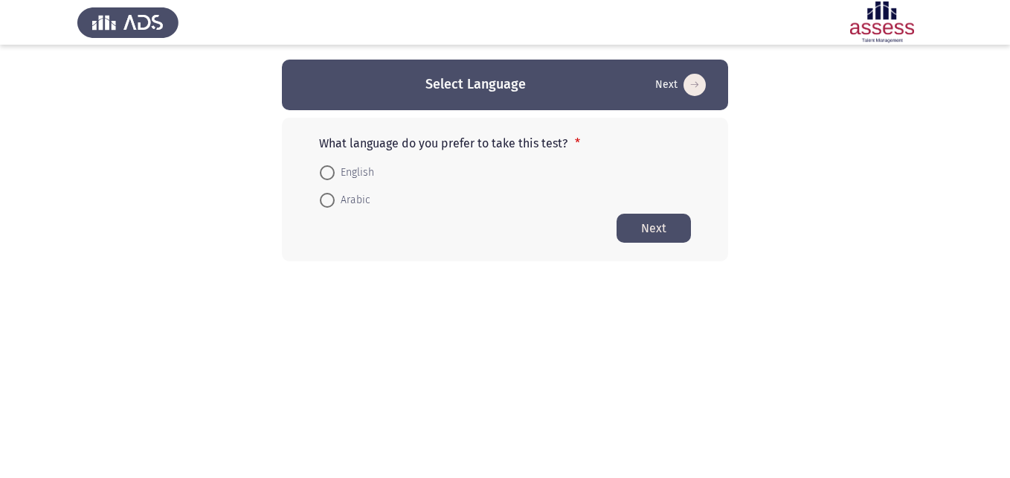
click at [338, 175] on span "English" at bounding box center [354, 173] width 39 height 18
click at [335, 175] on input "English" at bounding box center [327, 172] width 15 height 15
radio input "true"
click at [648, 229] on button "Next" at bounding box center [654, 227] width 74 height 29
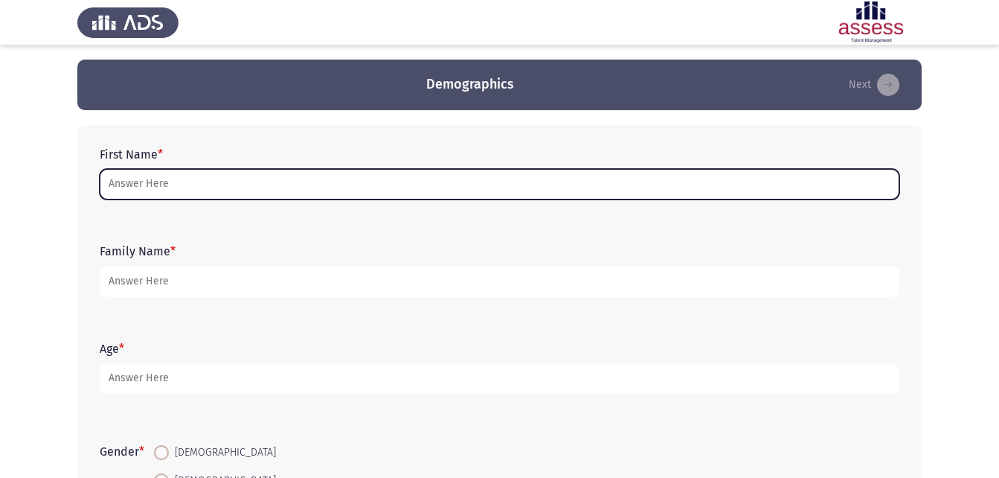
click at [173, 173] on input "First Name *" at bounding box center [500, 184] width 800 height 31
type input "h"
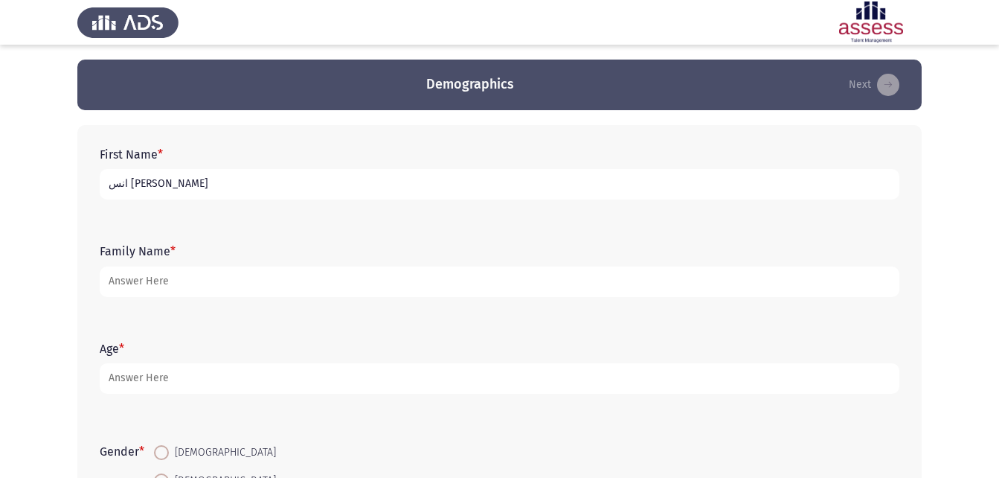
type input "انس [PERSON_NAME]"
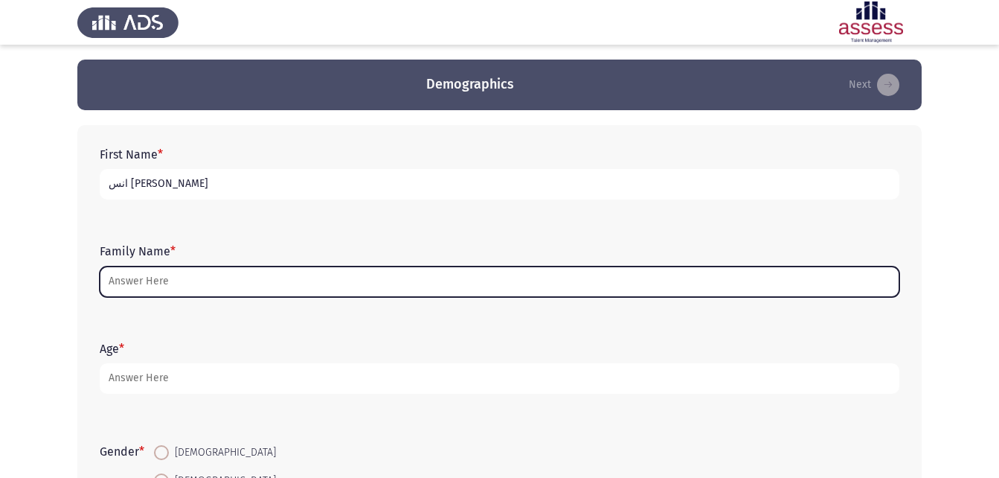
click at [130, 275] on input "Family Name *" at bounding box center [500, 281] width 800 height 31
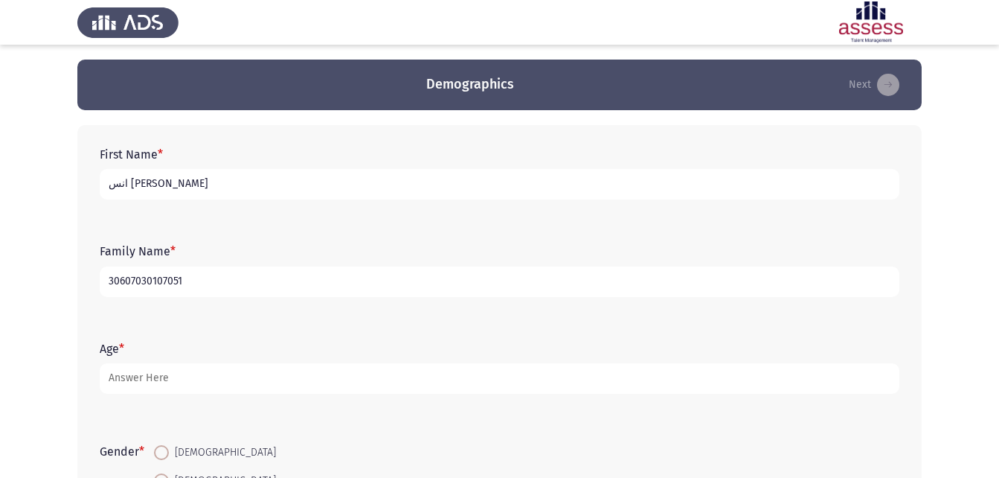
type input "30607030107051"
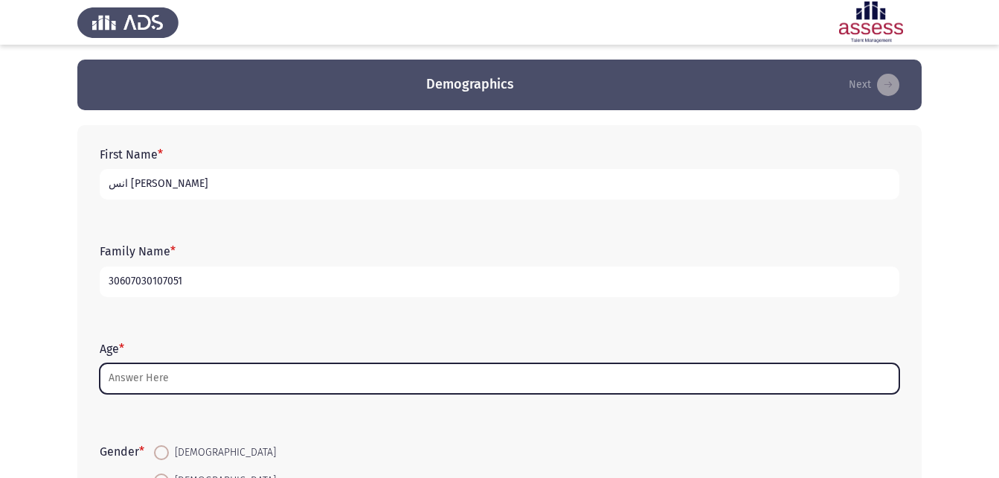
click at [177, 382] on input "Age *" at bounding box center [500, 378] width 800 height 31
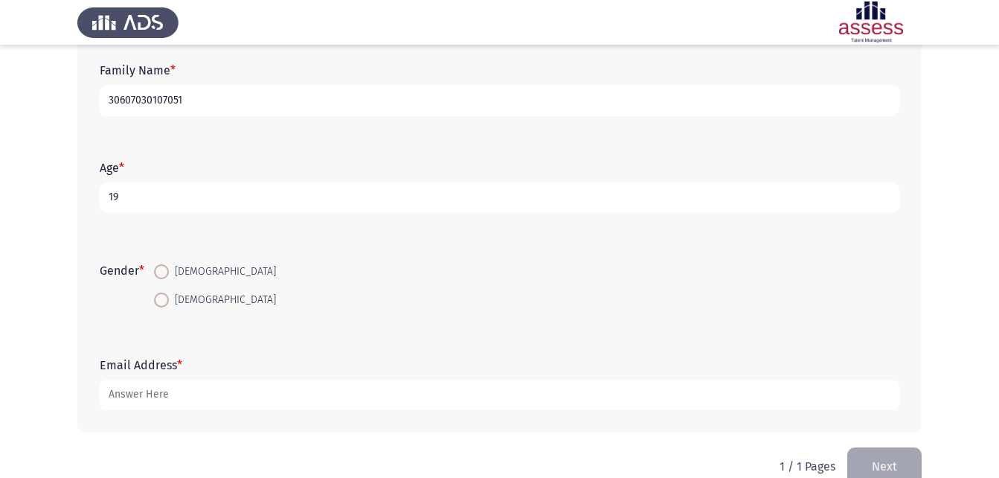
scroll to position [210, 0]
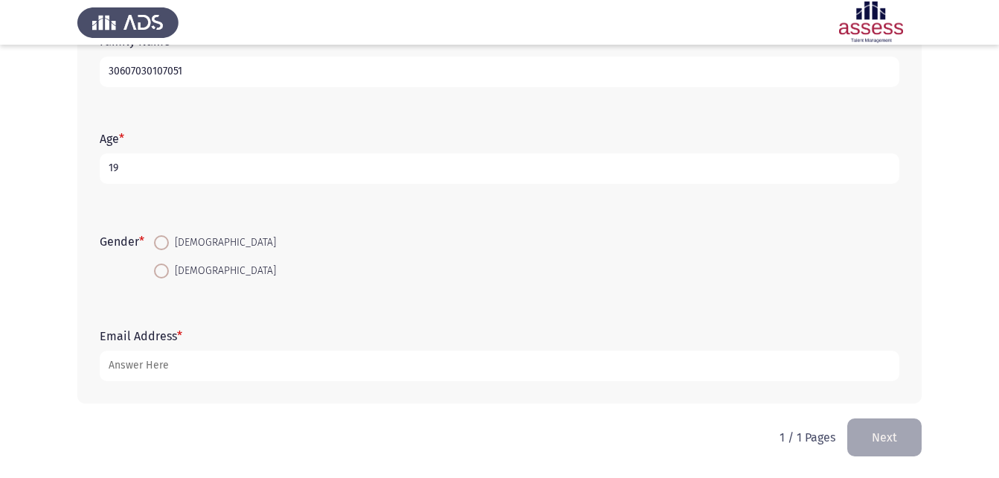
type input "19"
click at [173, 244] on span "[DEMOGRAPHIC_DATA]" at bounding box center [222, 243] width 107 height 18
click at [169, 244] on input "[DEMOGRAPHIC_DATA]" at bounding box center [161, 242] width 15 height 15
radio input "true"
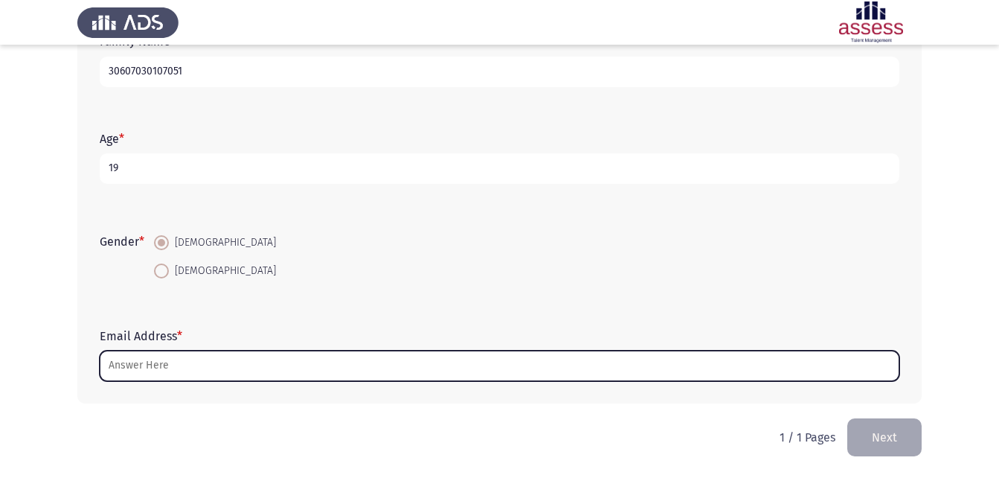
click at [144, 359] on input "Email Address *" at bounding box center [500, 365] width 800 height 31
type input "ح"
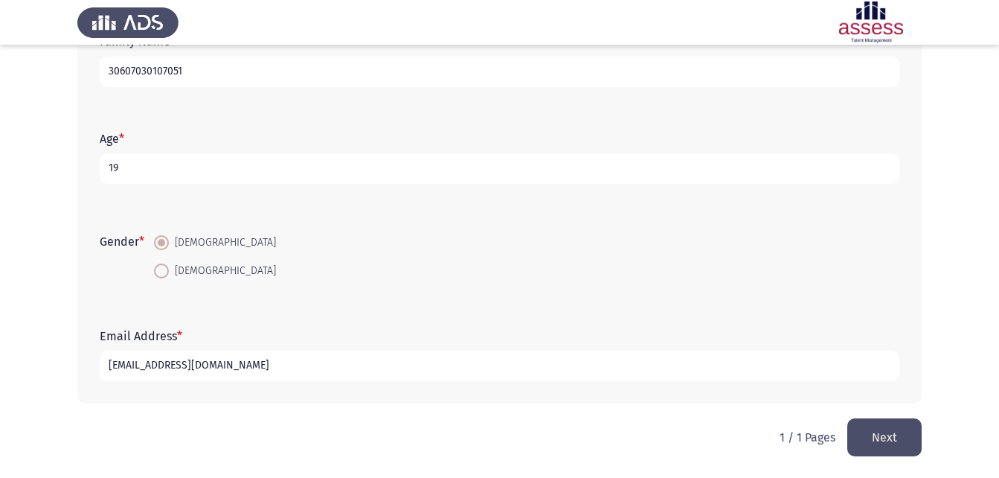
click at [185, 362] on input "[EMAIL_ADDRESS][DOMAIN_NAME]" at bounding box center [500, 365] width 800 height 31
click at [187, 370] on input "[EMAIL_ADDRESS][DOMAIN_NAME]" at bounding box center [500, 365] width 800 height 31
type input "[EMAIL_ADDRESS][DOMAIN_NAME]"
click at [887, 421] on button "Next" at bounding box center [884, 437] width 74 height 38
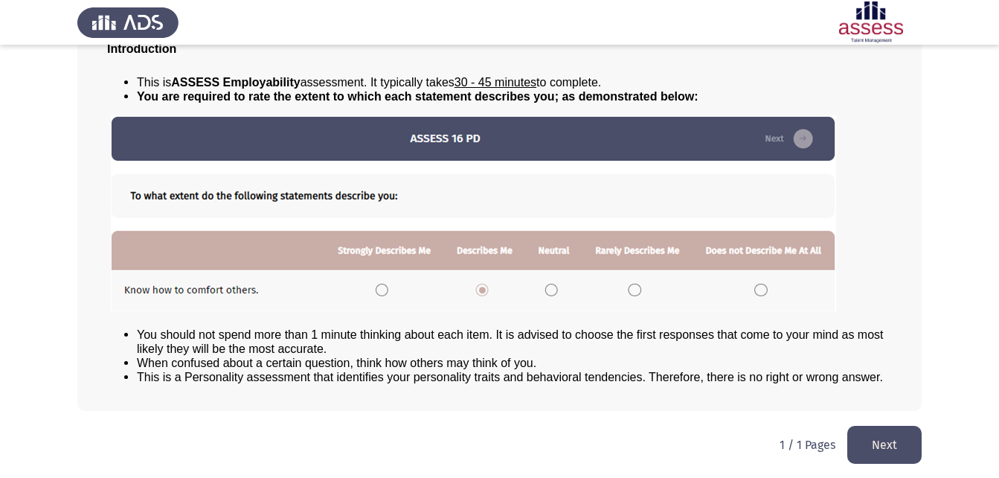
scroll to position [114, 0]
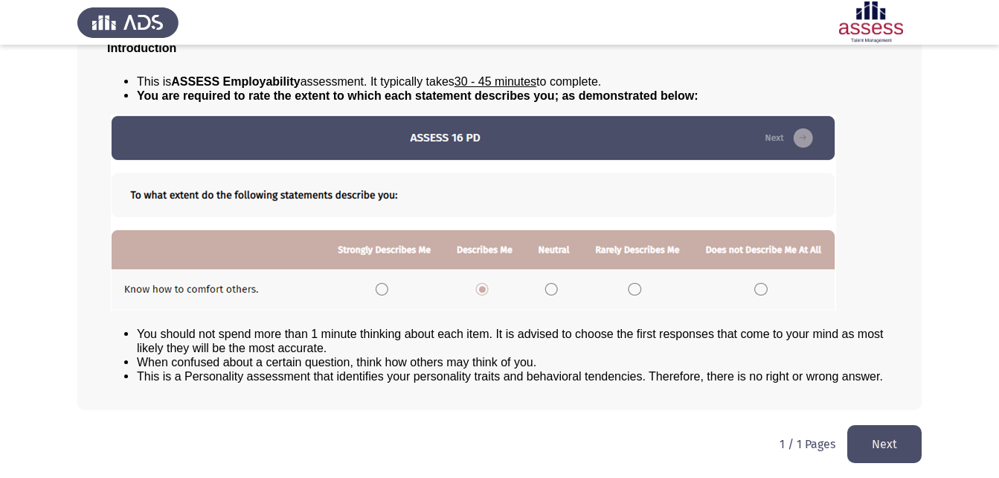
click at [883, 435] on button "Next" at bounding box center [884, 444] width 74 height 38
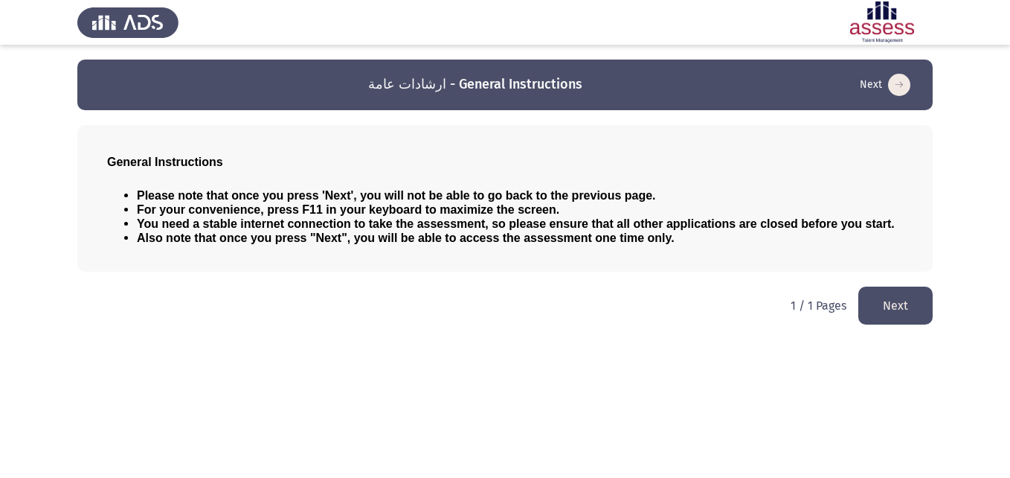
click at [879, 298] on button "Next" at bounding box center [896, 305] width 74 height 38
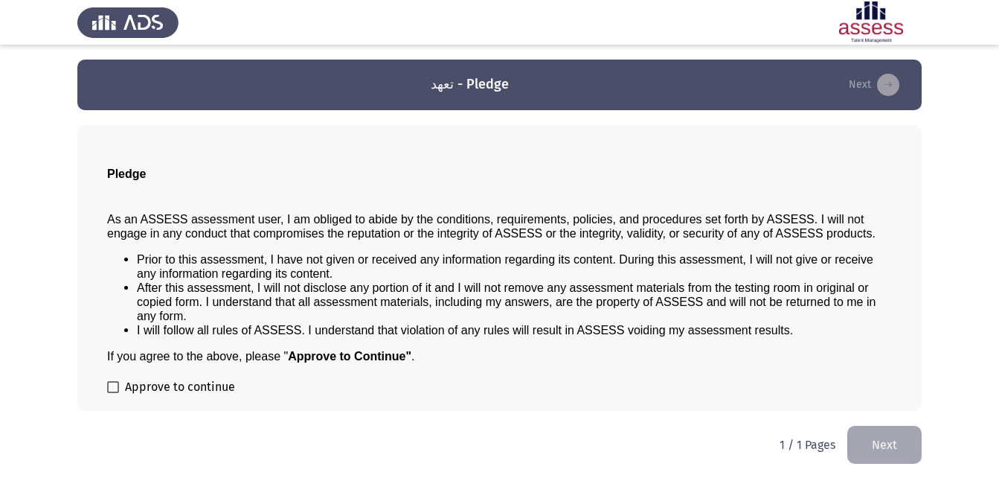
scroll to position [1, 0]
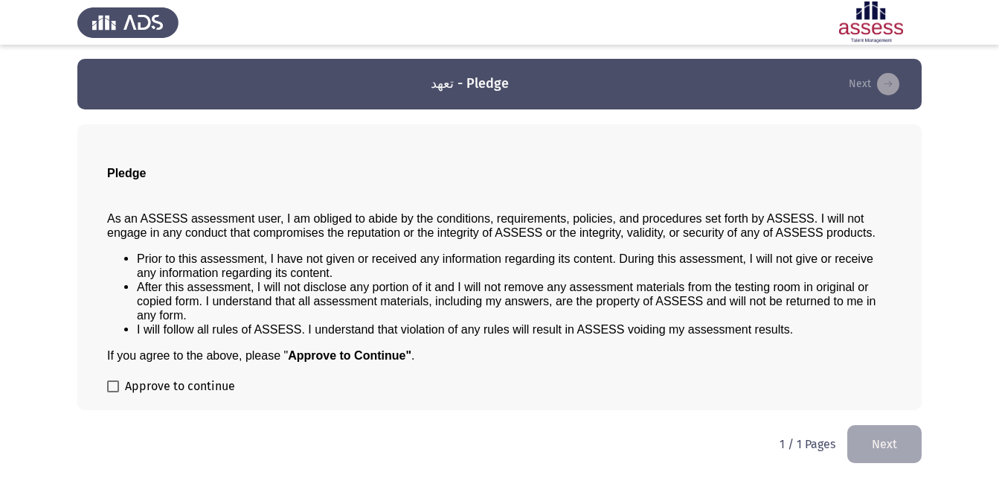
click at [115, 387] on span at bounding box center [113, 386] width 12 height 12
click at [113, 392] on input "Approve to continue" at bounding box center [112, 392] width 1 height 1
checkbox input "true"
click at [860, 430] on button "Next" at bounding box center [884, 444] width 74 height 38
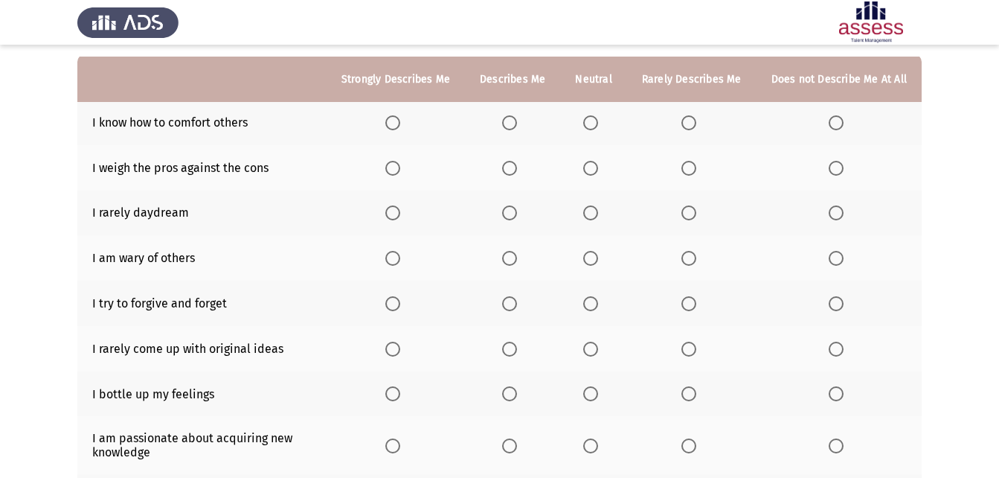
scroll to position [0, 0]
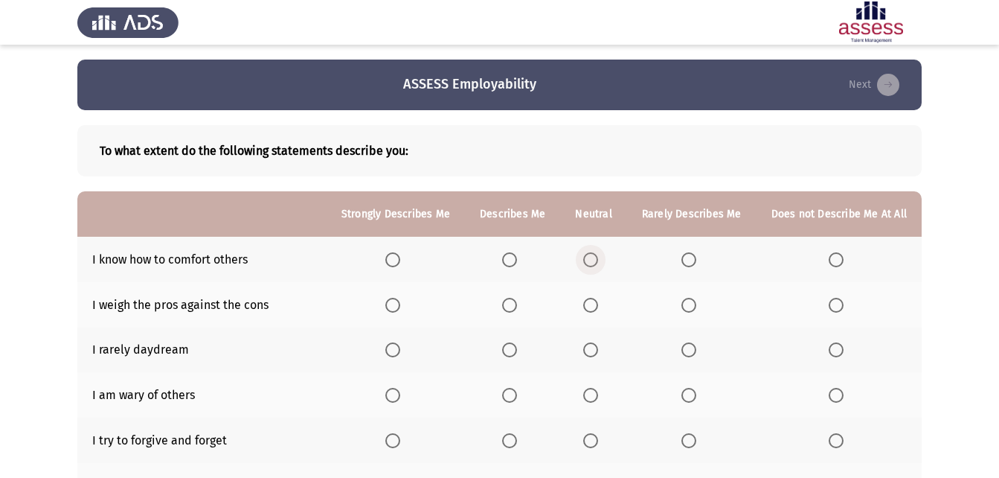
click at [592, 258] on span "Select an option" at bounding box center [590, 259] width 15 height 15
click at [592, 258] on input "Select an option" at bounding box center [590, 259] width 15 height 15
click at [393, 305] on span "Select an option" at bounding box center [393, 305] width 0 height 0
click at [400, 305] on input "Select an option" at bounding box center [392, 305] width 15 height 15
click at [517, 351] on span "Select an option" at bounding box center [509, 349] width 15 height 15
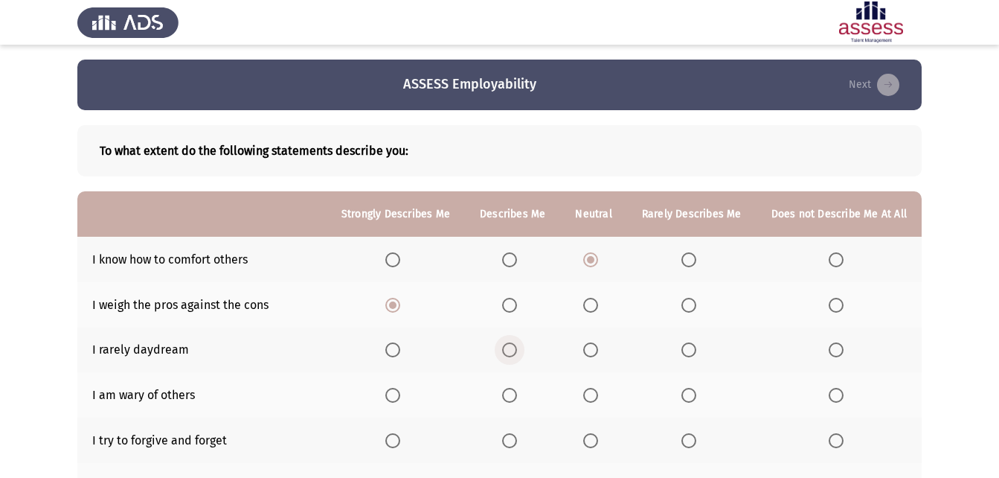
click at [517, 351] on input "Select an option" at bounding box center [509, 349] width 15 height 15
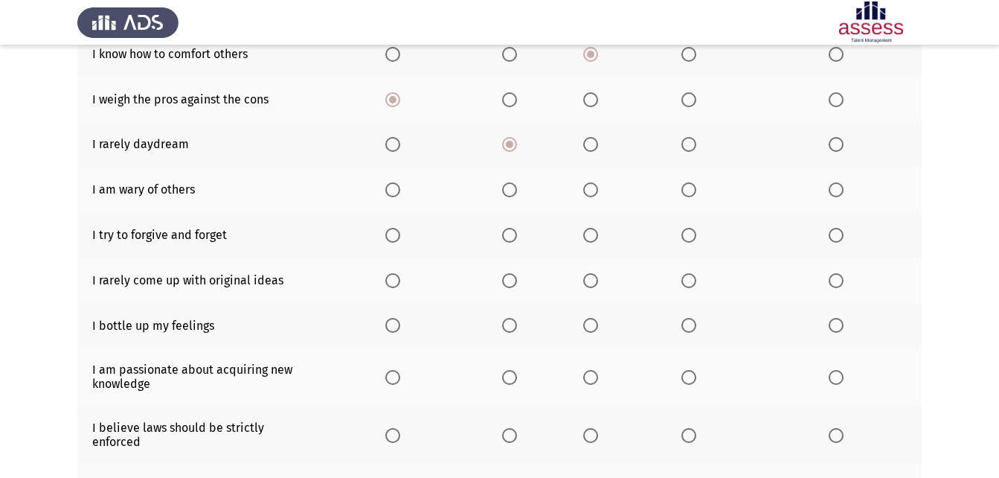
scroll to position [223, 0]
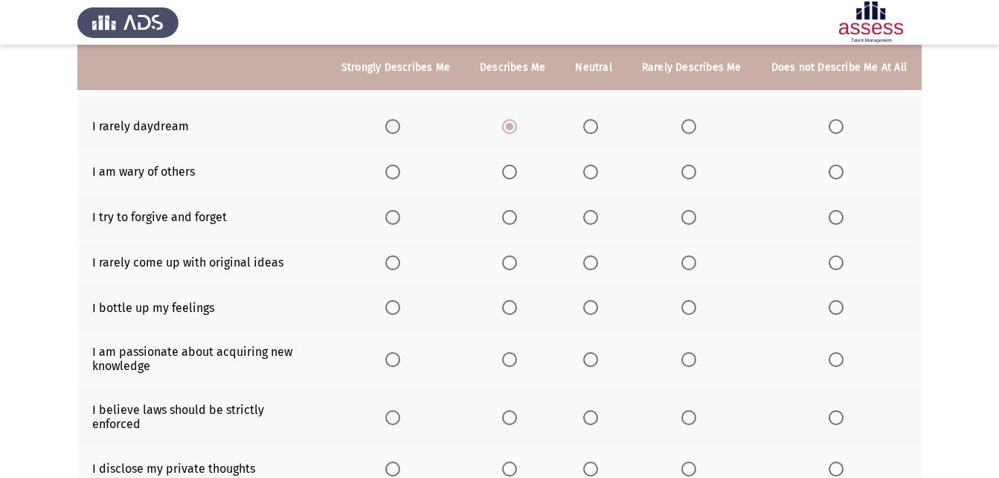
click at [594, 219] on span "Select an option" at bounding box center [590, 217] width 15 height 15
click at [594, 219] on input "Select an option" at bounding box center [590, 217] width 15 height 15
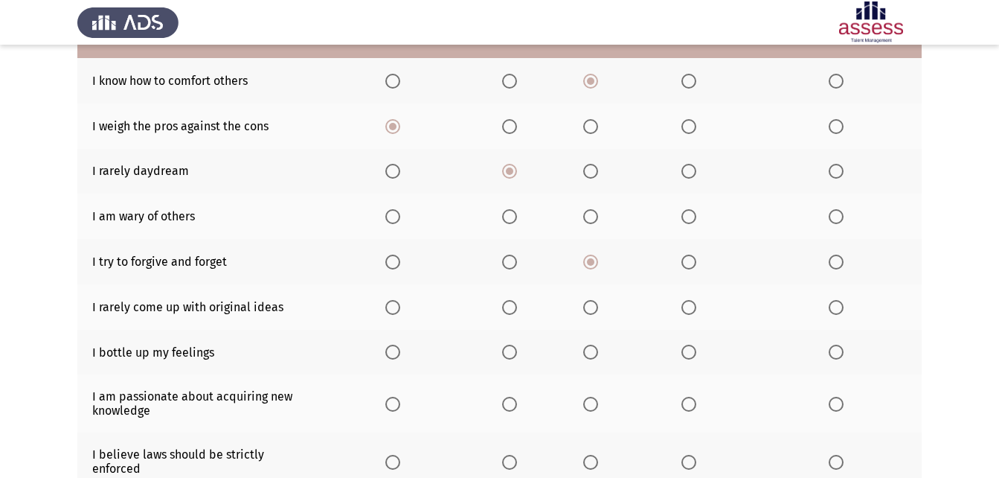
scroll to position [105, 0]
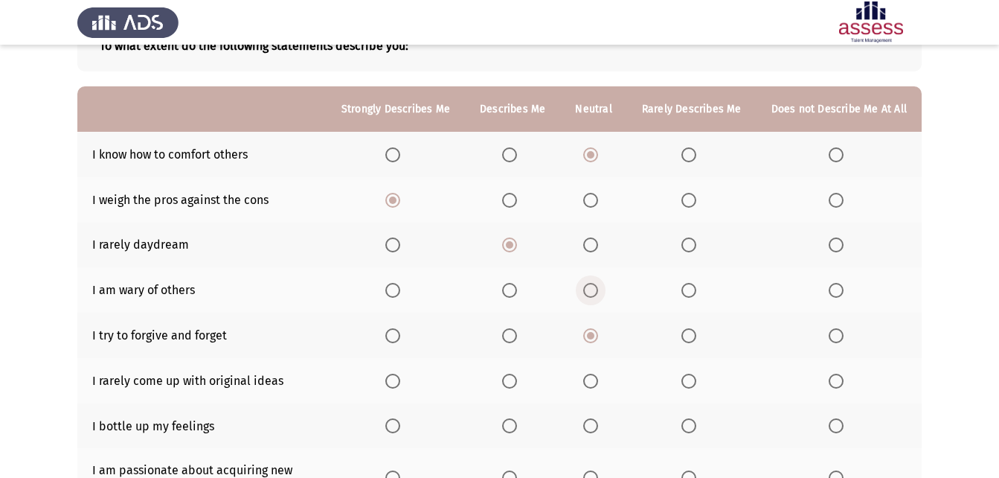
click at [596, 292] on span "Select an option" at bounding box center [590, 290] width 15 height 15
click at [596, 292] on input "Select an option" at bounding box center [590, 290] width 15 height 15
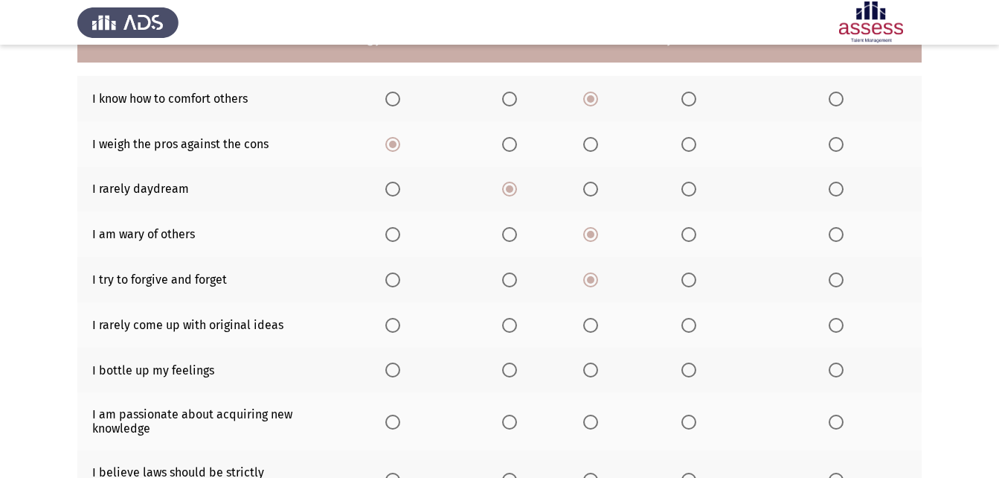
scroll to position [254, 0]
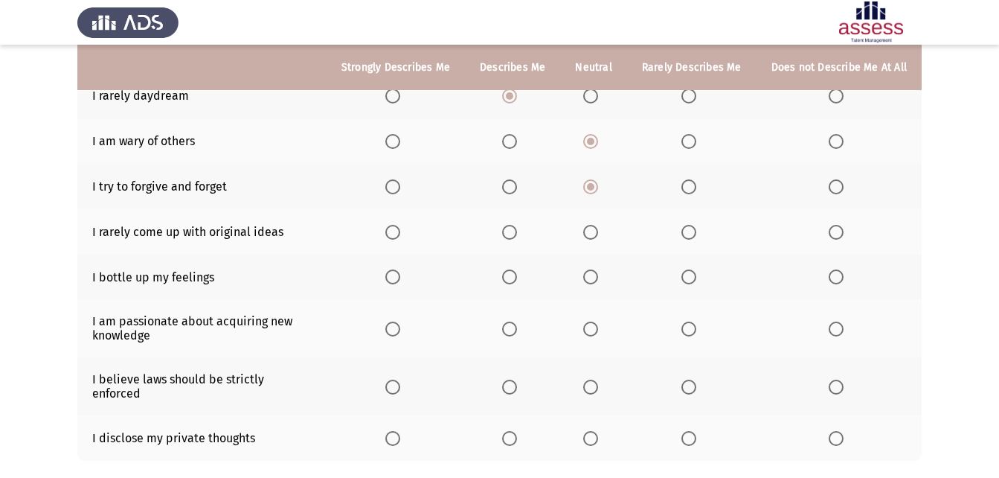
click at [590, 235] on span "Select an option" at bounding box center [590, 232] width 15 height 15
click at [590, 235] on input "Select an option" at bounding box center [590, 232] width 15 height 15
click at [689, 278] on span "Select an option" at bounding box center [689, 276] width 15 height 15
click at [689, 278] on input "Select an option" at bounding box center [689, 276] width 15 height 15
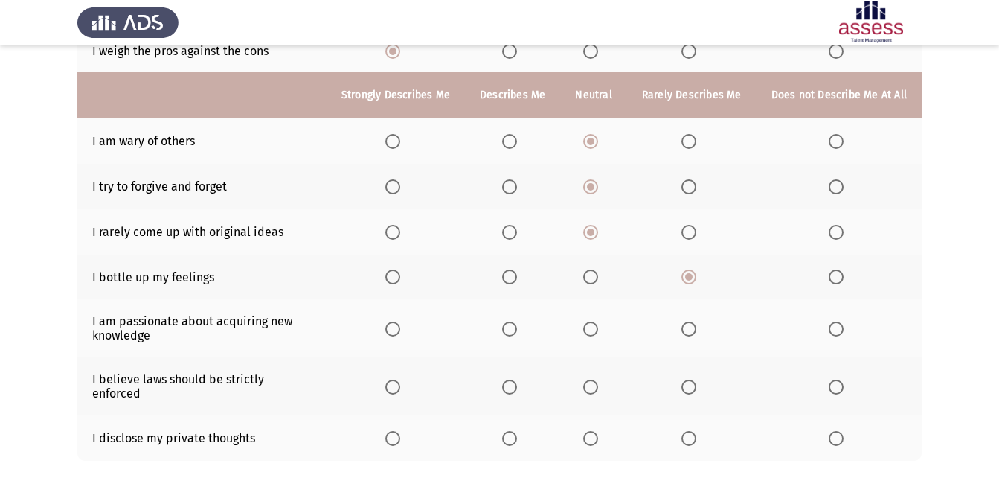
scroll to position [328, 0]
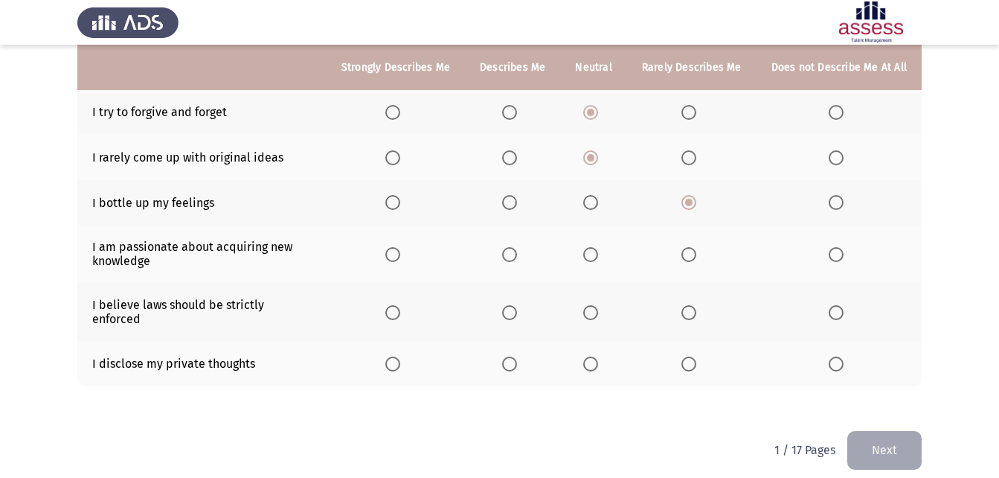
click at [396, 251] on span "Select an option" at bounding box center [392, 254] width 15 height 15
click at [396, 251] on input "Select an option" at bounding box center [392, 254] width 15 height 15
click at [509, 248] on span "Select an option" at bounding box center [509, 254] width 15 height 15
click at [509, 248] on input "Select an option" at bounding box center [509, 254] width 15 height 15
click at [400, 305] on span "Select an option" at bounding box center [392, 312] width 15 height 15
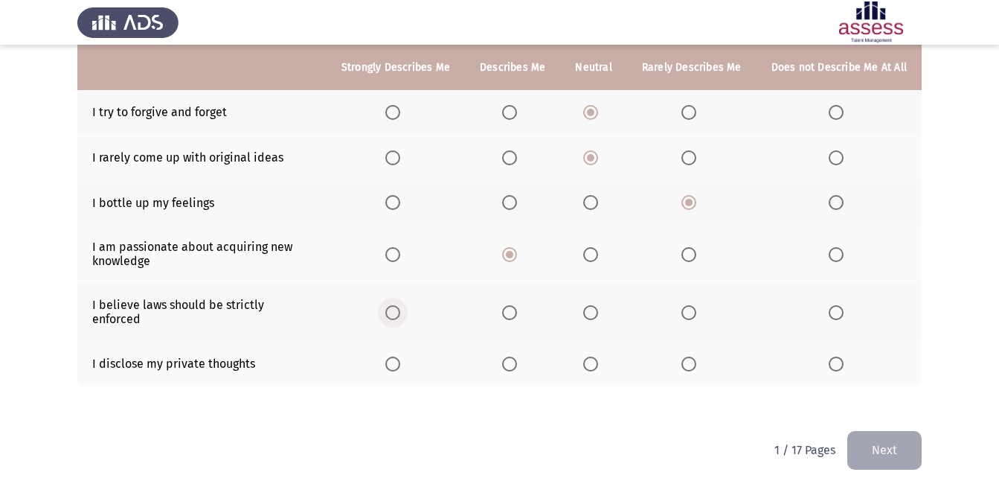
click at [400, 305] on input "Select an option" at bounding box center [392, 312] width 15 height 15
click at [406, 356] on label "Select an option" at bounding box center [395, 363] width 21 height 15
click at [400, 356] on input "Select an option" at bounding box center [392, 363] width 15 height 15
click at [879, 431] on button "Next" at bounding box center [884, 450] width 74 height 38
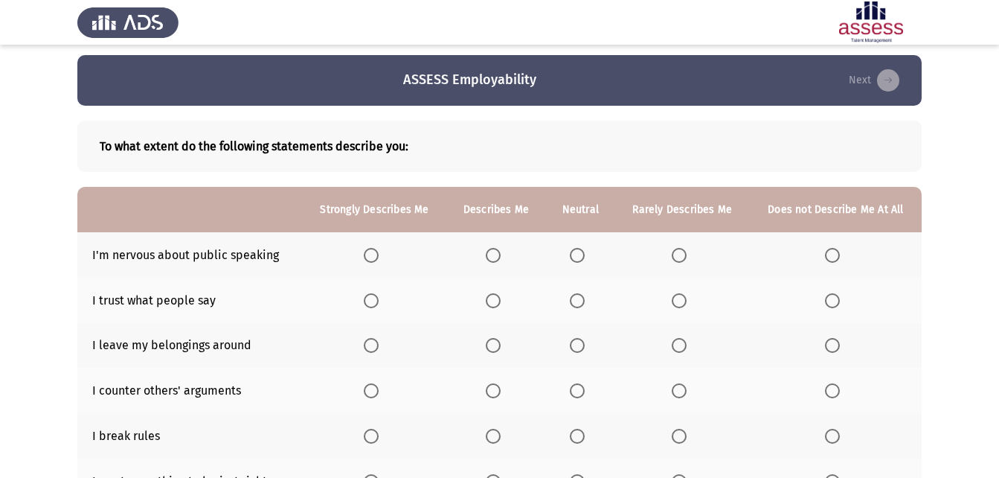
scroll to position [0, 0]
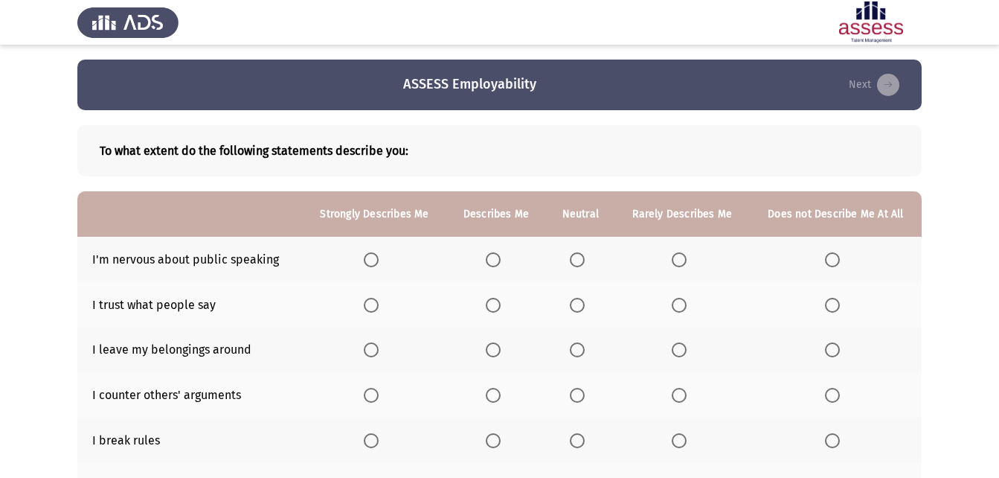
click at [571, 257] on span "Select an option" at bounding box center [577, 259] width 15 height 15
click at [571, 257] on input "Select an option" at bounding box center [577, 259] width 15 height 15
click at [576, 307] on span "Select an option" at bounding box center [577, 305] width 15 height 15
click at [576, 307] on input "Select an option" at bounding box center [577, 305] width 15 height 15
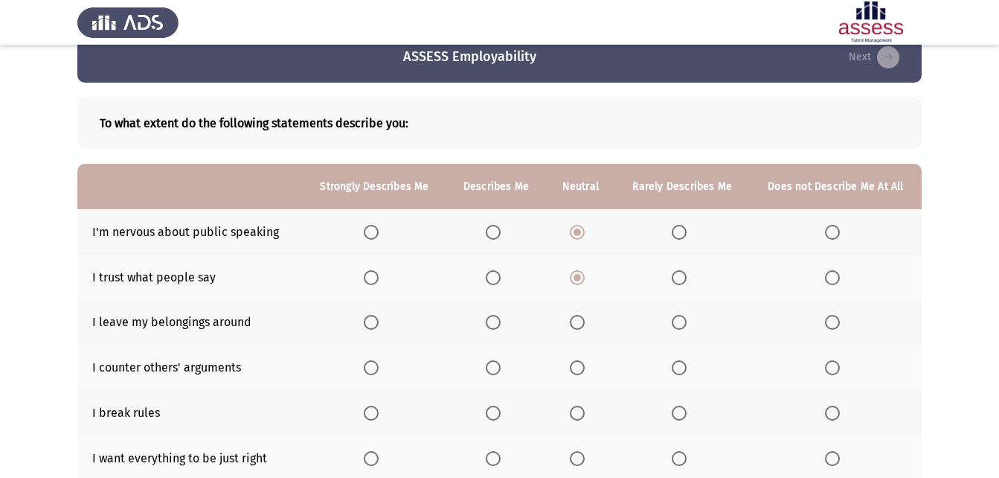
scroll to position [74, 0]
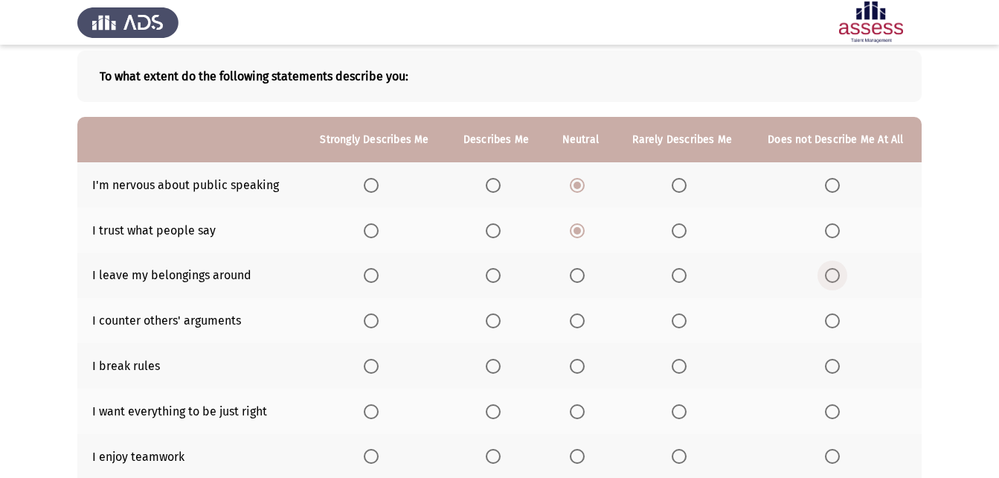
click at [826, 278] on span "Select an option" at bounding box center [832, 275] width 15 height 15
click at [826, 278] on input "Select an option" at bounding box center [832, 275] width 15 height 15
click at [362, 315] on th at bounding box center [375, 320] width 144 height 45
click at [371, 314] on span "Select an option" at bounding box center [371, 320] width 15 height 15
click at [371, 314] on input "Select an option" at bounding box center [371, 320] width 15 height 15
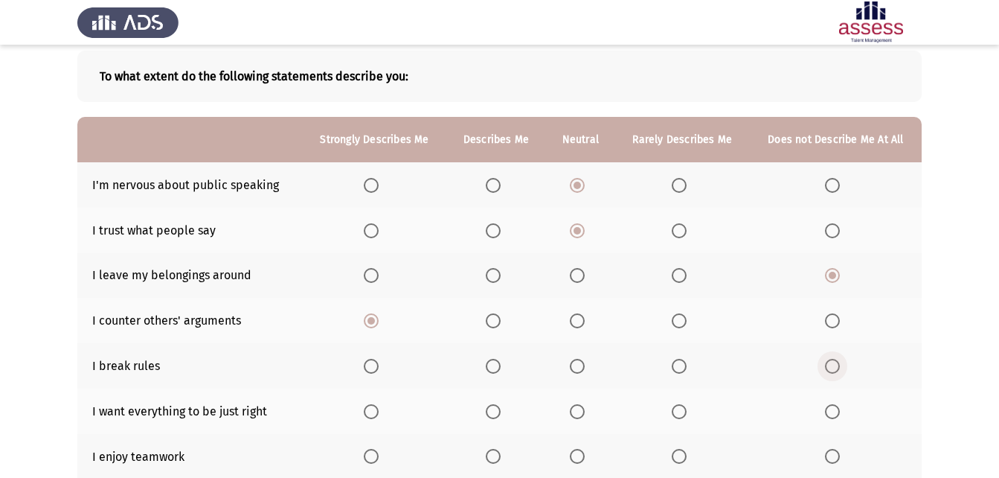
click at [828, 365] on span "Select an option" at bounding box center [832, 366] width 15 height 15
click at [828, 365] on input "Select an option" at bounding box center [832, 366] width 15 height 15
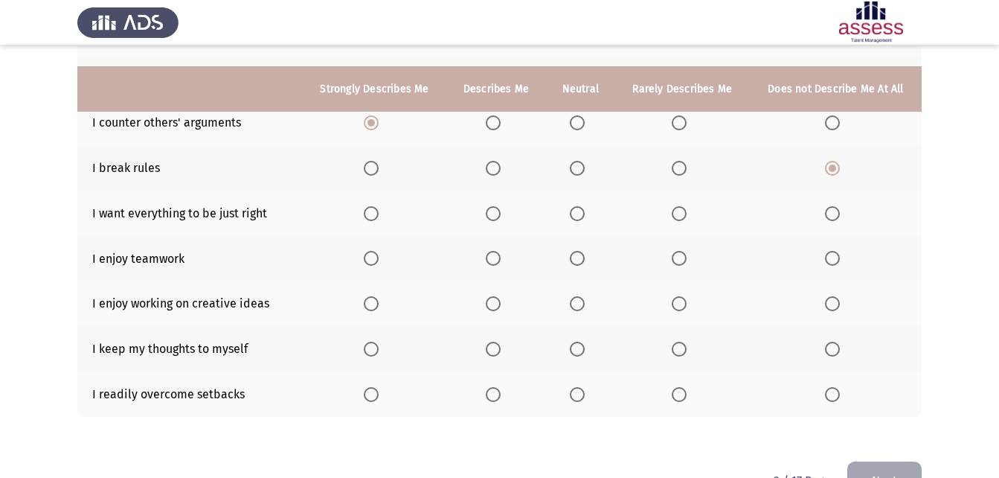
scroll to position [298, 0]
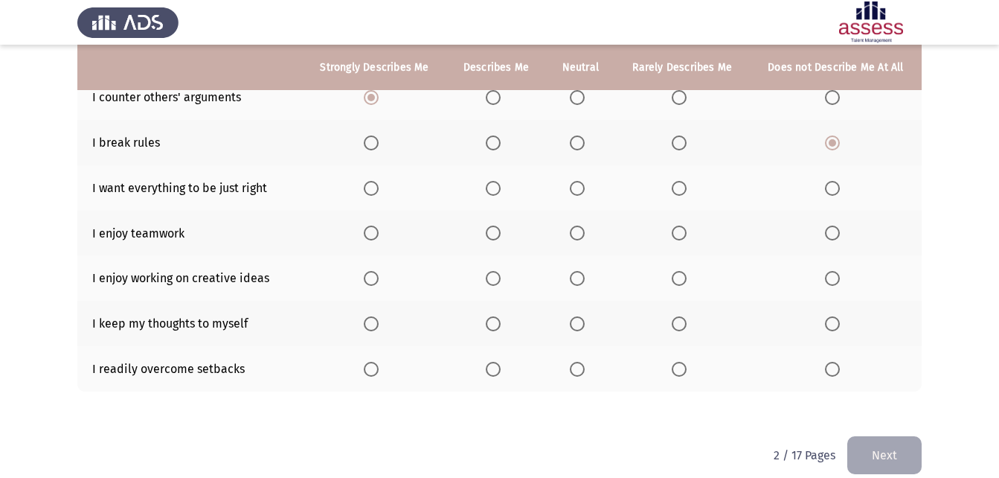
click at [368, 179] on th at bounding box center [375, 187] width 144 height 45
click at [371, 191] on span "Select an option" at bounding box center [371, 188] width 15 height 15
click at [371, 191] on input "Select an option" at bounding box center [371, 188] width 15 height 15
click at [493, 235] on span "Select an option" at bounding box center [493, 232] width 15 height 15
click at [493, 235] on input "Select an option" at bounding box center [493, 232] width 15 height 15
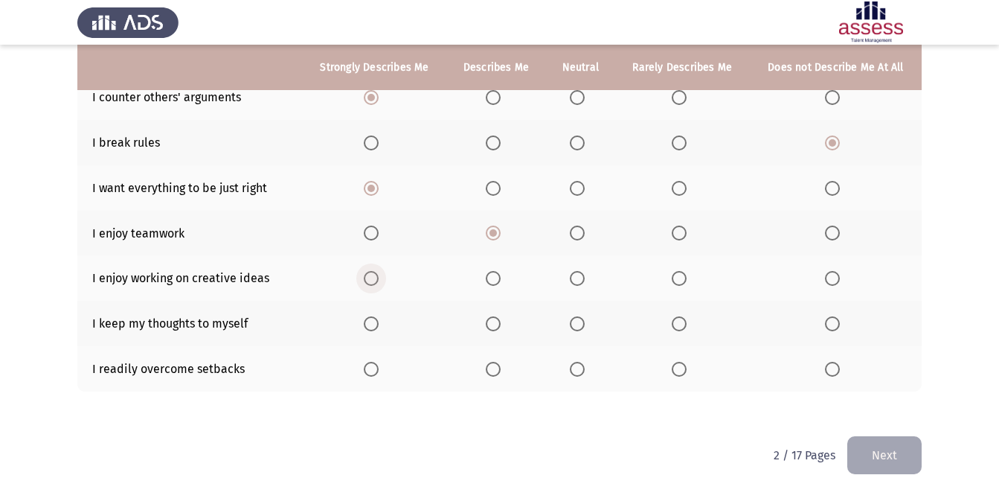
click at [368, 279] on span "Select an option" at bounding box center [371, 278] width 15 height 15
click at [368, 279] on input "Select an option" at bounding box center [371, 278] width 15 height 15
click at [824, 320] on th at bounding box center [836, 323] width 172 height 45
click at [835, 318] on span "Select an option" at bounding box center [832, 323] width 15 height 15
click at [835, 318] on input "Select an option" at bounding box center [832, 323] width 15 height 15
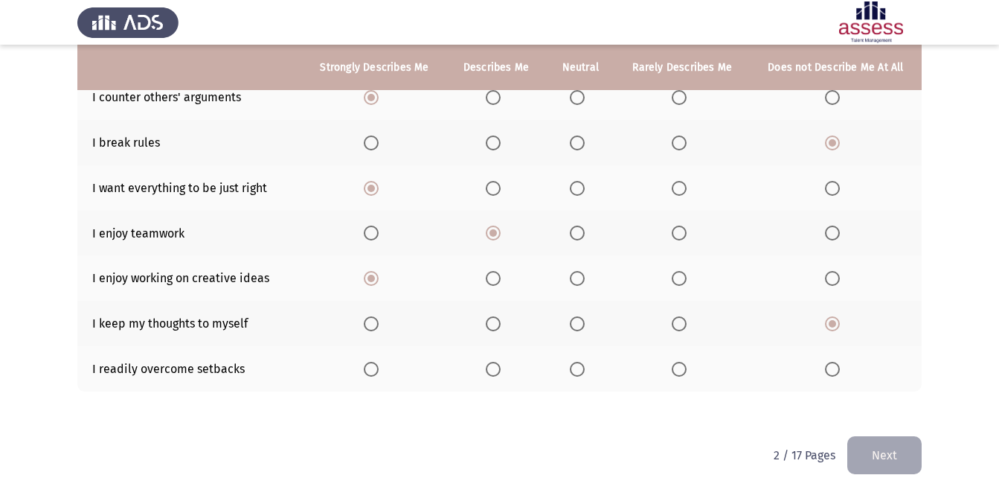
click at [572, 369] on span "Select an option" at bounding box center [577, 369] width 15 height 15
click at [572, 369] on input "Select an option" at bounding box center [577, 369] width 15 height 15
click at [895, 459] on button "Next" at bounding box center [884, 455] width 74 height 38
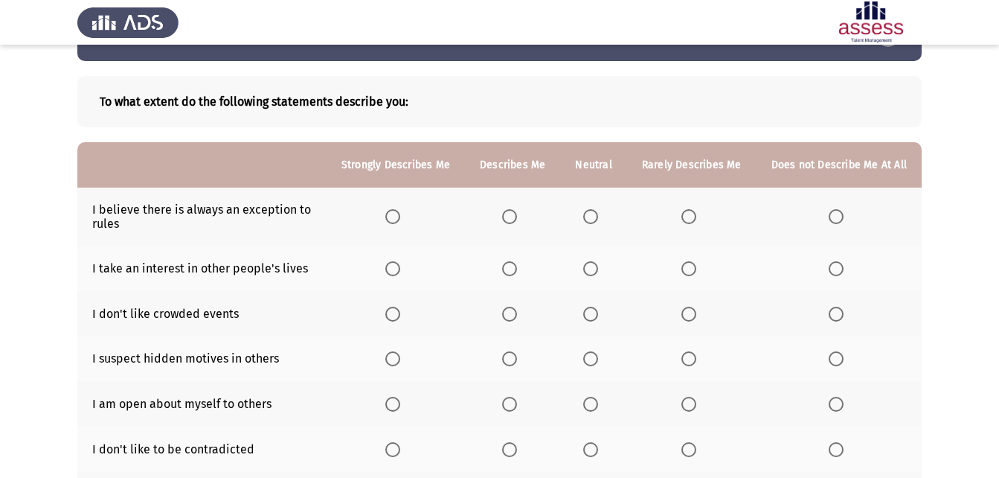
scroll to position [74, 0]
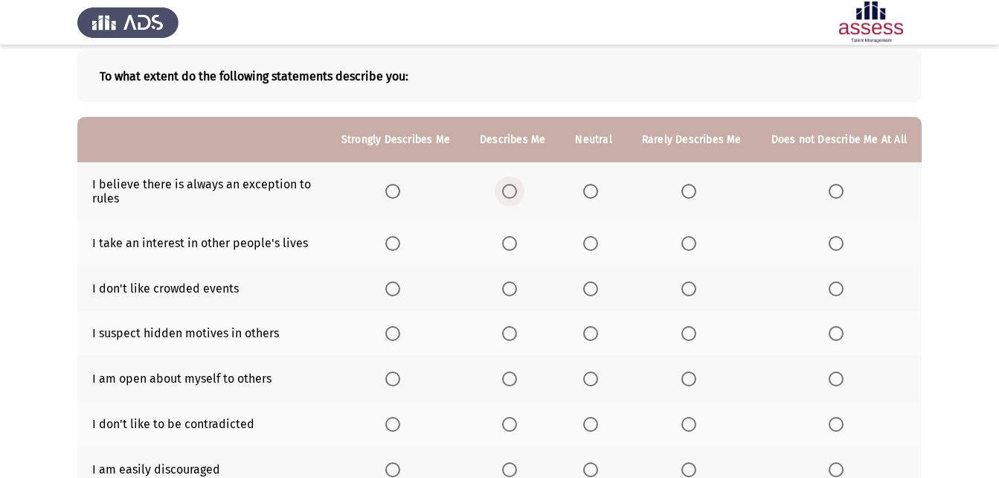
click at [517, 193] on span "Select an option" at bounding box center [509, 191] width 15 height 15
click at [517, 193] on input "Select an option" at bounding box center [509, 191] width 15 height 15
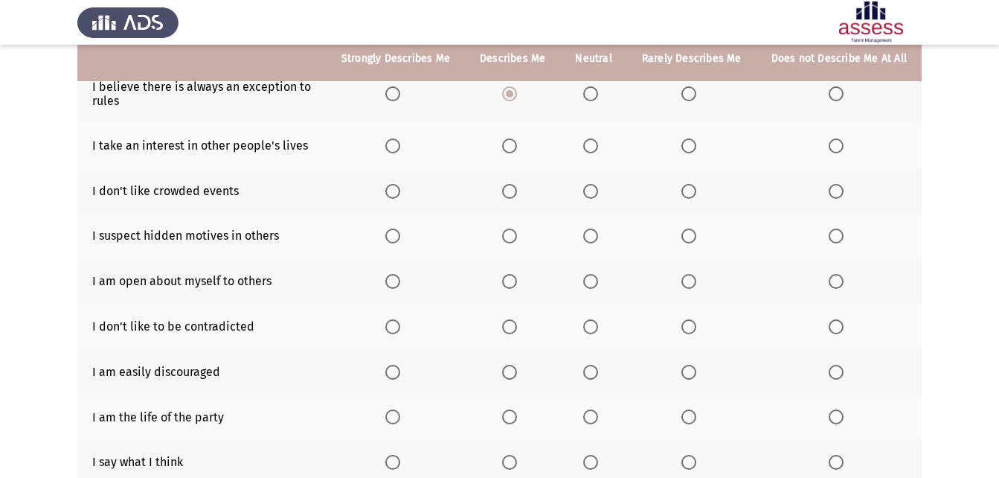
scroll to position [149, 0]
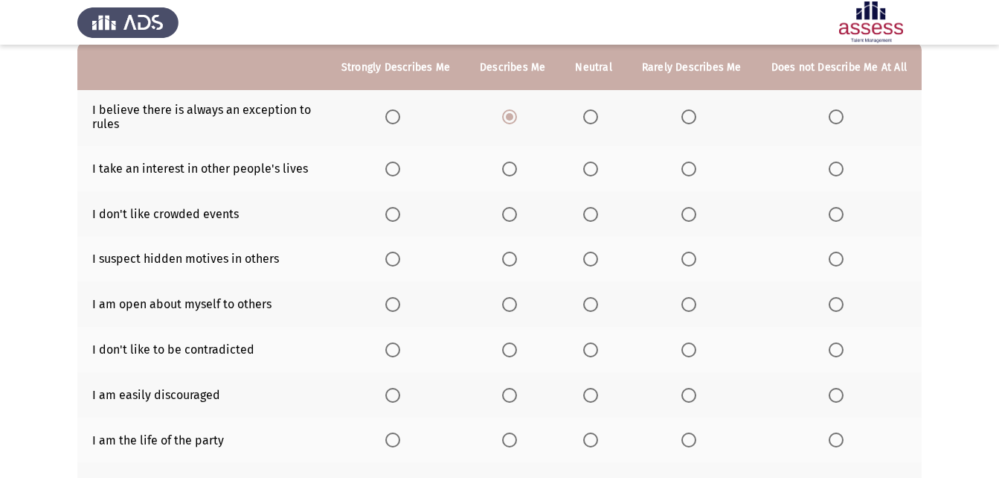
click at [598, 176] on span "Select an option" at bounding box center [590, 168] width 15 height 15
click at [598, 176] on input "Select an option" at bounding box center [590, 168] width 15 height 15
click at [592, 214] on span "Select an option" at bounding box center [590, 214] width 15 height 15
click at [592, 214] on input "Select an option" at bounding box center [590, 214] width 15 height 15
click at [593, 260] on span "Select an option" at bounding box center [590, 258] width 15 height 15
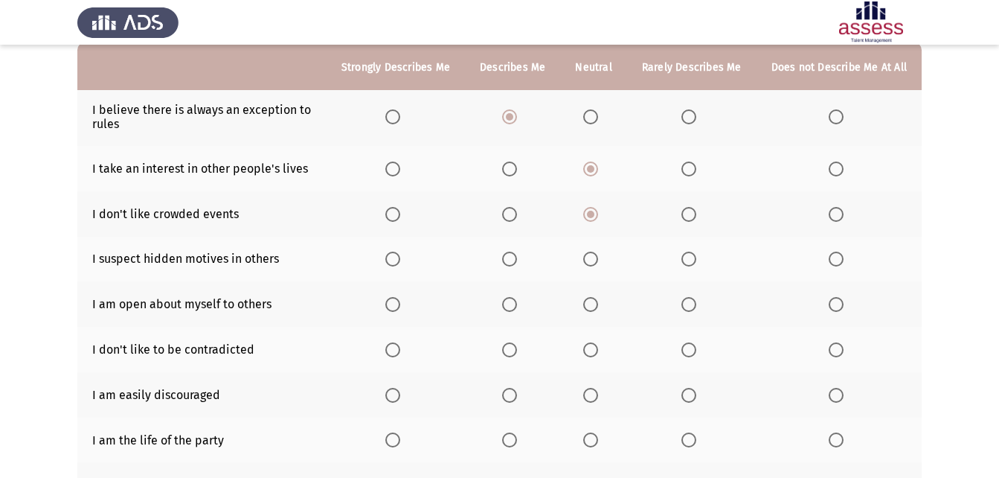
click at [593, 260] on input "Select an option" at bounding box center [590, 258] width 15 height 15
click at [512, 303] on span "Select an option" at bounding box center [509, 304] width 15 height 15
click at [512, 303] on input "Select an option" at bounding box center [509, 304] width 15 height 15
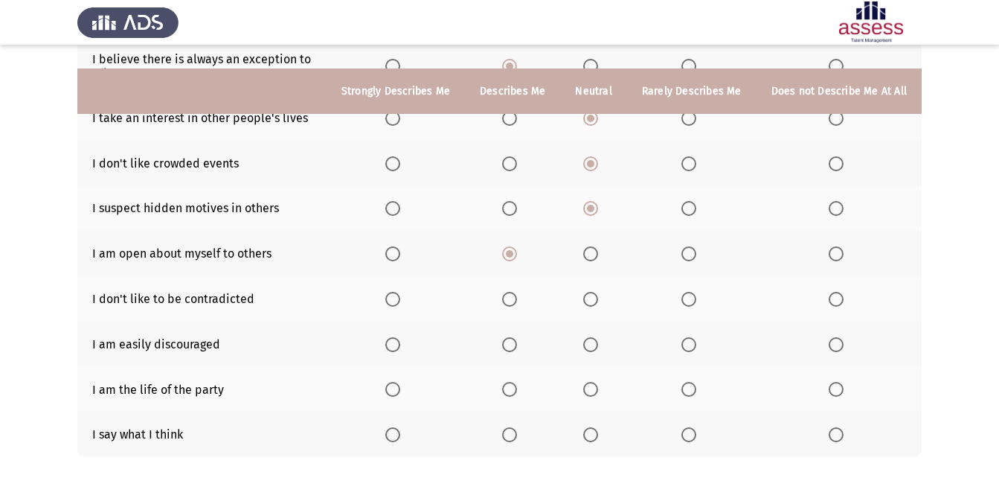
scroll to position [223, 0]
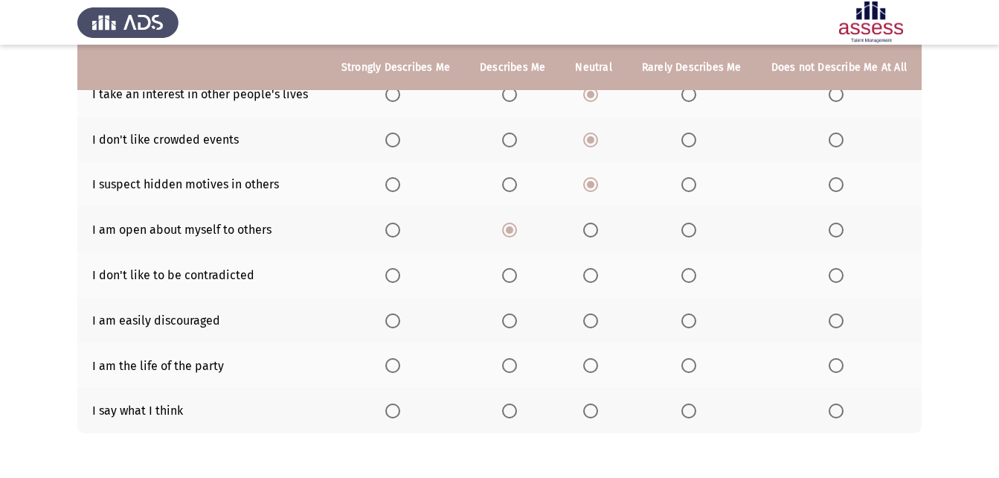
click at [586, 274] on th at bounding box center [593, 274] width 66 height 45
click at [589, 275] on span "Select an option" at bounding box center [590, 275] width 15 height 15
click at [589, 275] on input "Select an option" at bounding box center [590, 275] width 15 height 15
click at [590, 321] on span "Select an option" at bounding box center [590, 320] width 15 height 15
click at [590, 321] on input "Select an option" at bounding box center [590, 320] width 15 height 15
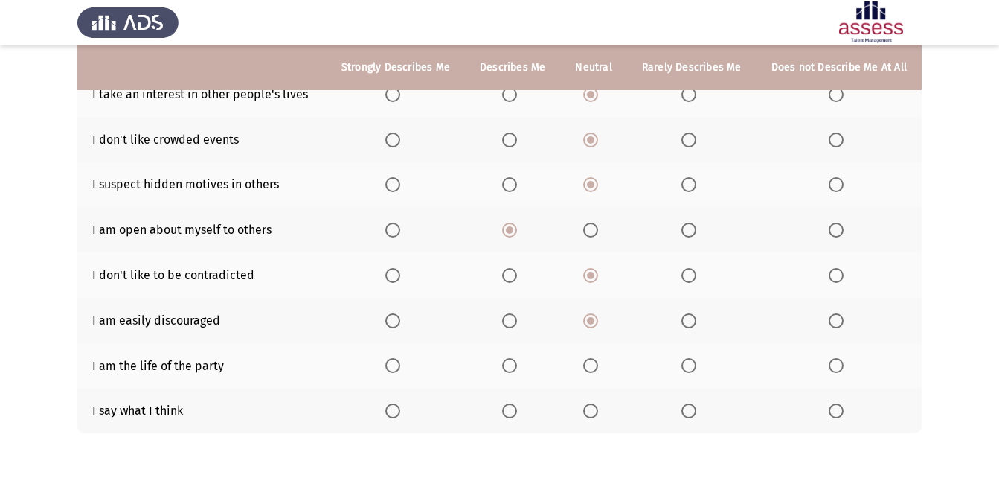
click at [679, 334] on th at bounding box center [691, 320] width 129 height 45
click at [689, 321] on span "Select an option" at bounding box center [689, 320] width 15 height 15
click at [689, 321] on input "Select an option" at bounding box center [689, 320] width 15 height 15
click at [598, 368] on span "Select an option" at bounding box center [590, 365] width 15 height 15
click at [598, 368] on input "Select an option" at bounding box center [590, 365] width 15 height 15
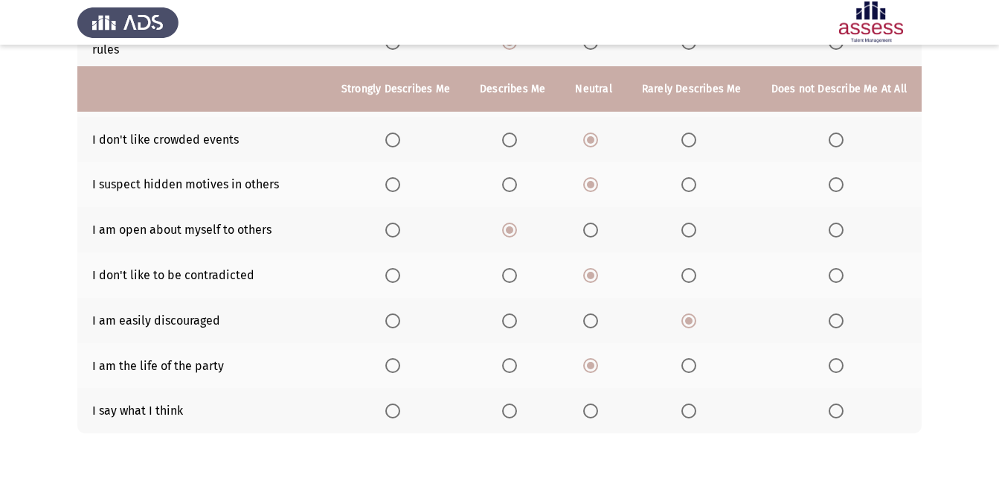
scroll to position [283, 0]
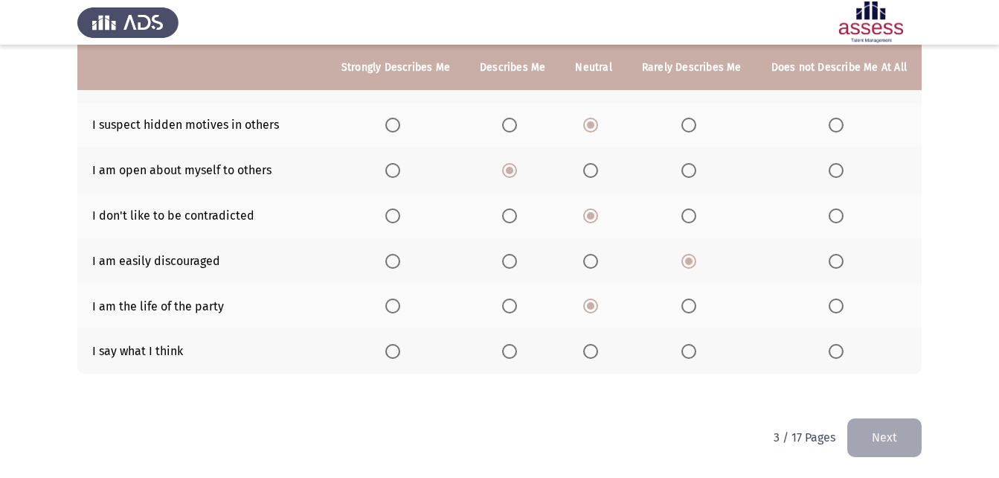
click at [595, 348] on span "Select an option" at bounding box center [590, 351] width 15 height 15
click at [595, 348] on input "Select an option" at bounding box center [590, 351] width 15 height 15
click at [892, 430] on button "Next" at bounding box center [884, 437] width 74 height 38
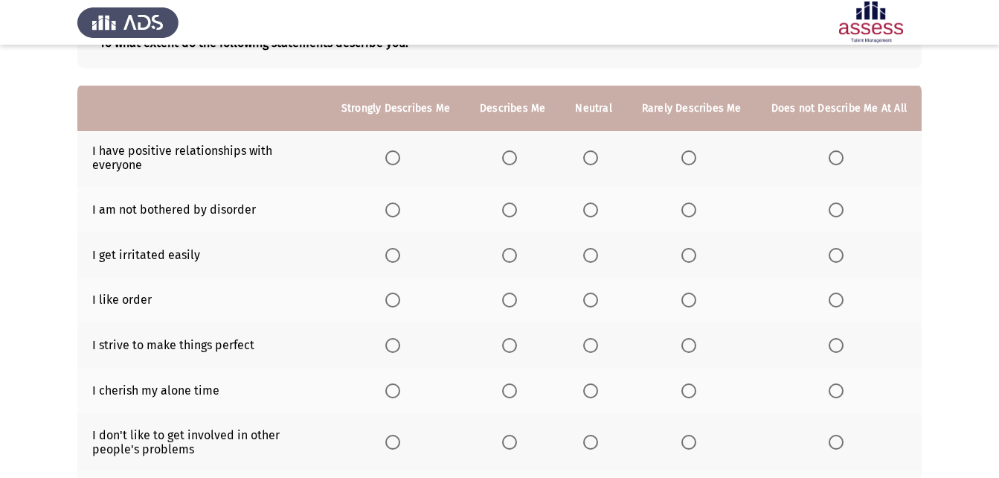
scroll to position [149, 0]
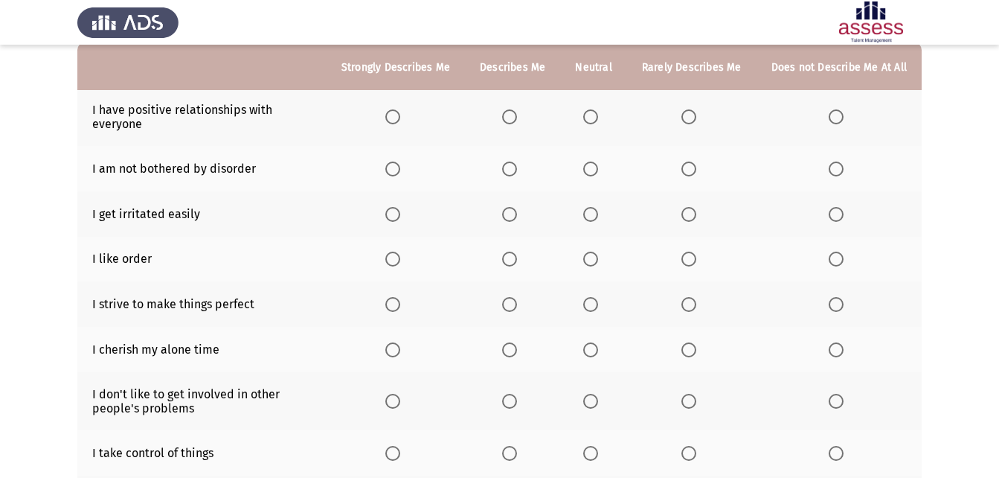
click at [509, 119] on span "Select an option" at bounding box center [509, 116] width 15 height 15
click at [509, 119] on input "Select an option" at bounding box center [509, 116] width 15 height 15
click at [594, 164] on span "Select an option" at bounding box center [590, 168] width 15 height 15
click at [594, 164] on input "Select an option" at bounding box center [590, 168] width 15 height 15
click at [594, 190] on th at bounding box center [593, 168] width 66 height 45
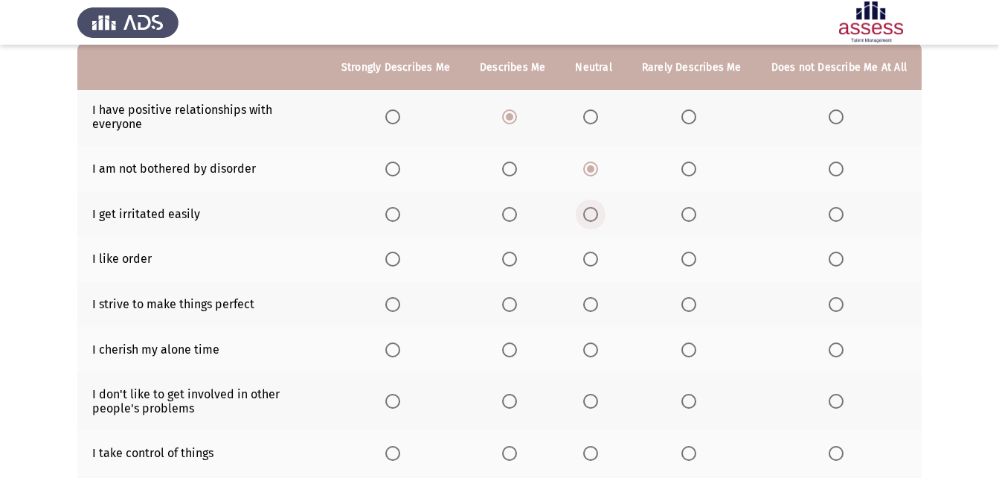
click at [594, 208] on span "Select an option" at bounding box center [590, 214] width 15 height 15
click at [594, 208] on input "Select an option" at bounding box center [590, 214] width 15 height 15
click at [514, 257] on span "Select an option" at bounding box center [509, 258] width 15 height 15
click at [514, 257] on input "Select an option" at bounding box center [509, 258] width 15 height 15
click at [399, 302] on span "Select an option" at bounding box center [392, 304] width 15 height 15
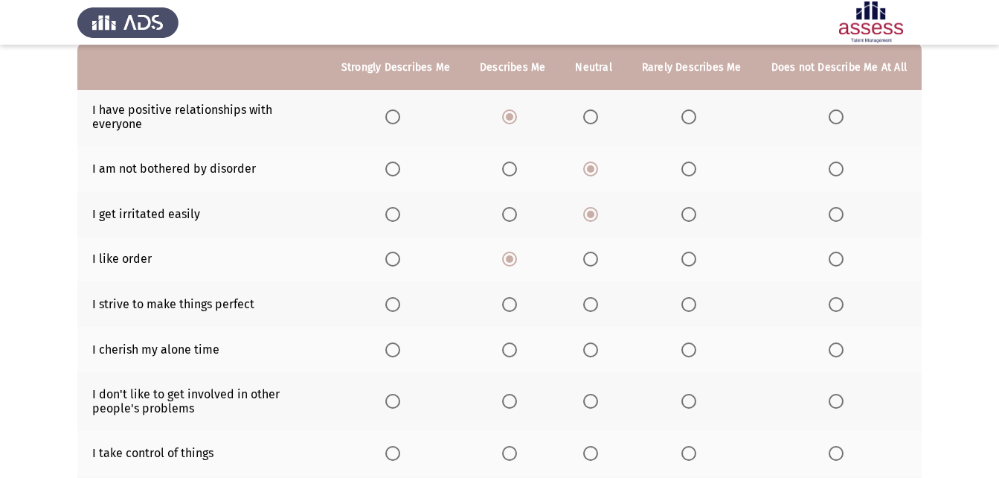
click at [399, 302] on input "Select an option" at bounding box center [392, 304] width 15 height 15
click at [590, 345] on span "Select an option" at bounding box center [590, 349] width 15 height 15
click at [590, 345] on input "Select an option" at bounding box center [590, 349] width 15 height 15
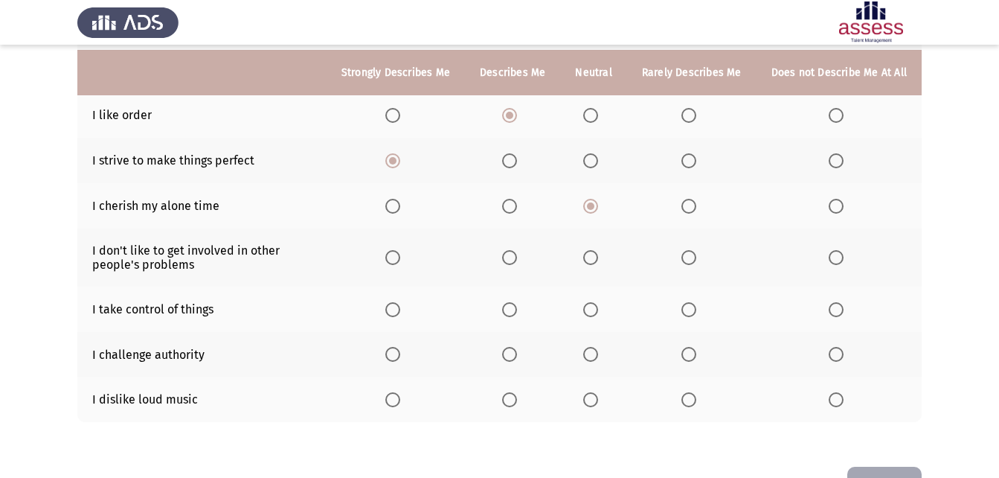
scroll to position [298, 0]
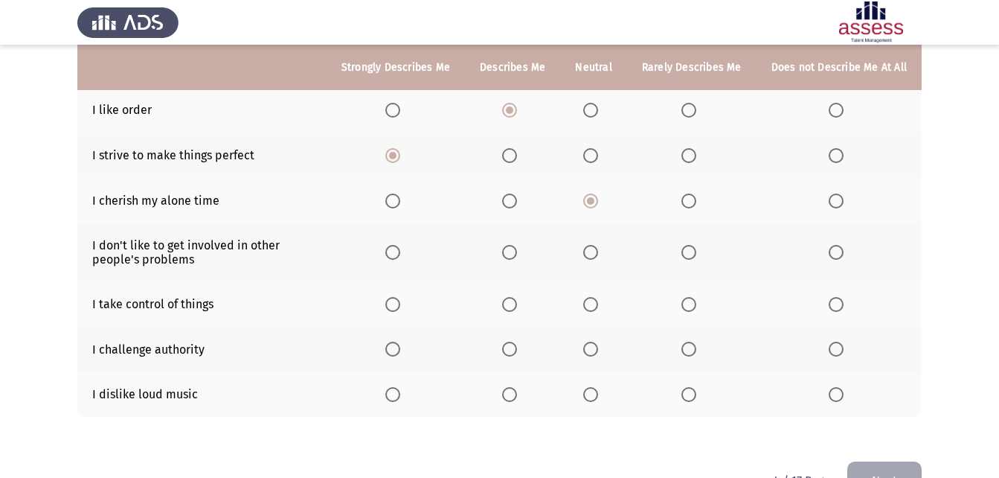
click at [686, 254] on span "Select an option" at bounding box center [689, 252] width 15 height 15
click at [686, 254] on input "Select an option" at bounding box center [689, 252] width 15 height 15
click at [594, 305] on span "Select an option" at bounding box center [590, 304] width 15 height 15
click at [594, 305] on input "Select an option" at bounding box center [590, 304] width 15 height 15
click at [833, 346] on span "Select an option" at bounding box center [836, 349] width 15 height 15
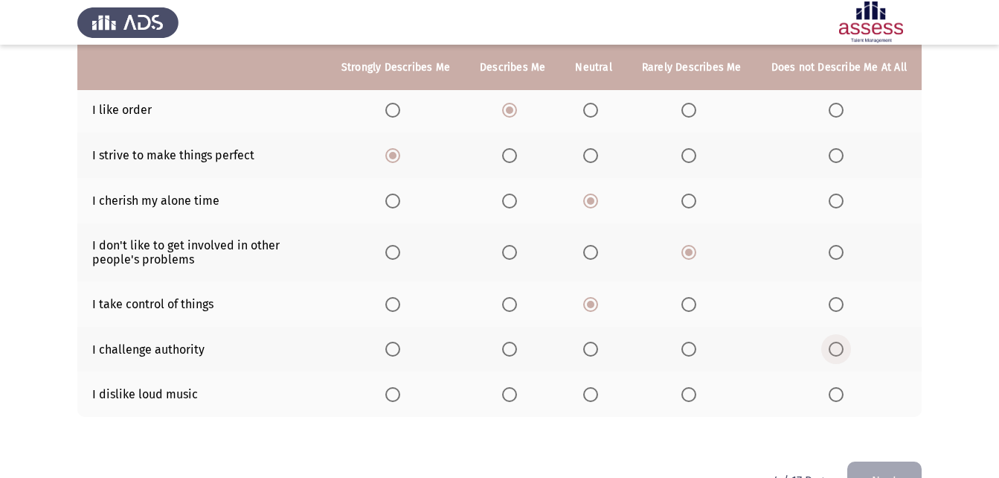
click at [833, 346] on input "Select an option" at bounding box center [836, 349] width 15 height 15
click at [842, 401] on span "Select an option" at bounding box center [836, 394] width 15 height 15
click at [842, 401] on input "Select an option" at bounding box center [836, 394] width 15 height 15
click at [595, 392] on span "Select an option" at bounding box center [590, 394] width 15 height 15
click at [595, 392] on input "Select an option" at bounding box center [590, 394] width 15 height 15
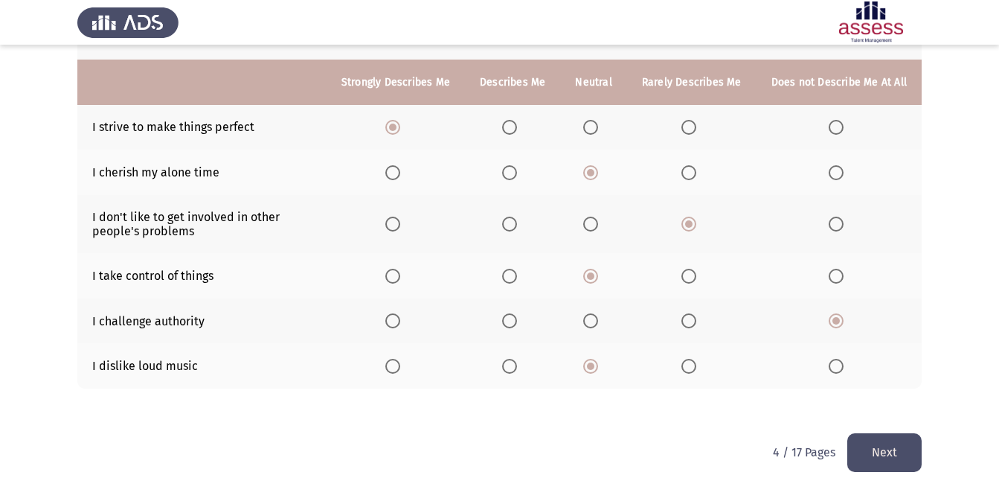
scroll to position [341, 0]
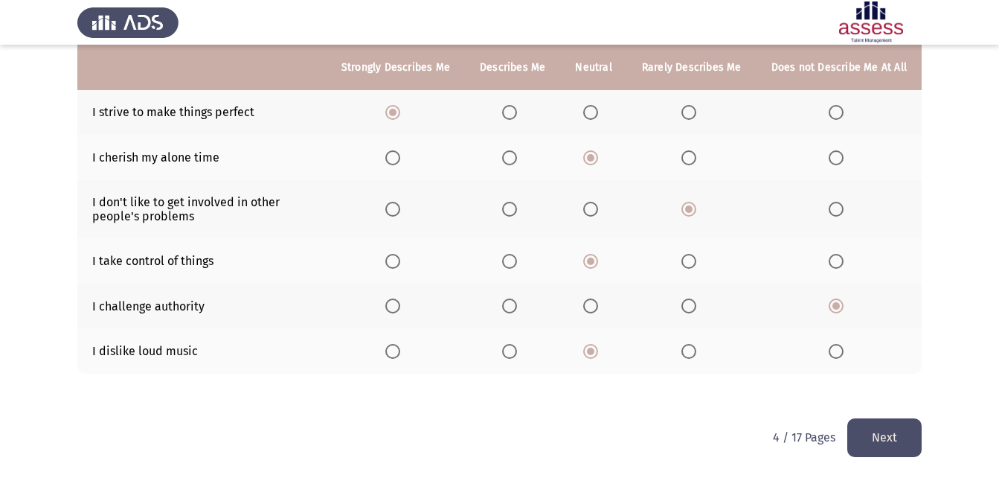
click at [906, 437] on button "Next" at bounding box center [884, 437] width 74 height 38
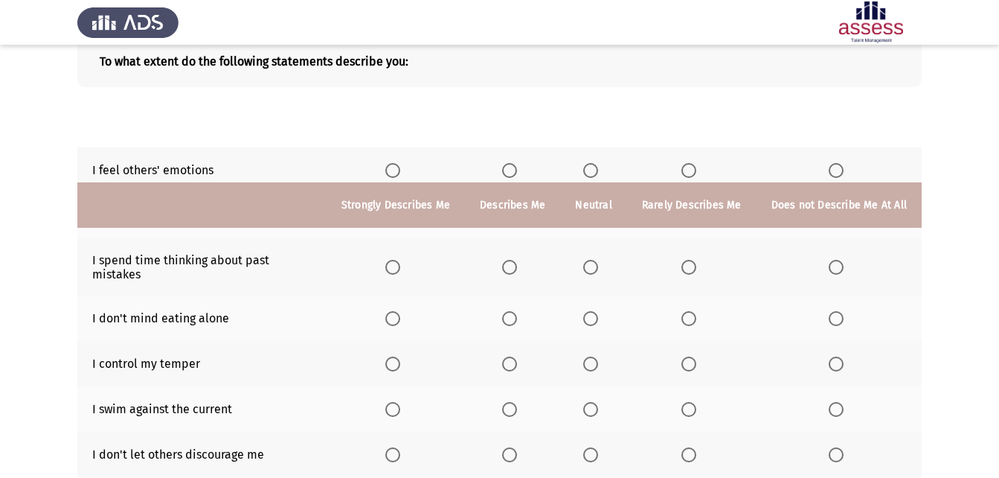
scroll to position [74, 0]
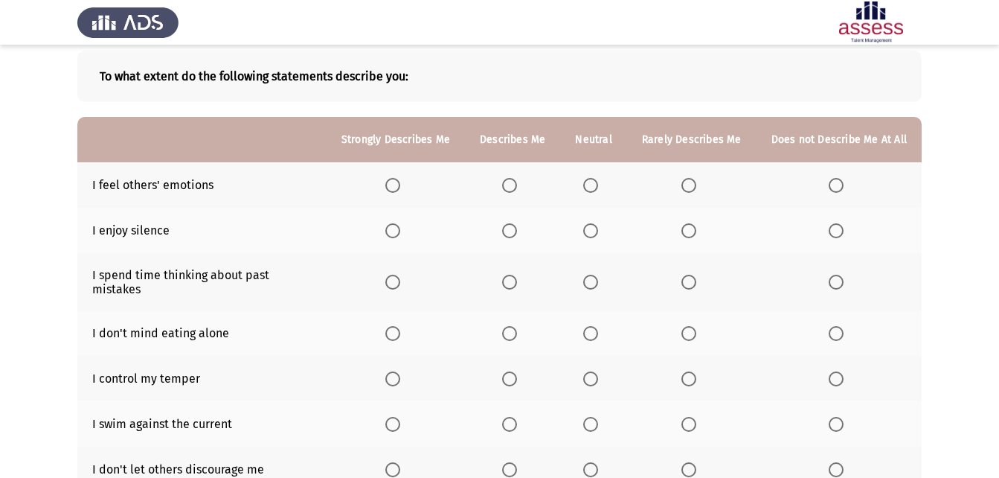
click at [592, 188] on span "Select an option" at bounding box center [590, 185] width 15 height 15
click at [592, 188] on input "Select an option" at bounding box center [590, 185] width 15 height 15
click at [517, 182] on span "Select an option" at bounding box center [509, 185] width 15 height 15
click at [517, 182] on input "Select an option" at bounding box center [509, 185] width 15 height 15
click at [696, 229] on span "Select an option" at bounding box center [689, 230] width 15 height 15
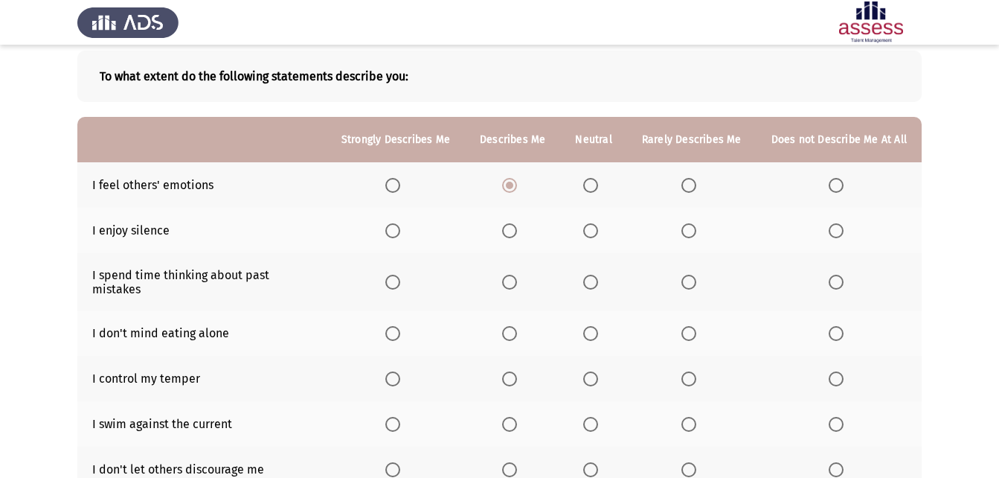
click at [696, 229] on input "Select an option" at bounding box center [689, 230] width 15 height 15
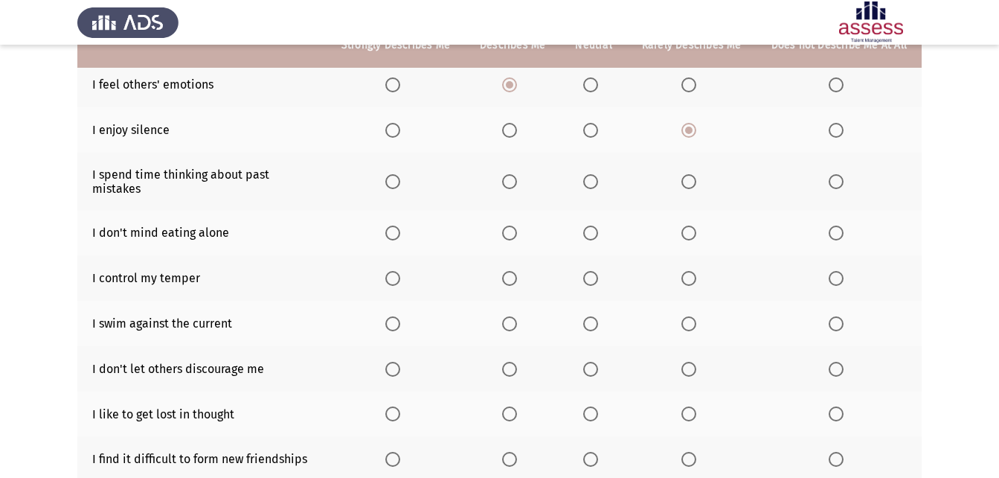
scroll to position [149, 0]
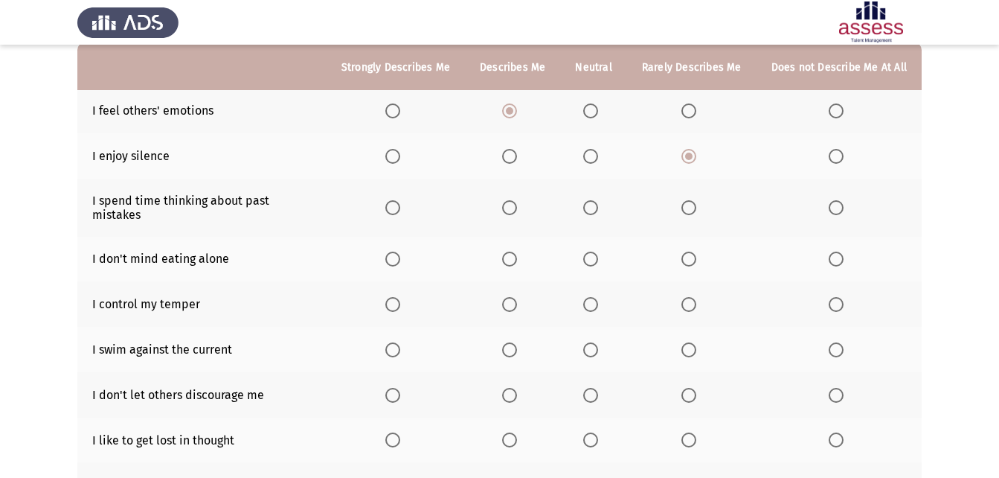
click at [517, 203] on span "Select an option" at bounding box center [509, 207] width 15 height 15
click at [517, 203] on input "Select an option" at bounding box center [509, 207] width 15 height 15
click at [597, 251] on span "Select an option" at bounding box center [590, 258] width 15 height 15
click at [597, 251] on input "Select an option" at bounding box center [590, 258] width 15 height 15
click at [596, 297] on span "Select an option" at bounding box center [590, 304] width 15 height 15
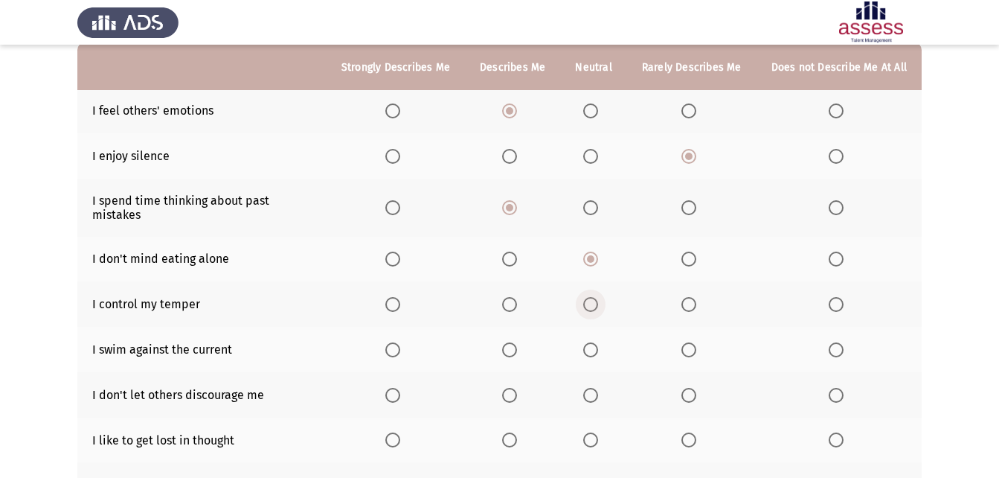
click at [596, 297] on input "Select an option" at bounding box center [590, 304] width 15 height 15
click at [594, 344] on span "Select an option" at bounding box center [590, 349] width 15 height 15
click at [594, 344] on input "Select an option" at bounding box center [590, 349] width 15 height 15
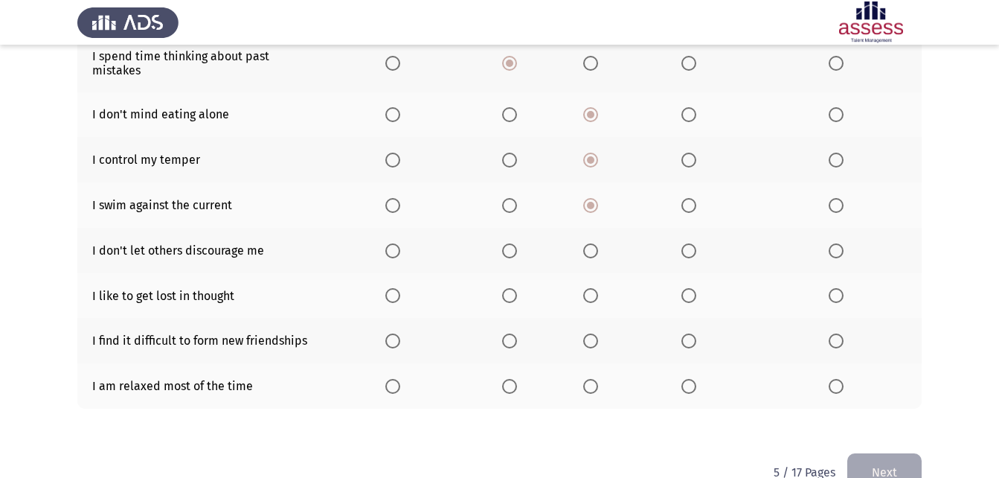
scroll to position [298, 0]
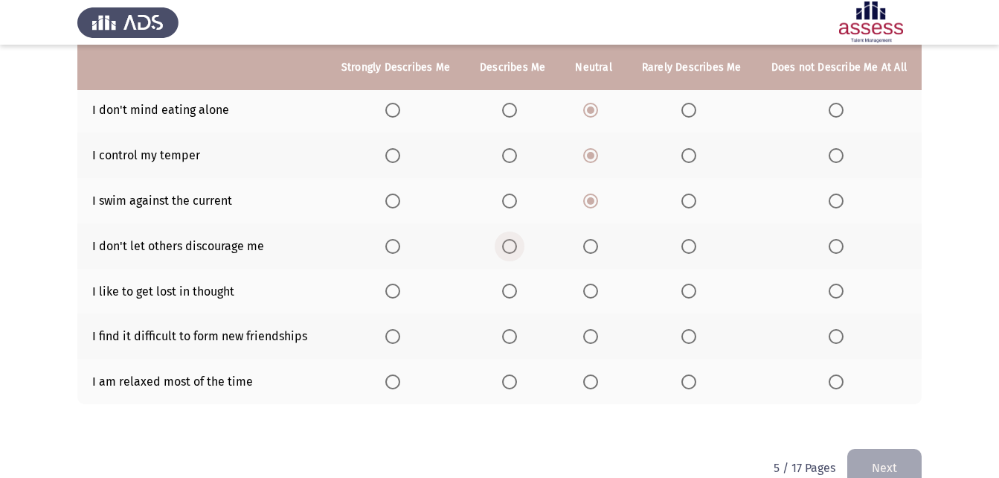
click at [517, 239] on span "Select an option" at bounding box center [509, 246] width 15 height 15
click at [517, 239] on input "Select an option" at bounding box center [509, 246] width 15 height 15
click at [595, 329] on span "Select an option" at bounding box center [590, 336] width 15 height 15
click at [595, 329] on input "Select an option" at bounding box center [590, 336] width 15 height 15
click at [839, 283] on span "Select an option" at bounding box center [836, 290] width 15 height 15
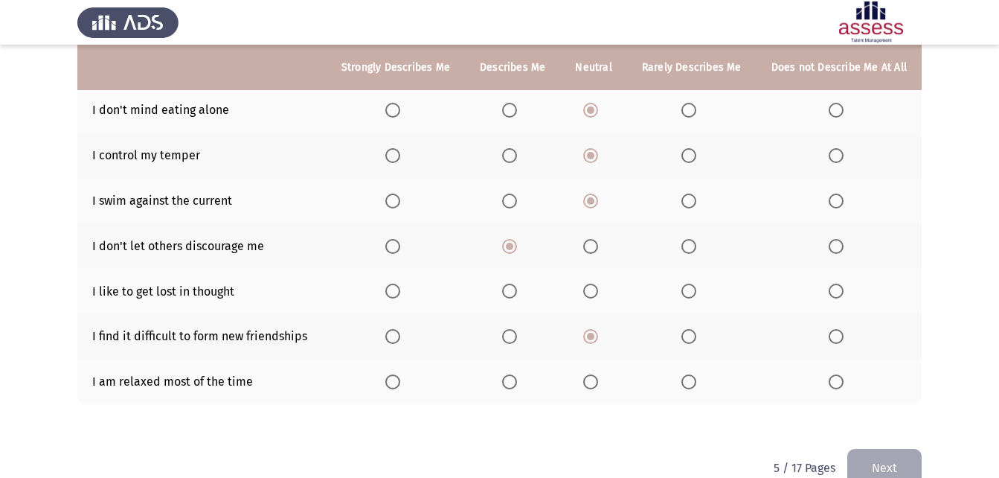
click at [839, 283] on input "Select an option" at bounding box center [836, 290] width 15 height 15
click at [586, 364] on th at bounding box center [593, 381] width 66 height 45
click at [597, 374] on span "Select an option" at bounding box center [590, 381] width 15 height 15
click at [597, 374] on input "Select an option" at bounding box center [590, 381] width 15 height 15
click at [868, 456] on button "Next" at bounding box center [884, 468] width 74 height 38
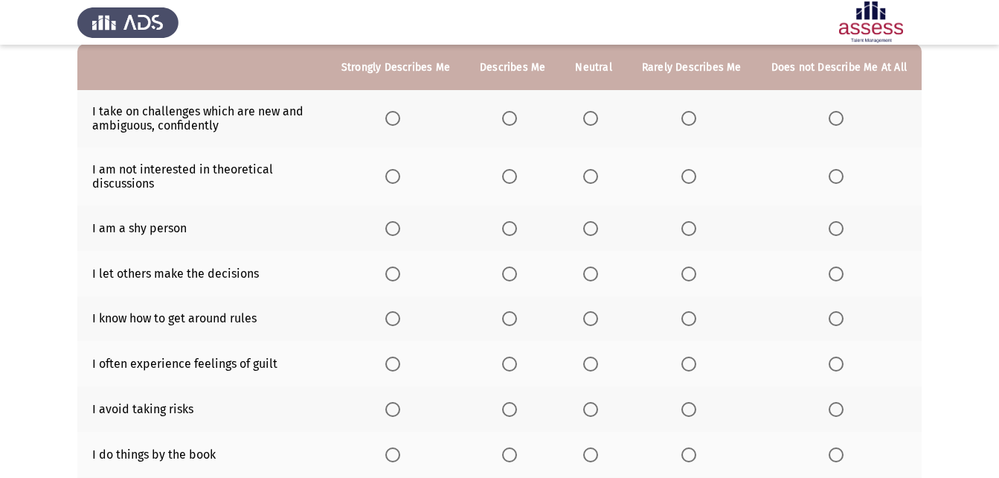
scroll to position [149, 0]
click at [516, 119] on span "Select an option" at bounding box center [509, 116] width 15 height 15
click at [516, 119] on input "Select an option" at bounding box center [509, 116] width 15 height 15
click at [689, 171] on span "Select an option" at bounding box center [689, 174] width 15 height 15
click at [689, 171] on input "Select an option" at bounding box center [689, 174] width 15 height 15
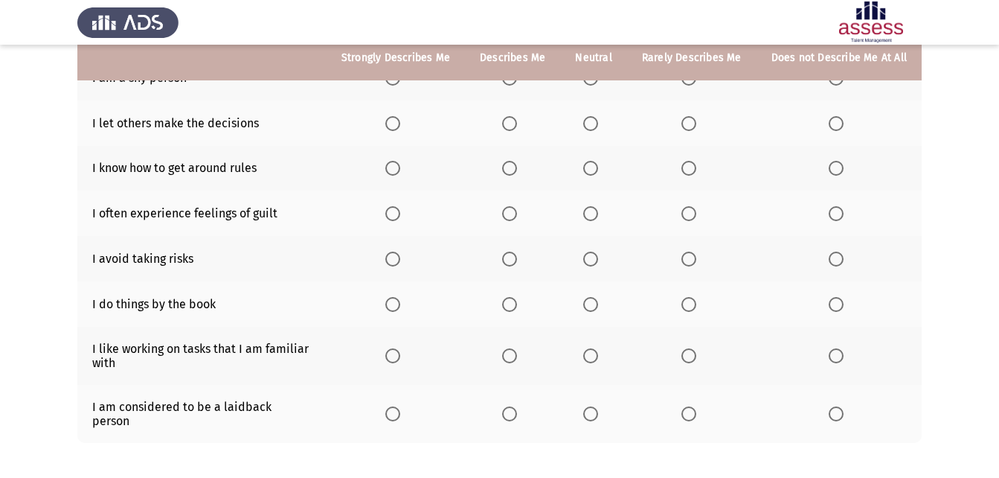
scroll to position [223, 0]
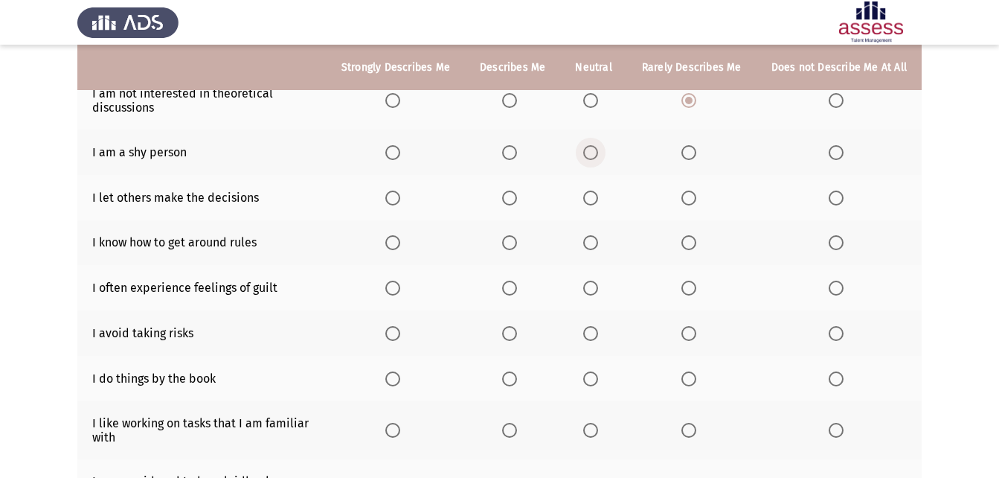
click at [593, 152] on span "Select an option" at bounding box center [590, 152] width 15 height 15
click at [593, 152] on input "Select an option" at bounding box center [590, 152] width 15 height 15
click at [592, 196] on span "Select an option" at bounding box center [590, 197] width 15 height 15
click at [592, 196] on input "Select an option" at bounding box center [590, 197] width 15 height 15
click at [598, 242] on span "Select an option" at bounding box center [590, 242] width 15 height 15
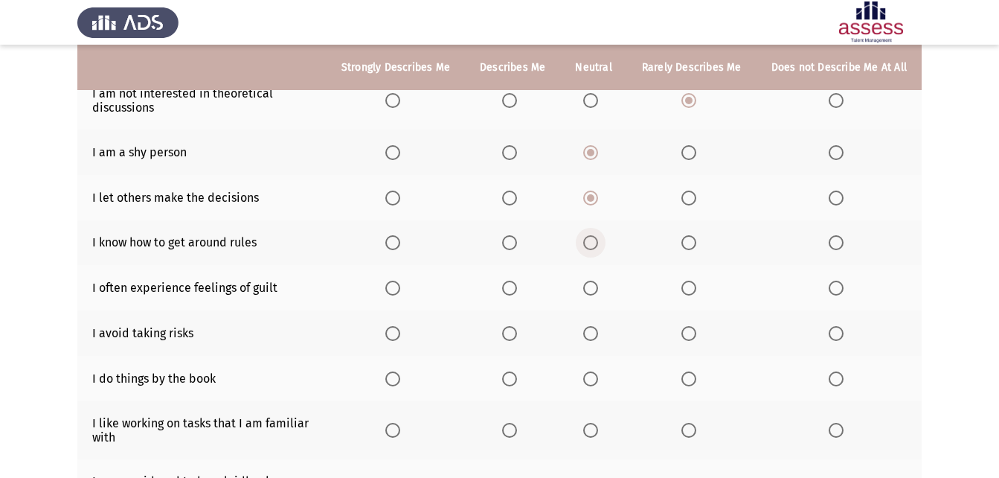
click at [598, 242] on input "Select an option" at bounding box center [590, 242] width 15 height 15
click at [598, 287] on span "Select an option" at bounding box center [590, 288] width 15 height 15
click at [598, 287] on input "Select an option" at bounding box center [590, 288] width 15 height 15
click at [590, 333] on span "Select an option" at bounding box center [590, 333] width 15 height 15
click at [590, 333] on input "Select an option" at bounding box center [590, 333] width 15 height 15
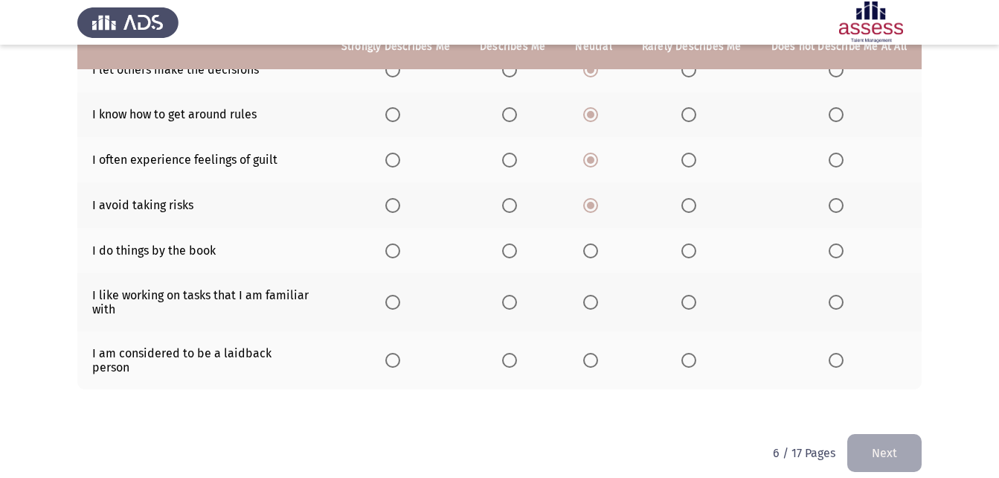
scroll to position [353, 0]
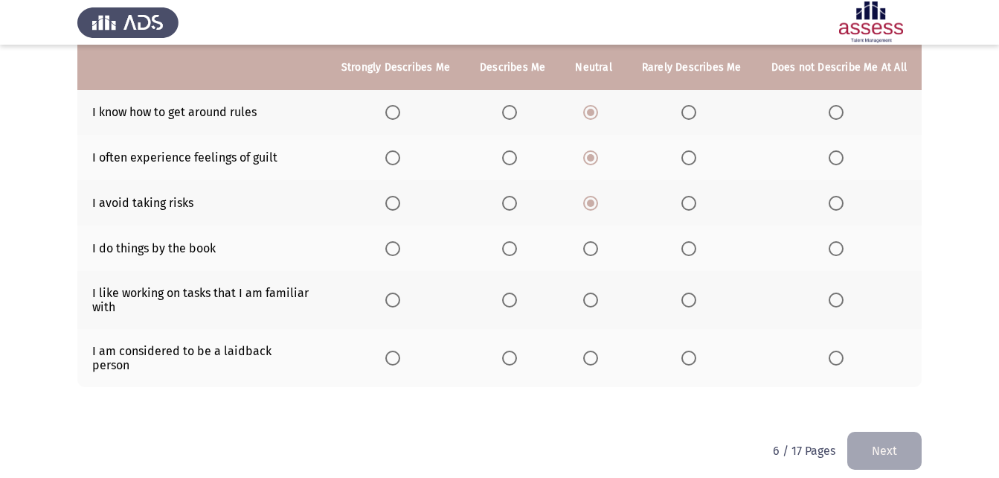
click at [594, 246] on span "Select an option" at bounding box center [590, 248] width 15 height 15
click at [594, 246] on input "Select an option" at bounding box center [590, 248] width 15 height 15
click at [523, 302] on label "Select an option" at bounding box center [512, 299] width 21 height 15
click at [517, 302] on input "Select an option" at bounding box center [509, 299] width 15 height 15
click at [689, 350] on span "Select an option" at bounding box center [689, 357] width 15 height 15
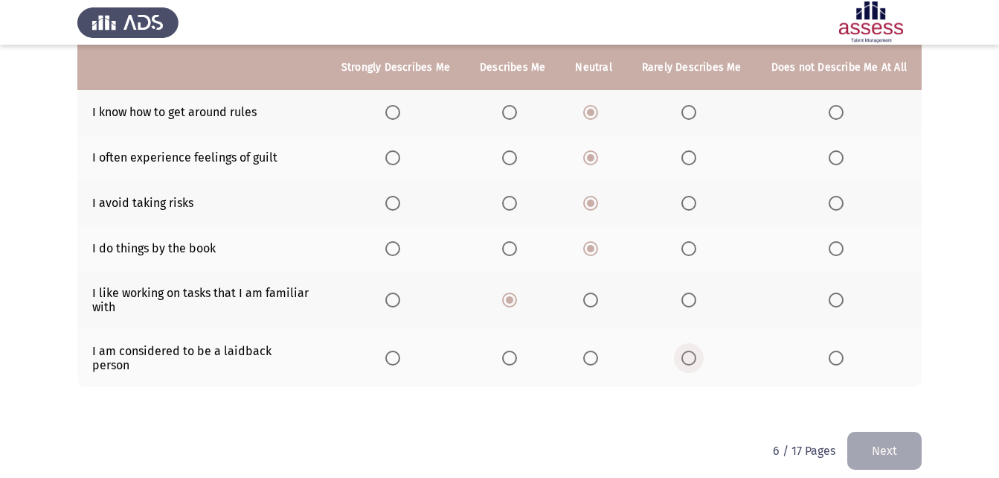
click at [689, 350] on input "Select an option" at bounding box center [689, 357] width 15 height 15
click at [875, 432] on button "Next" at bounding box center [884, 451] width 74 height 38
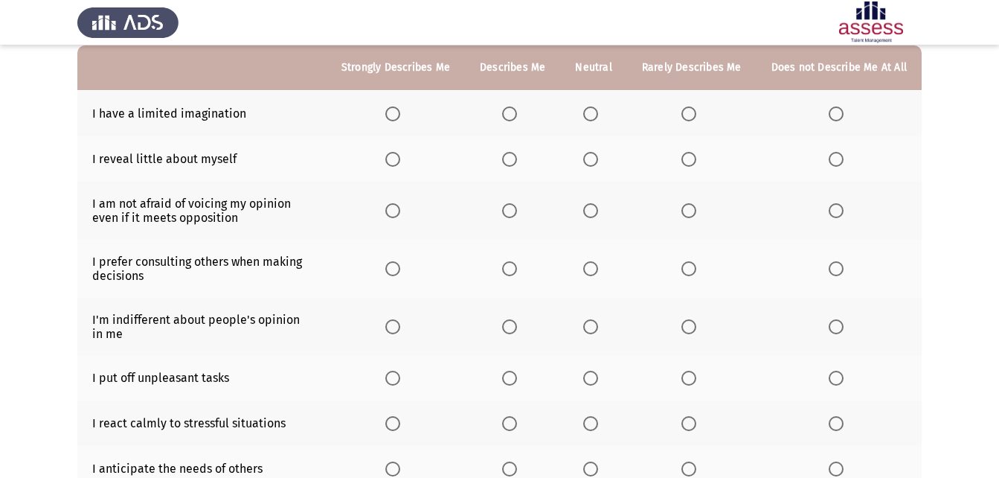
scroll to position [149, 0]
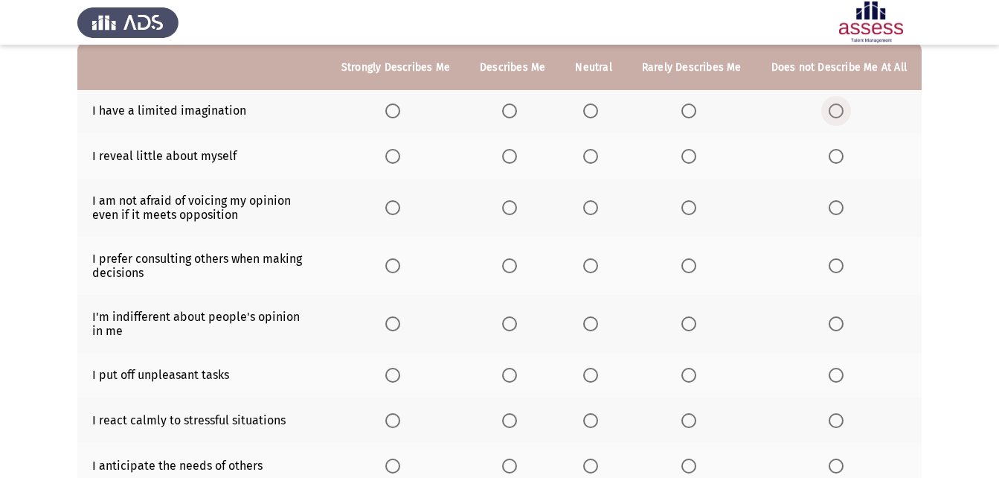
click at [839, 113] on span "Select an option" at bounding box center [836, 110] width 15 height 15
click at [839, 113] on input "Select an option" at bounding box center [836, 110] width 15 height 15
click at [589, 153] on span "Select an option" at bounding box center [590, 156] width 15 height 15
click at [589, 153] on input "Select an option" at bounding box center [590, 156] width 15 height 15
click at [508, 149] on span "Select an option" at bounding box center [509, 156] width 15 height 15
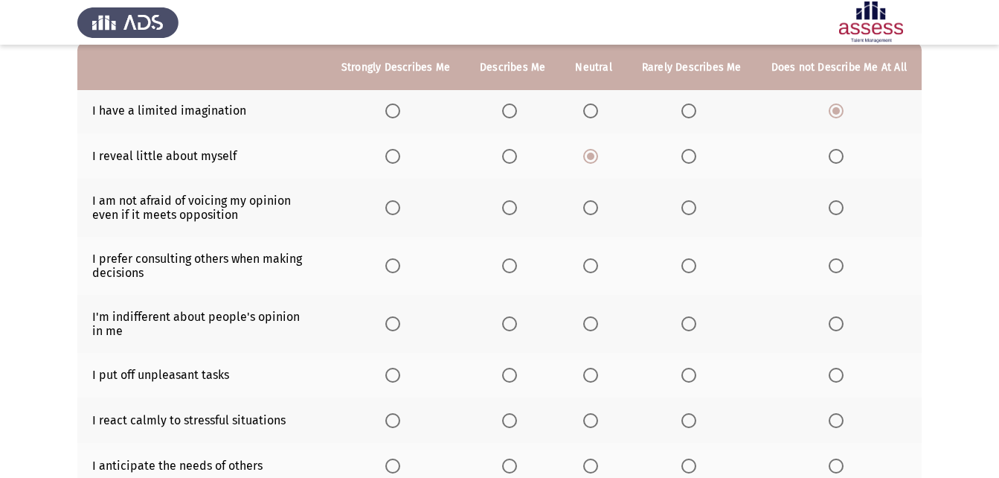
click at [508, 149] on input "Select an option" at bounding box center [509, 156] width 15 height 15
click at [516, 208] on span "Select an option" at bounding box center [509, 207] width 15 height 15
click at [516, 208] on input "Select an option" at bounding box center [509, 207] width 15 height 15
click at [517, 264] on span "Select an option" at bounding box center [509, 265] width 15 height 15
click at [517, 264] on input "Select an option" at bounding box center [509, 265] width 15 height 15
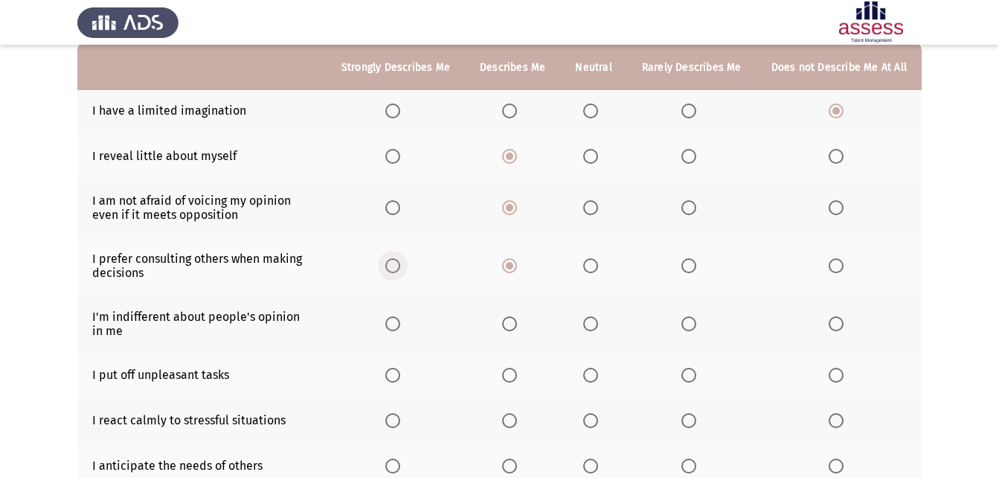
click at [400, 266] on span "Select an option" at bounding box center [392, 265] width 15 height 15
click at [400, 266] on input "Select an option" at bounding box center [392, 265] width 15 height 15
click at [597, 322] on span "Select an option" at bounding box center [590, 323] width 15 height 15
click at [597, 322] on input "Select an option" at bounding box center [590, 323] width 15 height 15
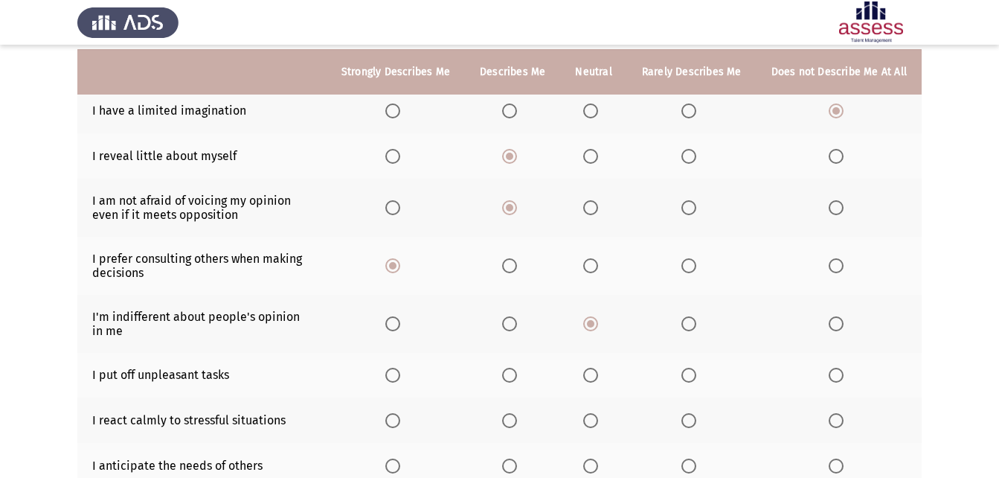
scroll to position [223, 0]
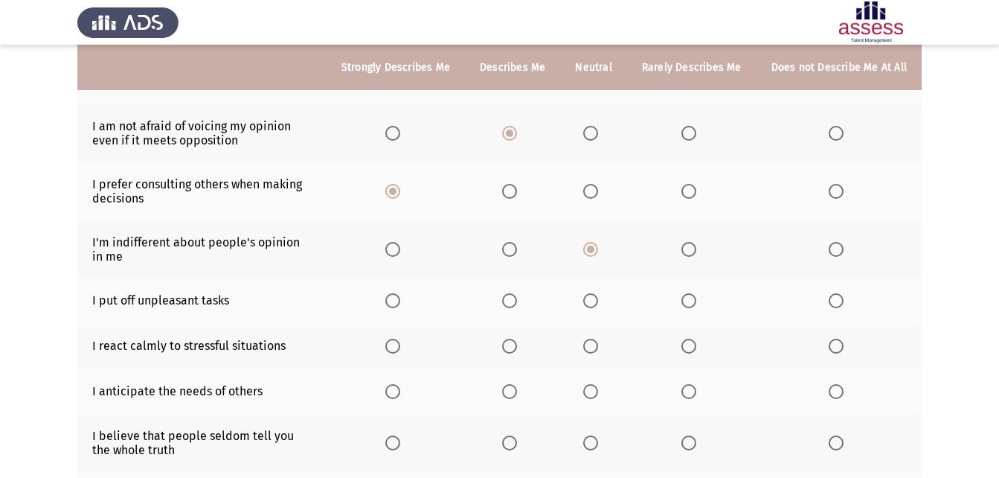
click at [687, 297] on span "Select an option" at bounding box center [689, 300] width 15 height 15
click at [687, 297] on input "Select an option" at bounding box center [689, 300] width 15 height 15
click at [515, 342] on span "Select an option" at bounding box center [509, 346] width 15 height 15
click at [515, 342] on input "Select an option" at bounding box center [509, 346] width 15 height 15
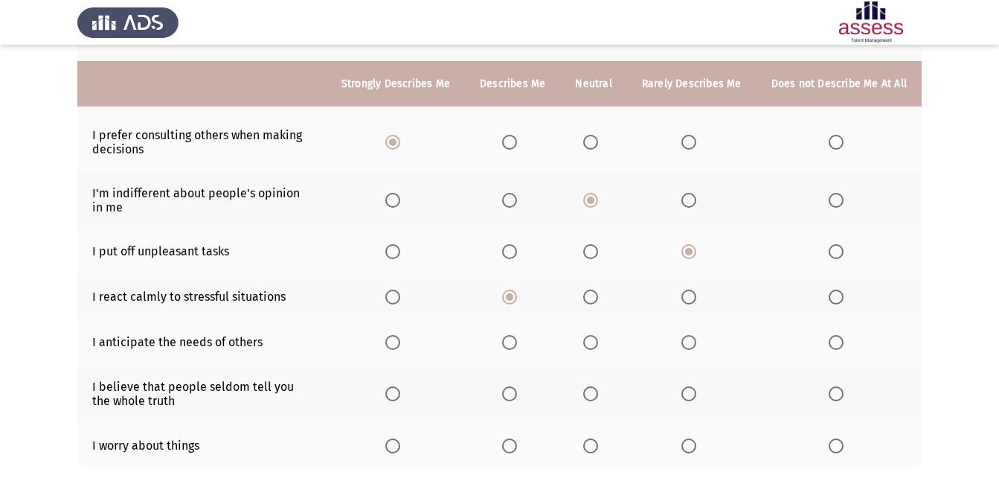
scroll to position [298, 0]
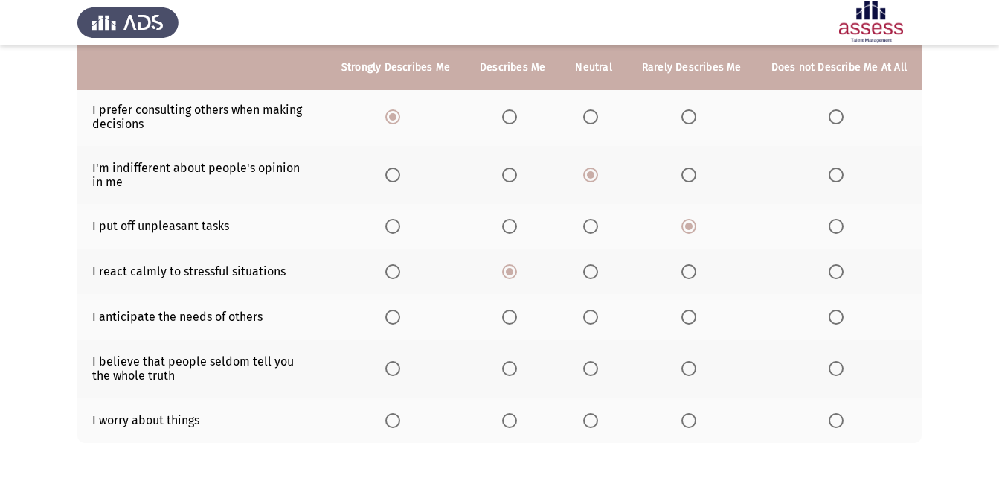
click at [513, 315] on span "Select an option" at bounding box center [509, 317] width 15 height 15
click at [513, 315] on input "Select an option" at bounding box center [509, 317] width 15 height 15
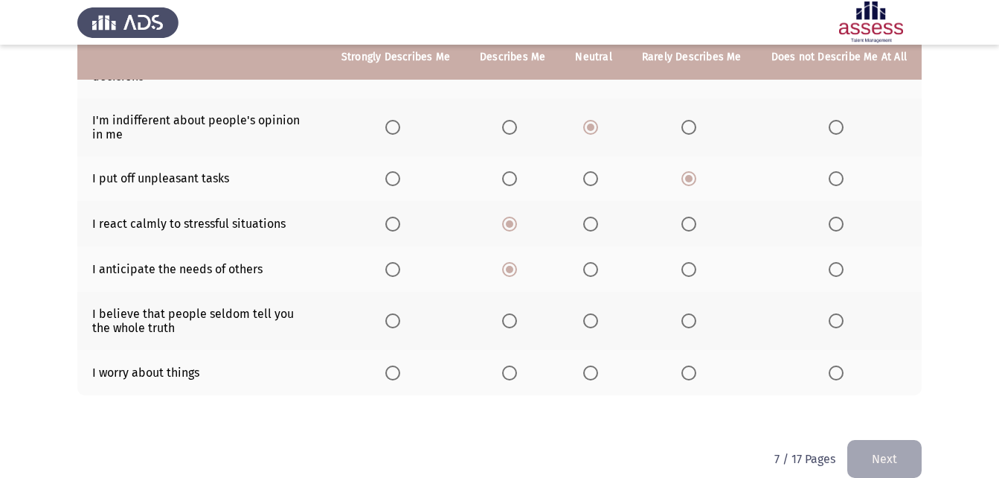
scroll to position [367, 0]
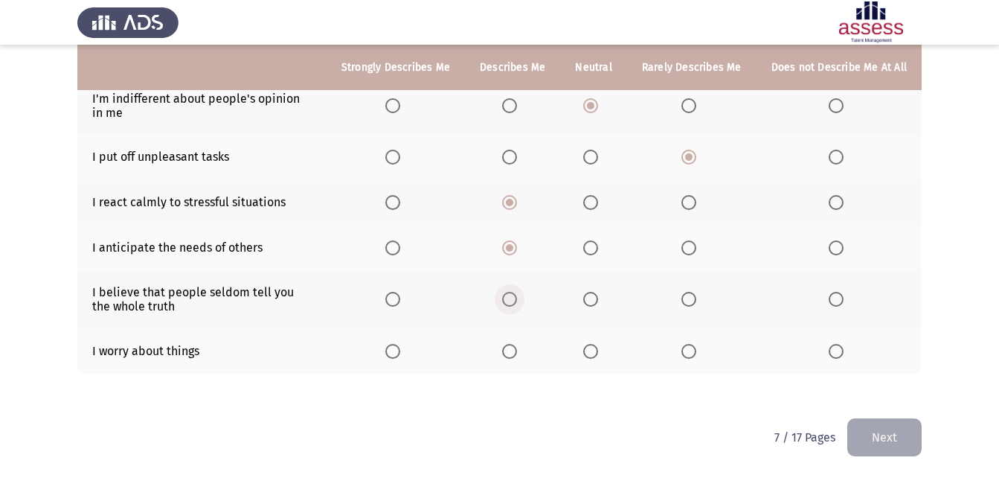
click at [510, 297] on span "Select an option" at bounding box center [509, 299] width 15 height 15
click at [510, 297] on input "Select an option" at bounding box center [509, 299] width 15 height 15
click at [596, 344] on span "Select an option" at bounding box center [590, 351] width 15 height 15
click at [596, 344] on input "Select an option" at bounding box center [590, 351] width 15 height 15
click at [891, 437] on button "Next" at bounding box center [884, 437] width 74 height 38
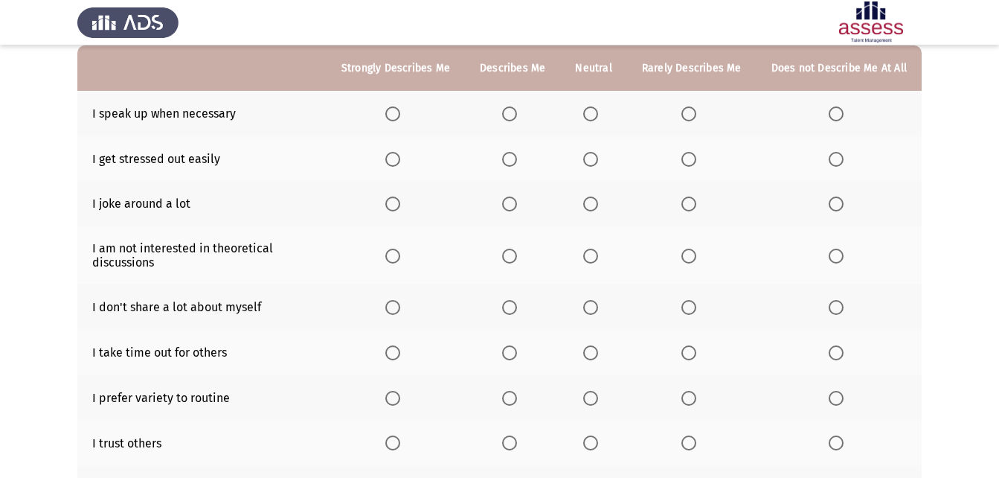
scroll to position [149, 0]
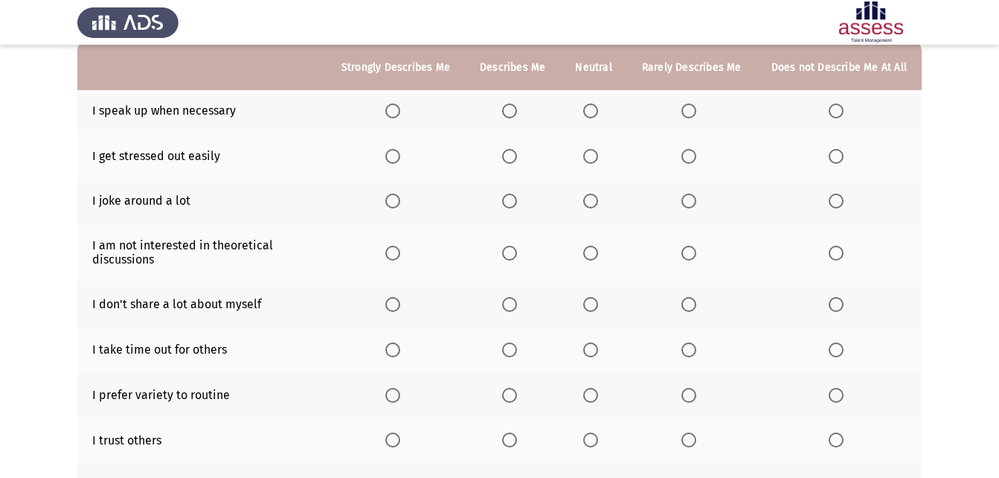
click at [593, 109] on span "Select an option" at bounding box center [590, 110] width 15 height 15
click at [593, 109] on input "Select an option" at bounding box center [590, 110] width 15 height 15
click at [592, 154] on span "Select an option" at bounding box center [590, 156] width 15 height 15
click at [592, 154] on input "Select an option" at bounding box center [590, 156] width 15 height 15
click at [598, 195] on span "Select an option" at bounding box center [590, 200] width 15 height 15
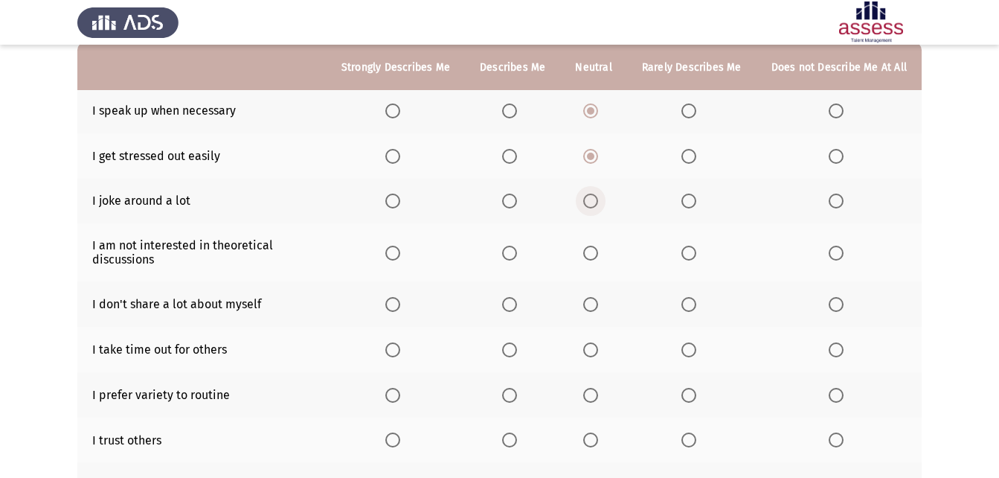
click at [598, 195] on input "Select an option" at bounding box center [590, 200] width 15 height 15
click at [591, 251] on span "Select an option" at bounding box center [590, 253] width 15 height 15
click at [591, 251] on input "Select an option" at bounding box center [590, 253] width 15 height 15
click at [597, 307] on span "Select an option" at bounding box center [590, 304] width 15 height 15
click at [597, 307] on input "Select an option" at bounding box center [590, 304] width 15 height 15
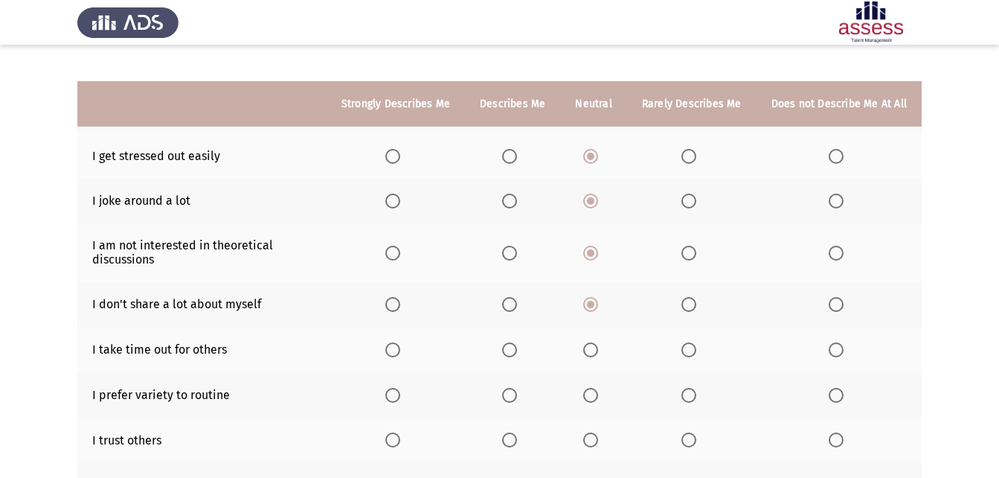
scroll to position [298, 0]
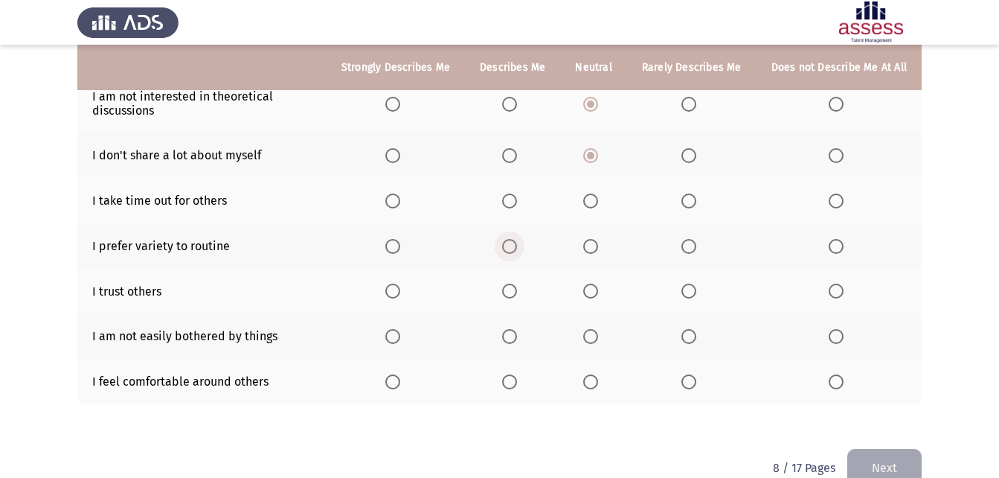
click at [513, 246] on span "Select an option" at bounding box center [509, 246] width 15 height 15
click at [513, 246] on input "Select an option" at bounding box center [509, 246] width 15 height 15
click at [597, 292] on span "Select an option" at bounding box center [590, 290] width 15 height 15
click at [597, 292] on input "Select an option" at bounding box center [590, 290] width 15 height 15
click at [594, 198] on span "Select an option" at bounding box center [590, 200] width 15 height 15
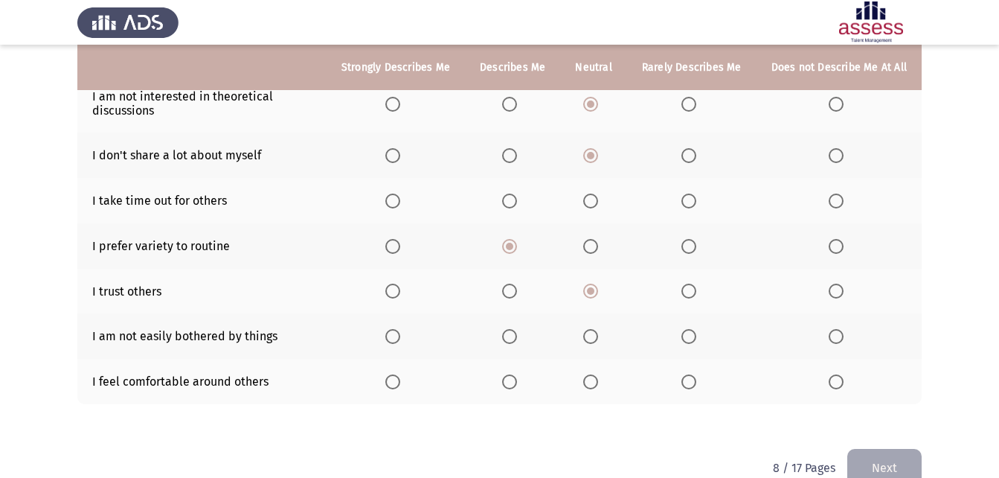
click at [594, 198] on input "Select an option" at bounding box center [590, 200] width 15 height 15
click at [587, 330] on th at bounding box center [593, 335] width 66 height 45
click at [591, 337] on span "Select an option" at bounding box center [590, 336] width 15 height 15
click at [591, 337] on input "Select an option" at bounding box center [590, 336] width 15 height 15
click at [523, 384] on label "Select an option" at bounding box center [512, 381] width 21 height 15
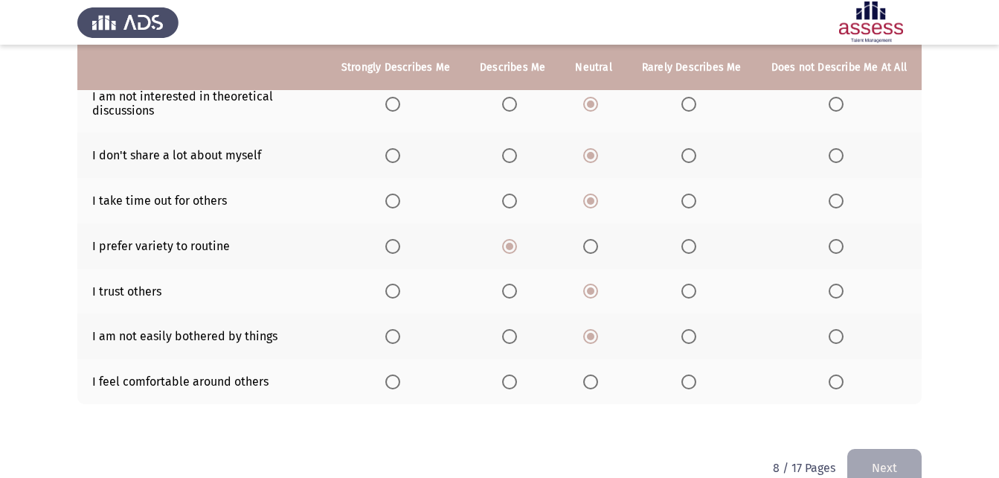
click at [517, 384] on input "Select an option" at bounding box center [509, 381] width 15 height 15
click at [598, 376] on span "Select an option" at bounding box center [590, 381] width 15 height 15
click at [598, 376] on input "Select an option" at bounding box center [590, 381] width 15 height 15
click at [890, 458] on button "Next" at bounding box center [884, 468] width 74 height 38
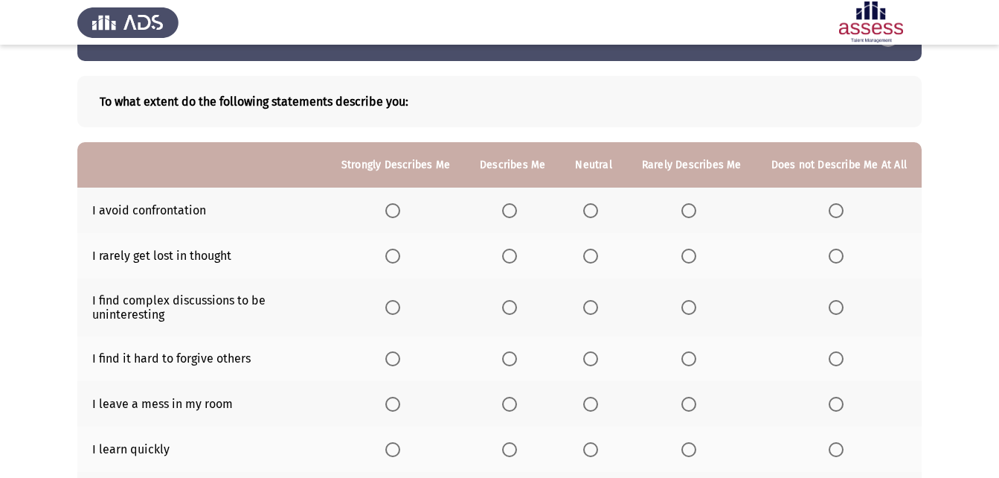
scroll to position [74, 0]
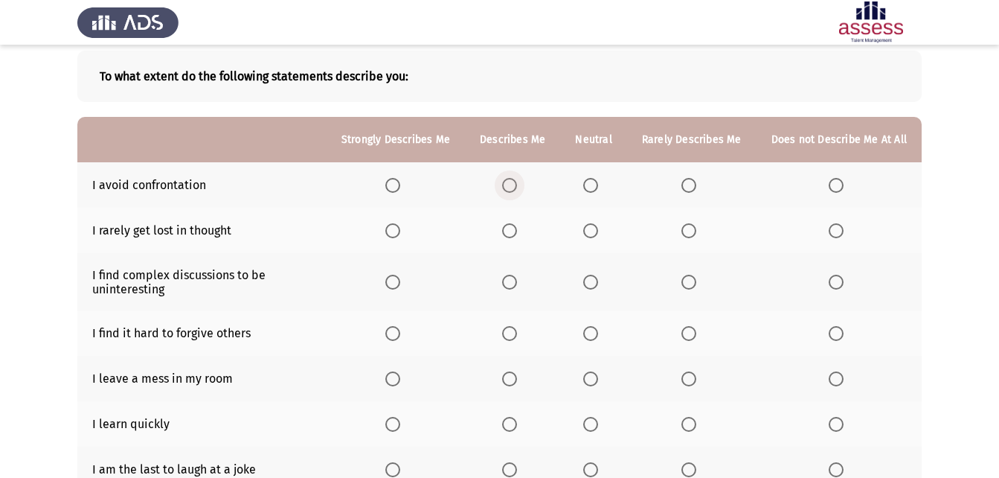
click at [517, 187] on span "Select an option" at bounding box center [509, 185] width 15 height 15
click at [517, 187] on input "Select an option" at bounding box center [509, 185] width 15 height 15
click at [593, 232] on span "Select an option" at bounding box center [590, 230] width 15 height 15
click at [593, 232] on input "Select an option" at bounding box center [590, 230] width 15 height 15
click at [591, 284] on span "Select an option" at bounding box center [590, 282] width 15 height 15
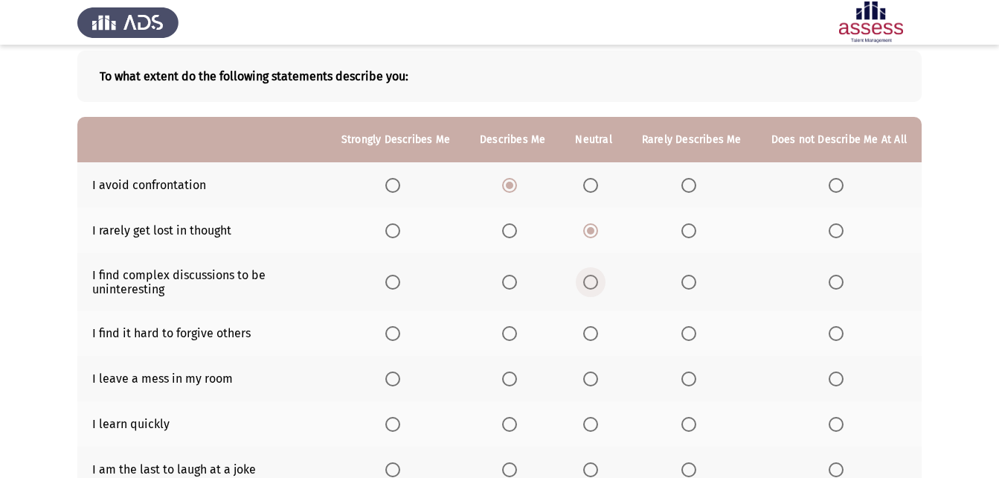
click at [591, 284] on input "Select an option" at bounding box center [590, 282] width 15 height 15
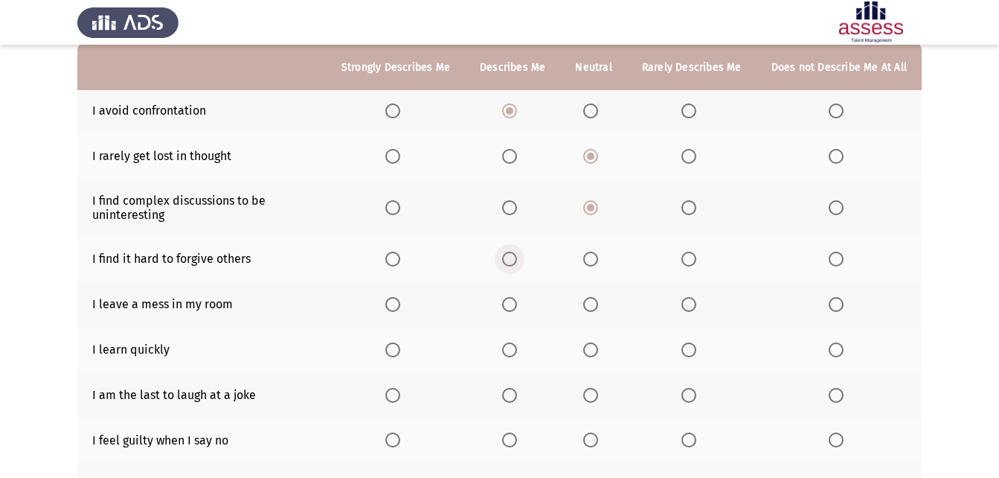
click at [517, 257] on span "Select an option" at bounding box center [509, 258] width 15 height 15
click at [517, 257] on input "Select an option" at bounding box center [509, 258] width 15 height 15
click at [515, 301] on span "Select an option" at bounding box center [509, 304] width 15 height 15
click at [515, 301] on input "Select an option" at bounding box center [509, 304] width 15 height 15
click at [517, 353] on span "Select an option" at bounding box center [509, 349] width 15 height 15
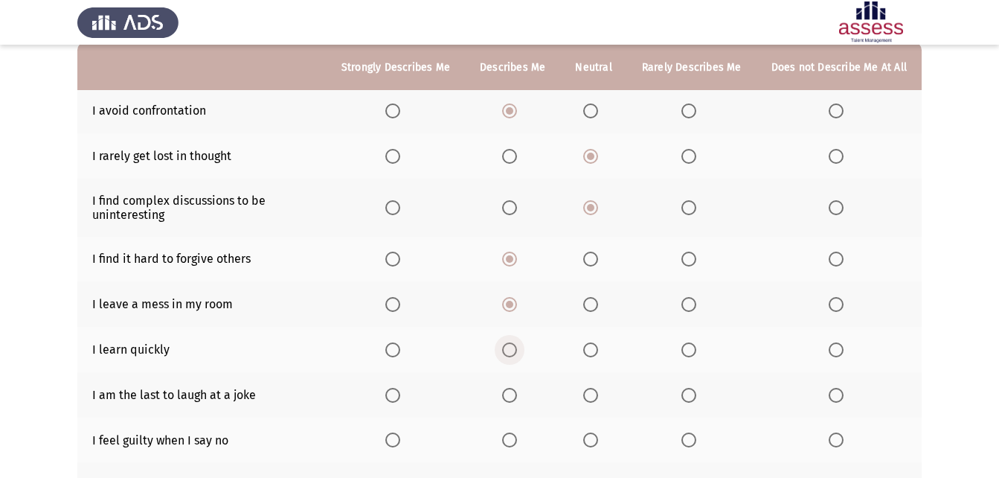
click at [517, 353] on input "Select an option" at bounding box center [509, 349] width 15 height 15
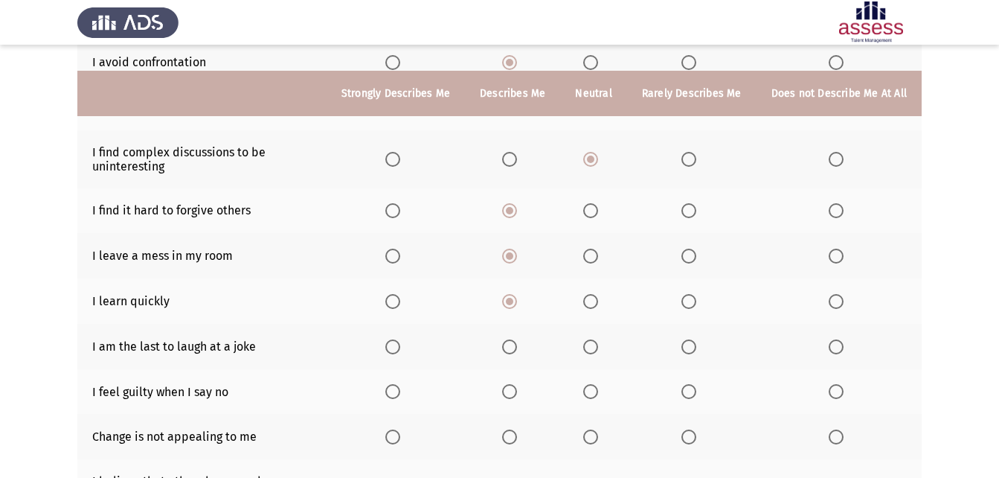
scroll to position [223, 0]
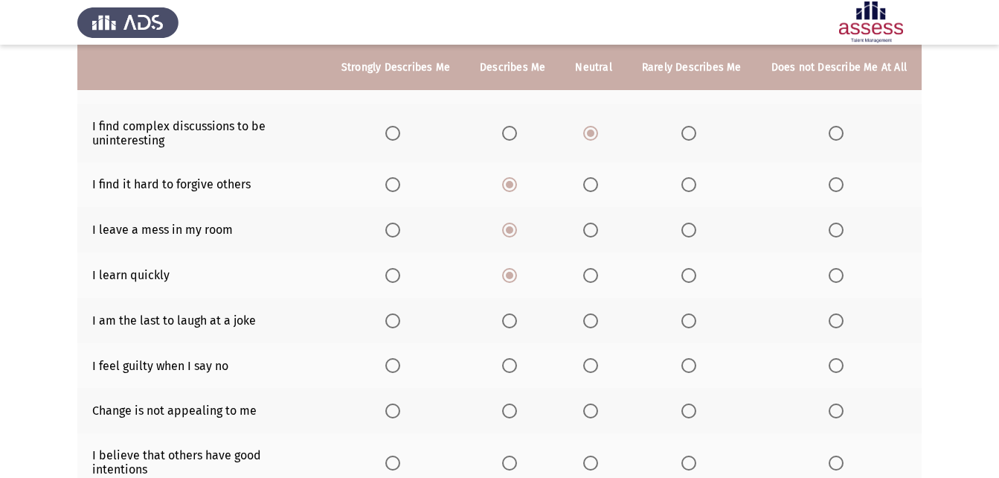
click at [696, 326] on span "Select an option" at bounding box center [689, 320] width 15 height 15
click at [696, 326] on input "Select an option" at bounding box center [689, 320] width 15 height 15
click at [695, 363] on span "Select an option" at bounding box center [689, 365] width 15 height 15
click at [695, 363] on input "Select an option" at bounding box center [689, 365] width 15 height 15
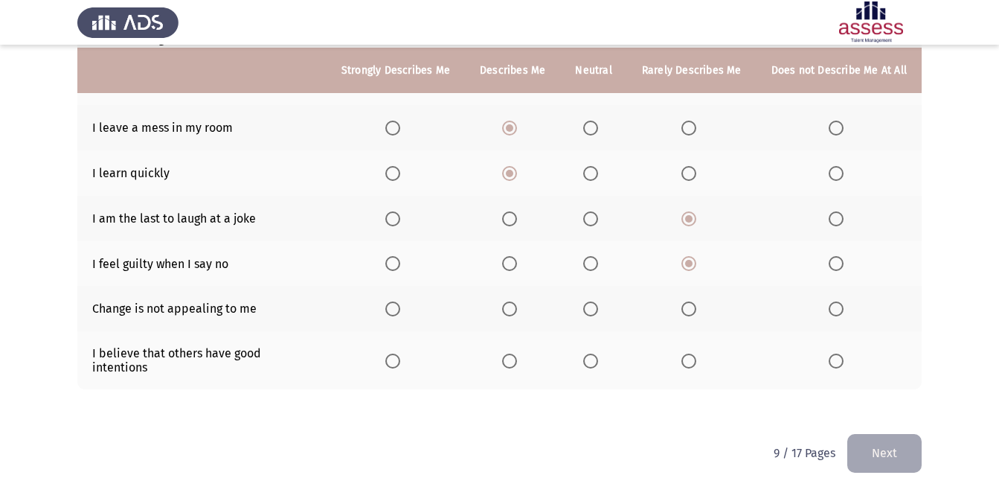
scroll to position [328, 0]
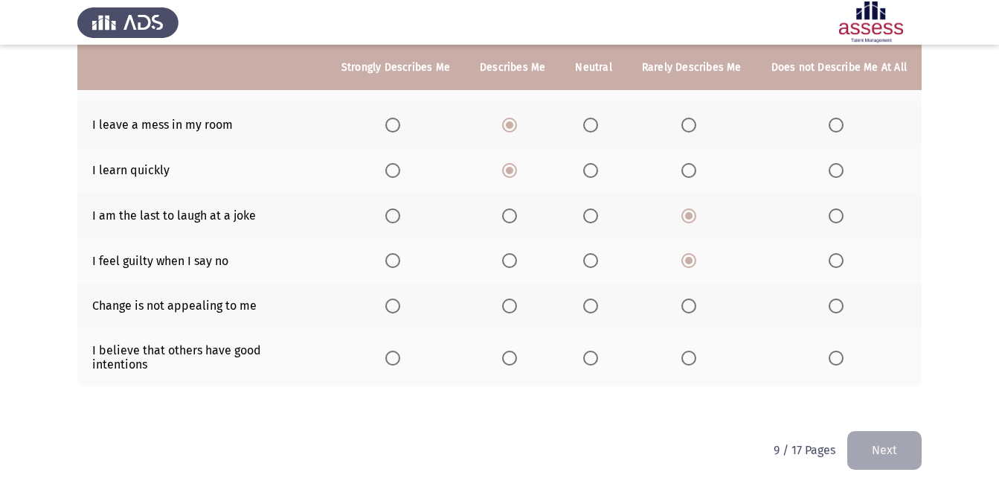
click at [688, 304] on span "Select an option" at bounding box center [689, 305] width 15 height 15
click at [688, 304] on input "Select an option" at bounding box center [689, 305] width 15 height 15
click at [513, 350] on span "Select an option" at bounding box center [509, 357] width 15 height 15
click at [513, 350] on input "Select an option" at bounding box center [509, 357] width 15 height 15
click at [871, 440] on button "Next" at bounding box center [884, 450] width 74 height 38
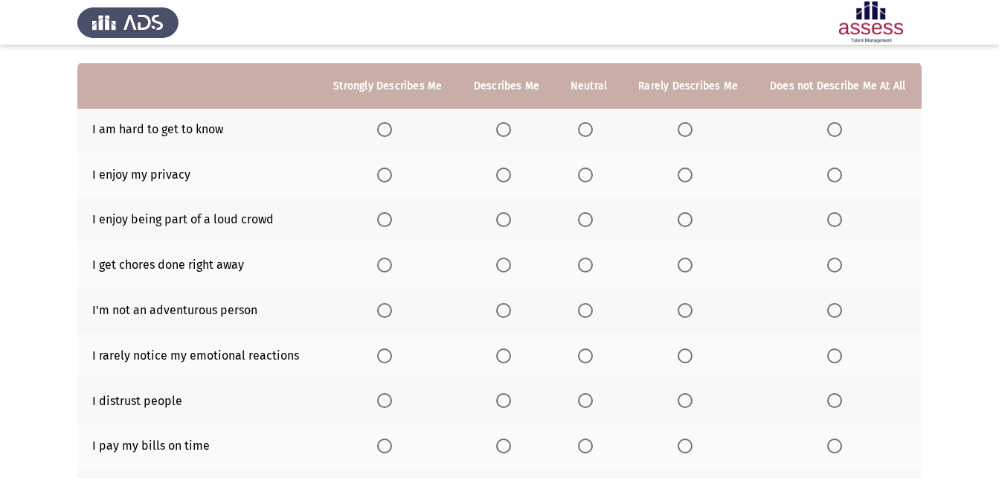
scroll to position [149, 0]
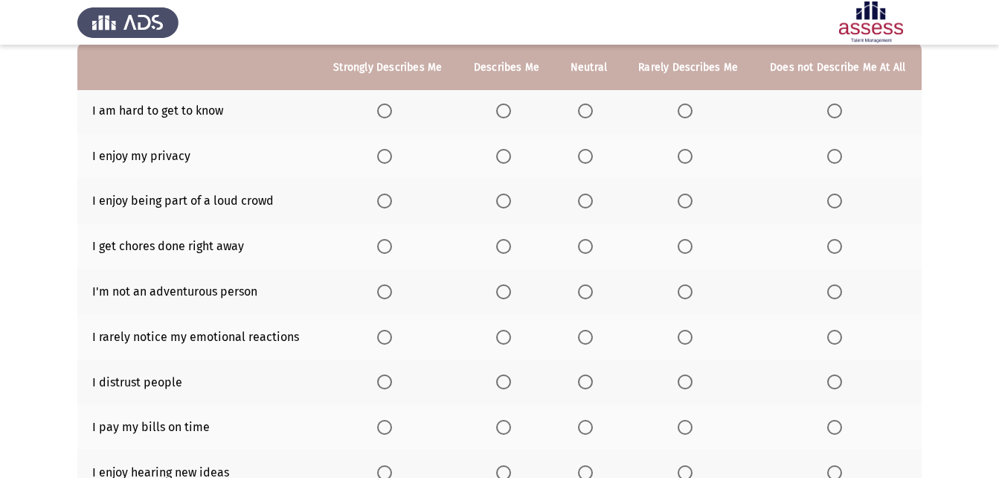
click at [685, 115] on span "Select an option" at bounding box center [685, 110] width 15 height 15
click at [685, 115] on input "Select an option" at bounding box center [685, 110] width 15 height 15
click at [499, 150] on span "Select an option" at bounding box center [503, 156] width 15 height 15
click at [499, 150] on input "Select an option" at bounding box center [503, 156] width 15 height 15
click at [509, 201] on span "Select an option" at bounding box center [503, 200] width 15 height 15
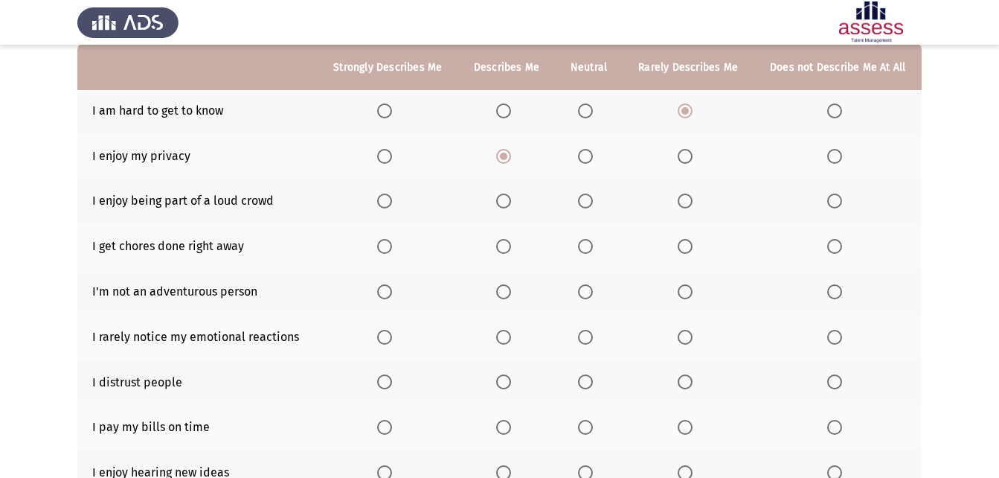
click at [509, 201] on input "Select an option" at bounding box center [503, 200] width 15 height 15
click at [497, 240] on span "Select an option" at bounding box center [503, 246] width 15 height 15
click at [497, 240] on input "Select an option" at bounding box center [503, 246] width 15 height 15
click at [681, 289] on span "Select an option" at bounding box center [685, 291] width 15 height 15
click at [681, 289] on input "Select an option" at bounding box center [685, 291] width 15 height 15
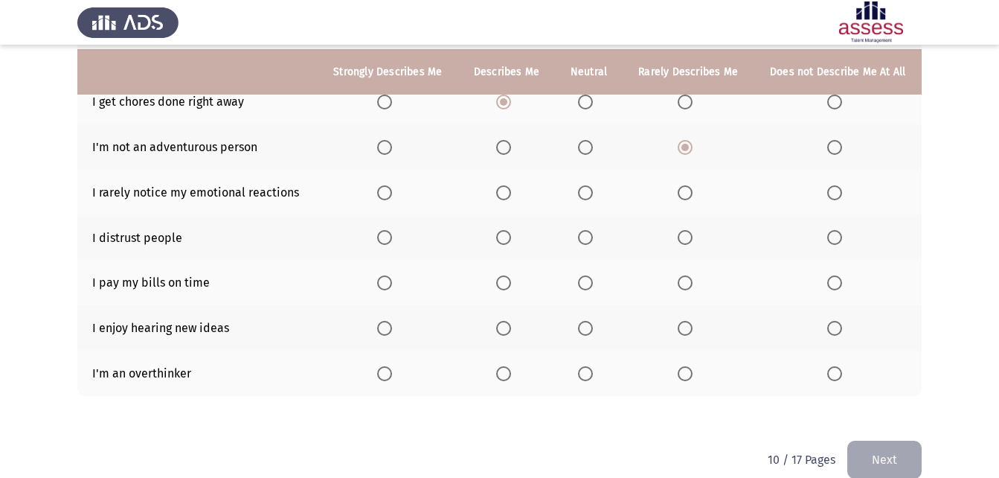
scroll to position [298, 0]
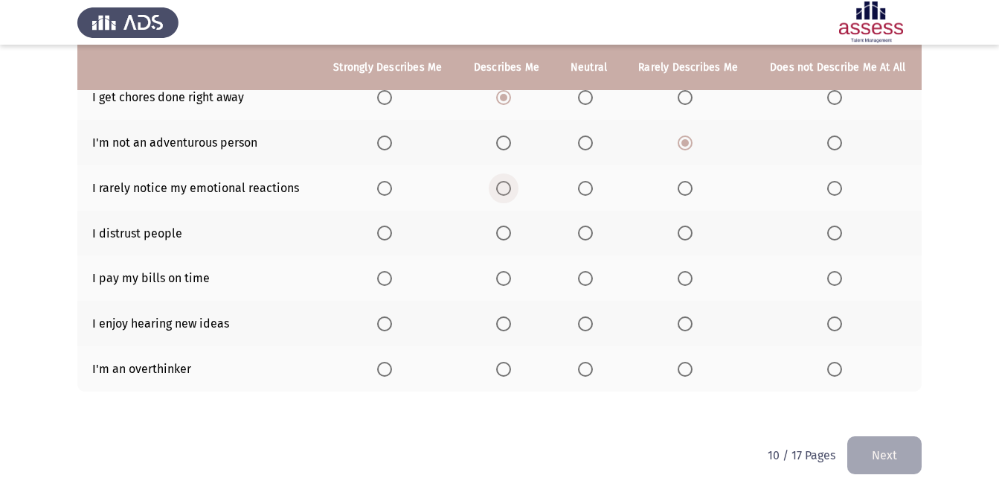
click at [499, 190] on span "Select an option" at bounding box center [503, 188] width 15 height 15
click at [499, 190] on input "Select an option" at bounding box center [503, 188] width 15 height 15
click at [584, 231] on span "Select an option" at bounding box center [585, 232] width 15 height 15
click at [584, 231] on input "Select an option" at bounding box center [585, 232] width 15 height 15
click at [686, 226] on span "Select an option" at bounding box center [685, 232] width 15 height 15
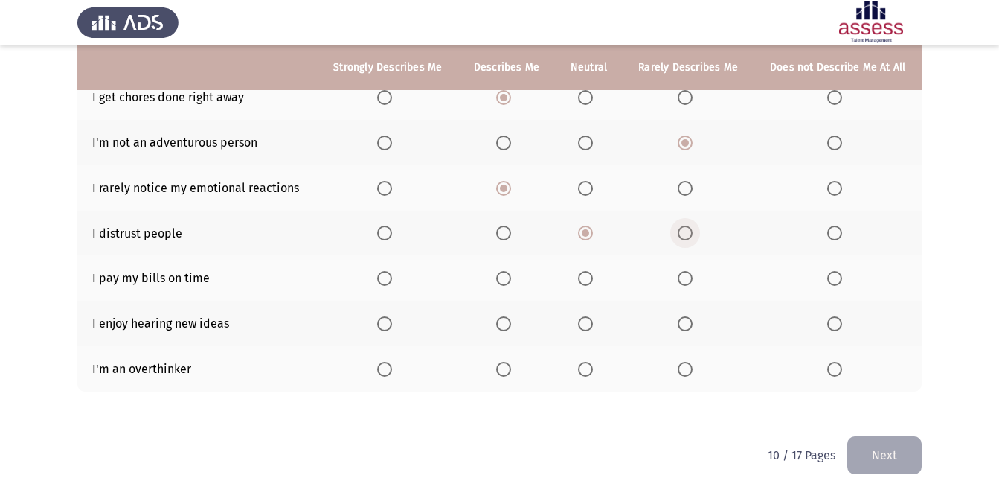
click at [686, 226] on input "Select an option" at bounding box center [685, 232] width 15 height 15
click at [512, 279] on label "Select an option" at bounding box center [506, 278] width 21 height 15
click at [511, 279] on input "Select an option" at bounding box center [503, 278] width 15 height 15
click at [391, 270] on mat-radio-button "Select an option" at bounding box center [387, 278] width 21 height 16
click at [385, 278] on span "Select an option" at bounding box center [384, 278] width 15 height 15
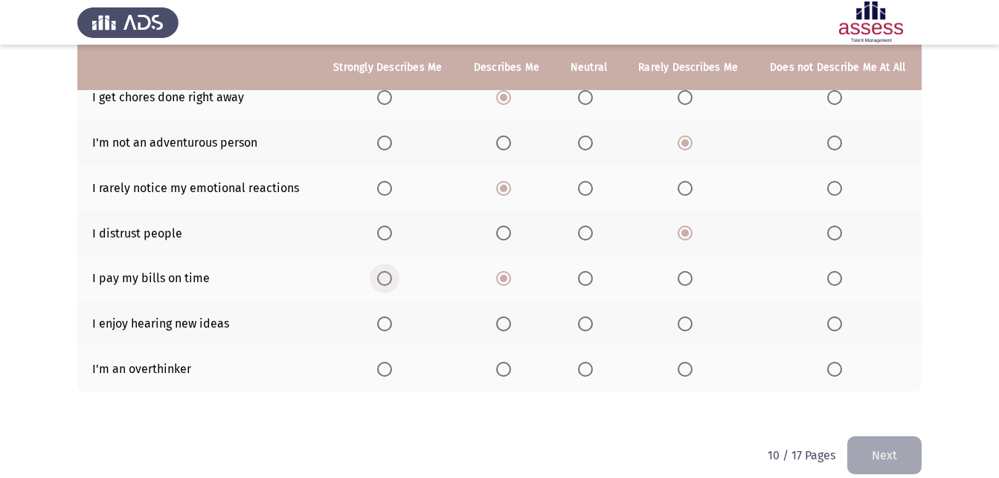
click at [385, 278] on input "Select an option" at bounding box center [384, 278] width 15 height 15
click at [385, 321] on span "Select an option" at bounding box center [384, 323] width 15 height 15
click at [385, 321] on input "Select an option" at bounding box center [384, 323] width 15 height 15
click at [385, 366] on span "Select an option" at bounding box center [384, 369] width 15 height 15
click at [385, 366] on input "Select an option" at bounding box center [384, 369] width 15 height 15
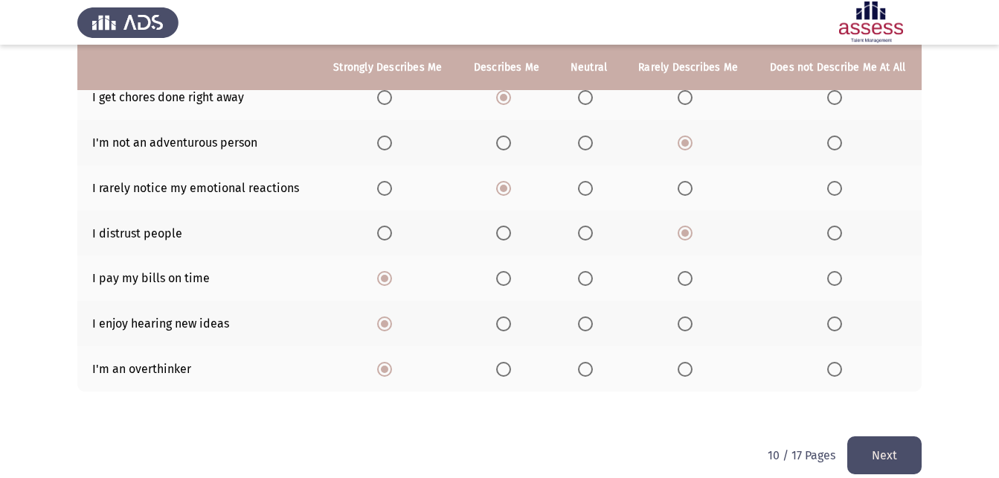
click at [888, 451] on button "Next" at bounding box center [884, 455] width 74 height 38
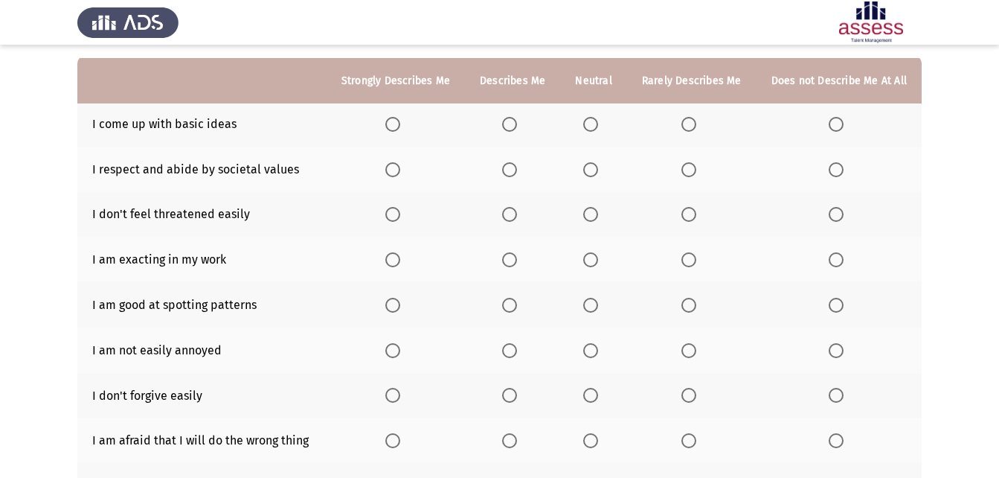
scroll to position [149, 0]
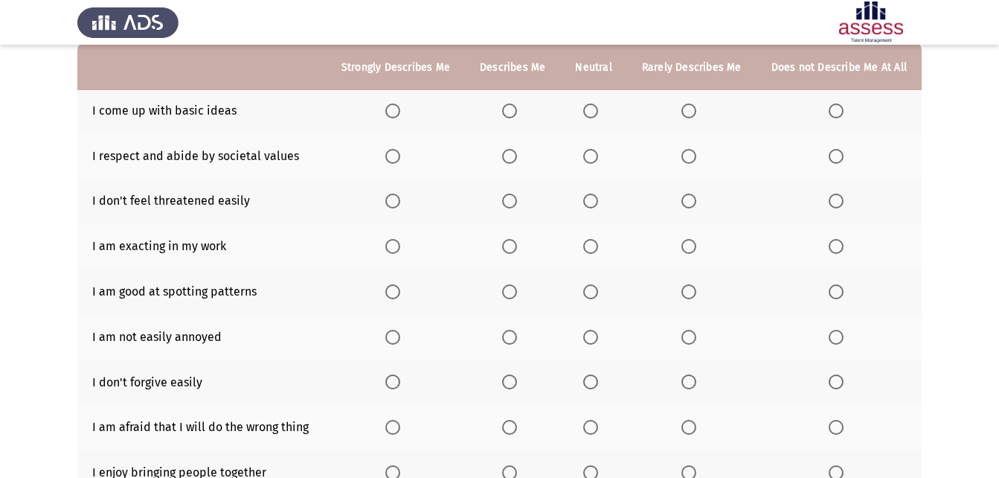
click at [592, 112] on span "Select an option" at bounding box center [590, 110] width 15 height 15
click at [592, 112] on input "Select an option" at bounding box center [590, 110] width 15 height 15
click at [511, 161] on span "Select an option" at bounding box center [509, 156] width 15 height 15
click at [511, 161] on input "Select an option" at bounding box center [509, 156] width 15 height 15
click at [592, 200] on span "Select an option" at bounding box center [590, 200] width 15 height 15
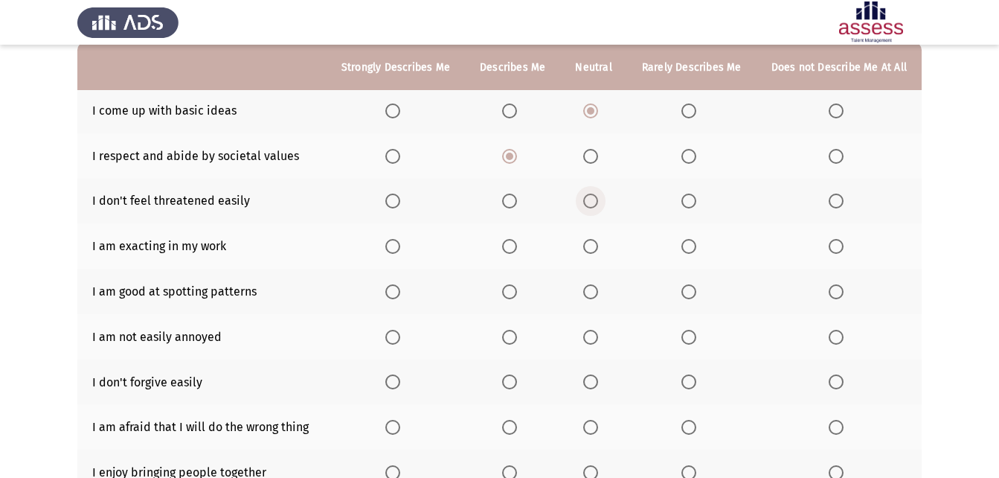
click at [592, 200] on input "Select an option" at bounding box center [590, 200] width 15 height 15
click at [516, 246] on span "Select an option" at bounding box center [509, 246] width 15 height 15
click at [516, 246] on input "Select an option" at bounding box center [509, 246] width 15 height 15
click at [513, 288] on span "Select an option" at bounding box center [509, 291] width 15 height 15
click at [513, 288] on input "Select an option" at bounding box center [509, 291] width 15 height 15
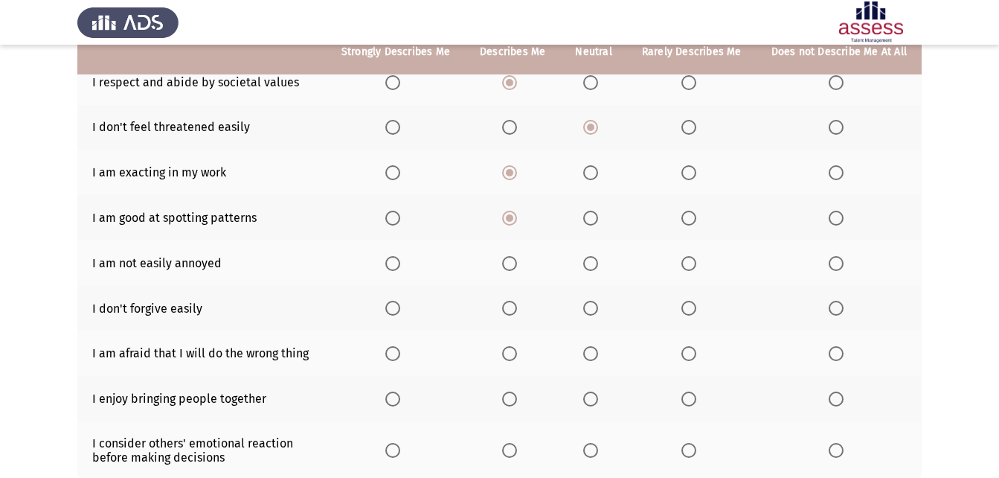
scroll to position [223, 0]
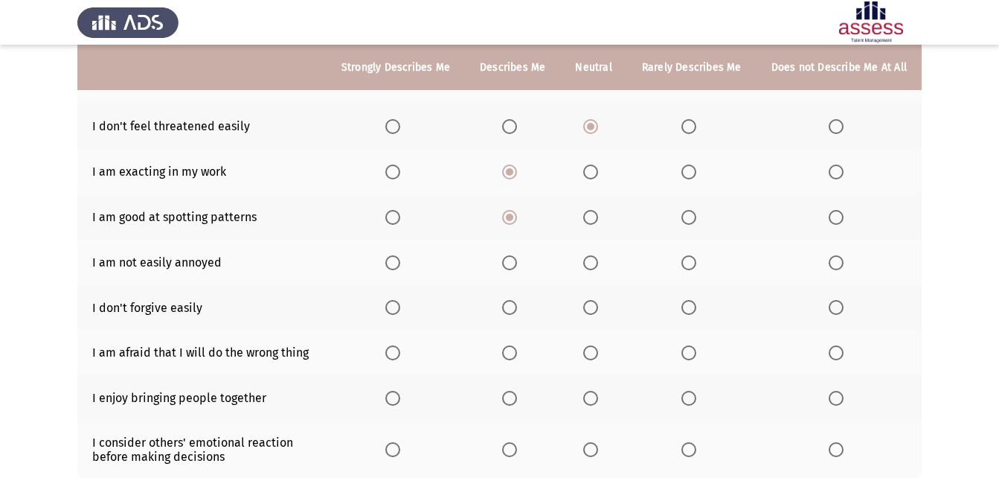
click at [523, 260] on label "Select an option" at bounding box center [512, 262] width 21 height 15
click at [517, 260] on input "Select an option" at bounding box center [509, 262] width 15 height 15
click at [516, 305] on span "Select an option" at bounding box center [509, 307] width 15 height 15
click at [516, 305] on input "Select an option" at bounding box center [509, 307] width 15 height 15
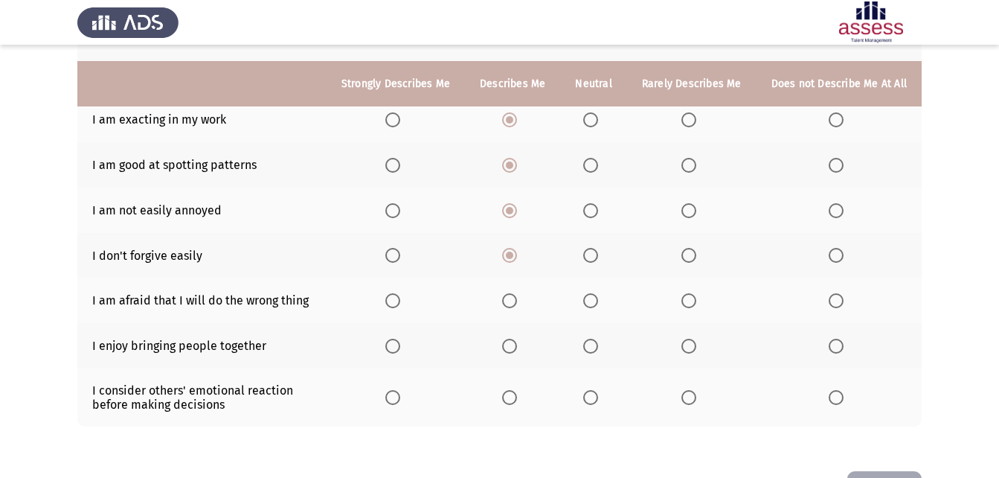
scroll to position [298, 0]
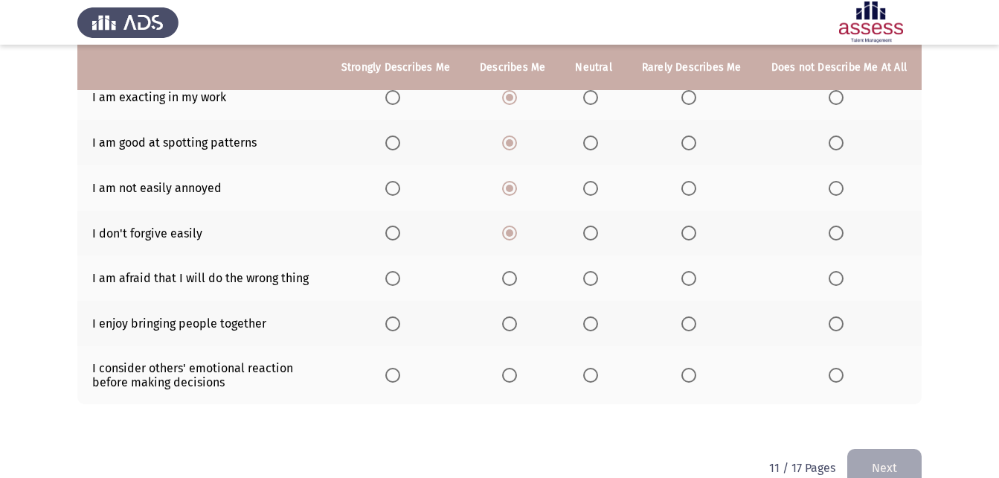
click at [516, 271] on mat-radio-button "Select an option" at bounding box center [512, 278] width 21 height 16
click at [512, 276] on span "Select an option" at bounding box center [509, 278] width 15 height 15
click at [512, 276] on input "Select an option" at bounding box center [509, 278] width 15 height 15
click at [513, 327] on span "Select an option" at bounding box center [509, 323] width 15 height 15
click at [513, 327] on input "Select an option" at bounding box center [509, 323] width 15 height 15
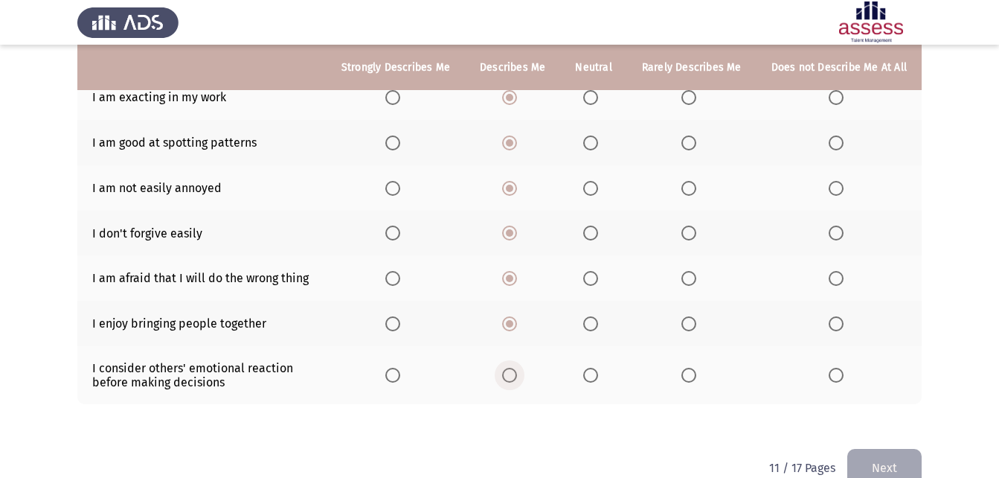
click at [515, 374] on span "Select an option" at bounding box center [509, 375] width 15 height 15
click at [515, 374] on input "Select an option" at bounding box center [509, 375] width 15 height 15
click at [880, 454] on button "Next" at bounding box center [884, 468] width 74 height 38
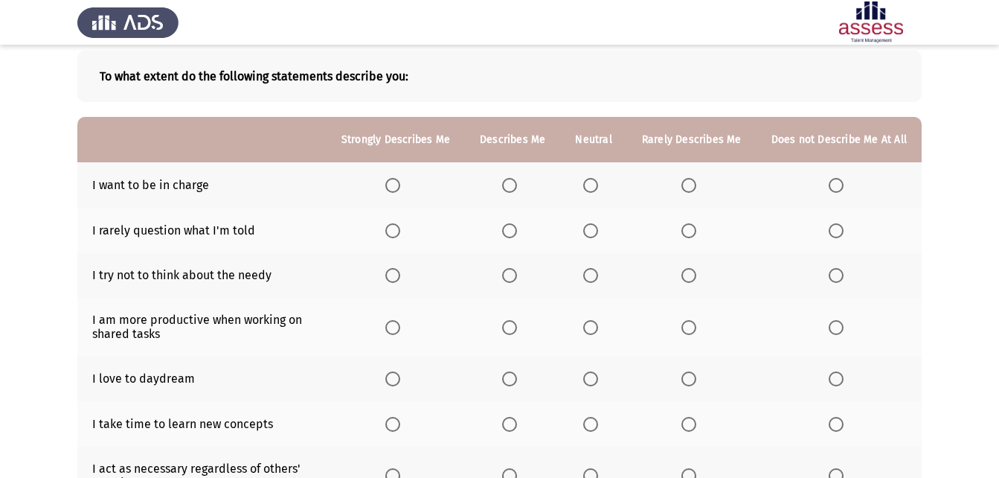
scroll to position [149, 0]
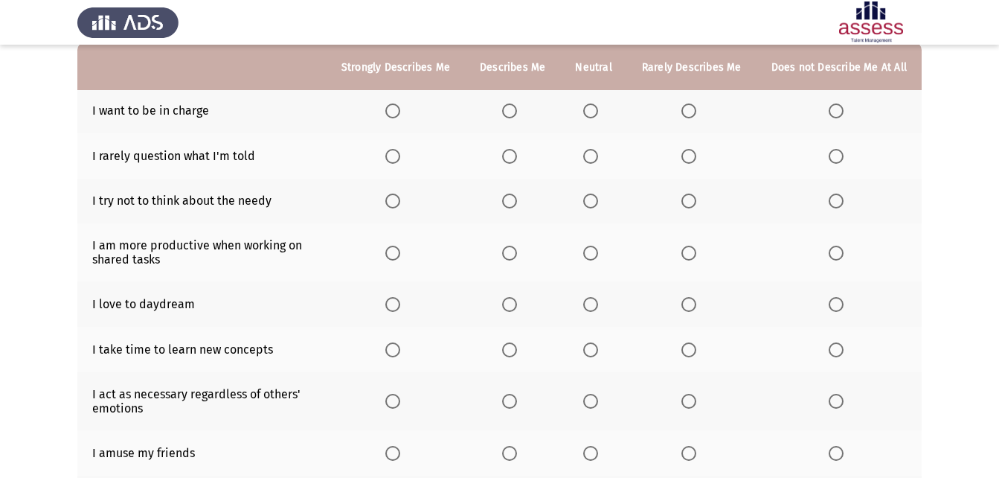
click at [590, 112] on span "Select an option" at bounding box center [590, 110] width 15 height 15
click at [590, 112] on input "Select an option" at bounding box center [590, 110] width 15 height 15
click at [597, 154] on span "Select an option" at bounding box center [590, 156] width 15 height 15
click at [597, 154] on input "Select an option" at bounding box center [590, 156] width 15 height 15
click at [598, 199] on span "Select an option" at bounding box center [590, 200] width 15 height 15
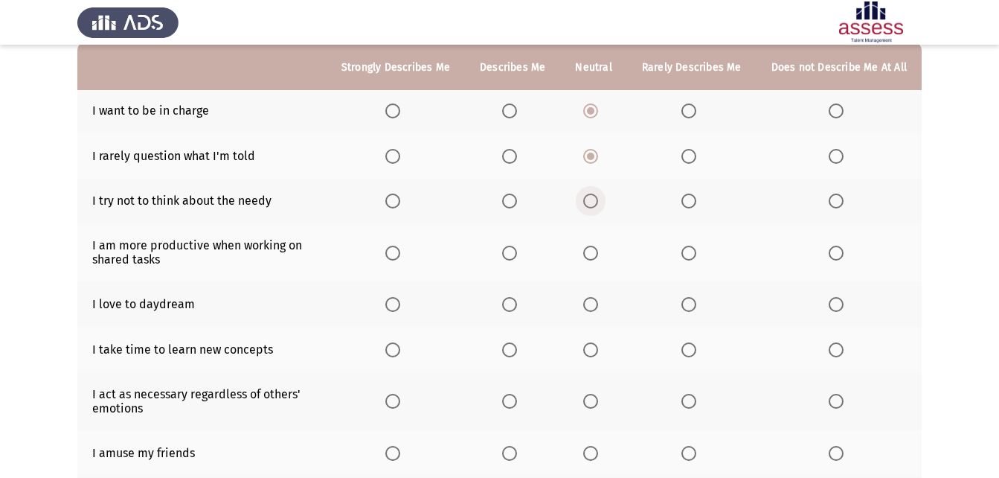
click at [598, 199] on input "Select an option" at bounding box center [590, 200] width 15 height 15
click at [509, 256] on span "Select an option" at bounding box center [509, 253] width 15 height 15
click at [509, 256] on input "Select an option" at bounding box center [509, 253] width 15 height 15
click at [513, 301] on span "Select an option" at bounding box center [509, 304] width 15 height 15
click at [513, 301] on input "Select an option" at bounding box center [509, 304] width 15 height 15
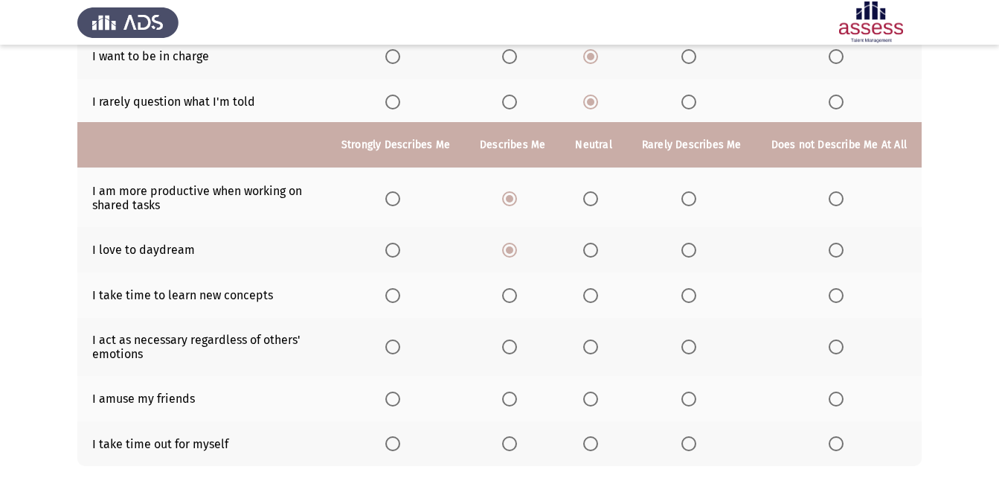
scroll to position [295, 0]
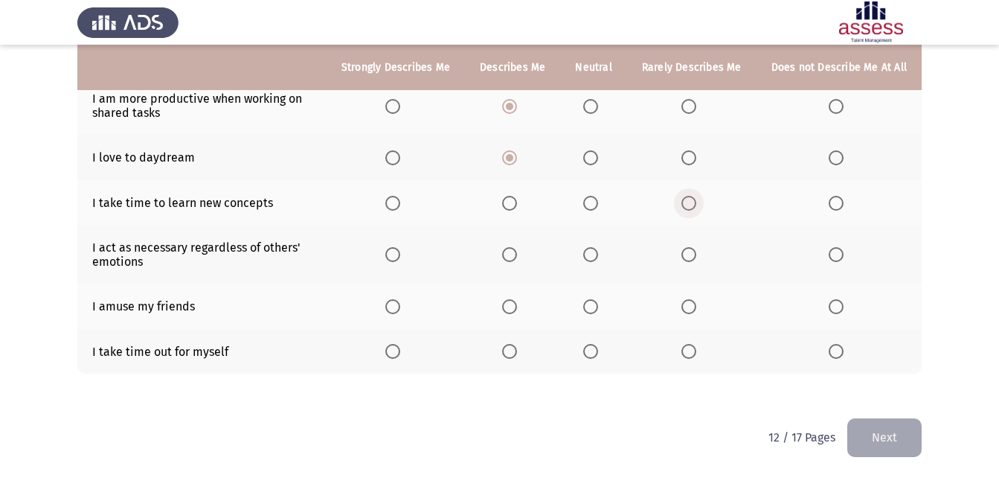
click at [694, 201] on span "Select an option" at bounding box center [689, 203] width 15 height 15
click at [694, 201] on input "Select an option" at bounding box center [689, 203] width 15 height 15
click at [516, 250] on span "Select an option" at bounding box center [509, 254] width 15 height 15
click at [516, 250] on input "Select an option" at bounding box center [509, 254] width 15 height 15
click at [517, 305] on span "Select an option" at bounding box center [509, 306] width 15 height 15
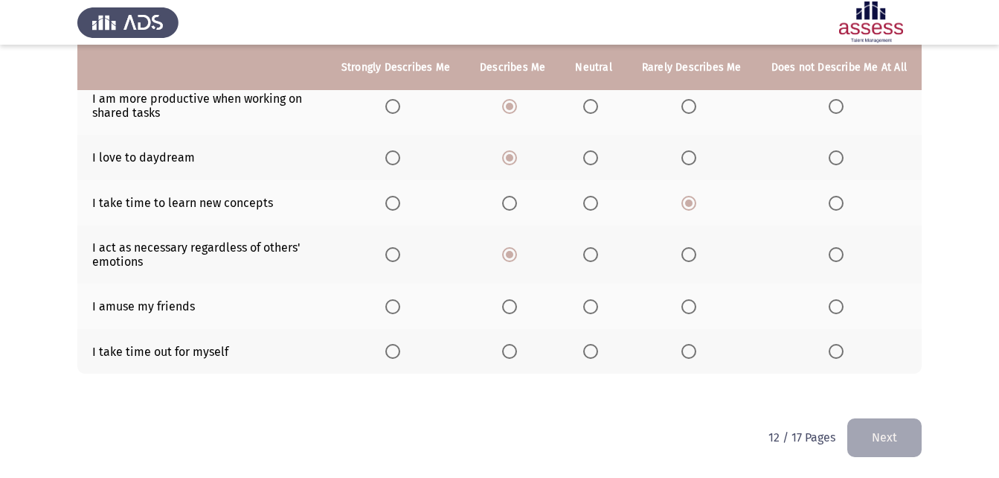
click at [517, 305] on input "Select an option" at bounding box center [509, 306] width 15 height 15
click at [395, 351] on span "Select an option" at bounding box center [392, 351] width 15 height 15
click at [395, 351] on input "Select an option" at bounding box center [392, 351] width 15 height 15
click at [851, 431] on button "Next" at bounding box center [884, 437] width 74 height 38
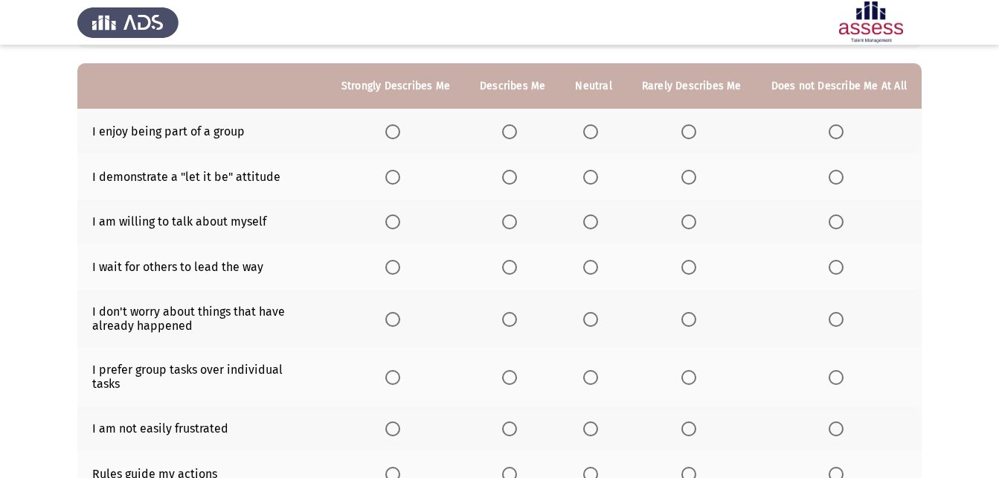
scroll to position [149, 0]
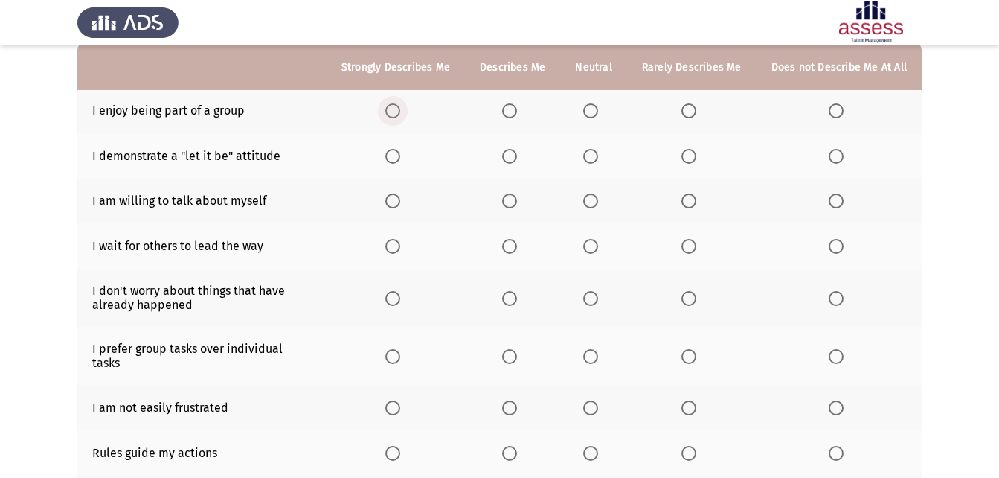
click at [400, 112] on span "Select an option" at bounding box center [392, 110] width 15 height 15
click at [400, 112] on input "Select an option" at bounding box center [392, 110] width 15 height 15
click at [515, 158] on span "Select an option" at bounding box center [509, 156] width 15 height 15
click at [515, 158] on input "Select an option" at bounding box center [509, 156] width 15 height 15
click at [517, 203] on span "Select an option" at bounding box center [509, 200] width 15 height 15
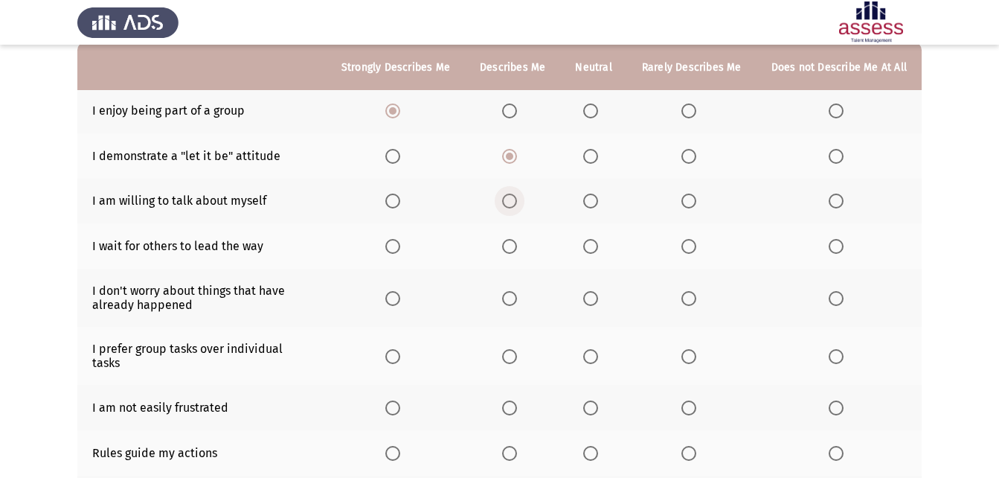
click at [517, 203] on input "Select an option" at bounding box center [509, 200] width 15 height 15
click at [690, 249] on span "Select an option" at bounding box center [689, 246] width 15 height 15
click at [690, 249] on input "Select an option" at bounding box center [689, 246] width 15 height 15
click at [700, 301] on label "Select an option" at bounding box center [692, 298] width 21 height 15
click at [696, 301] on input "Select an option" at bounding box center [689, 298] width 15 height 15
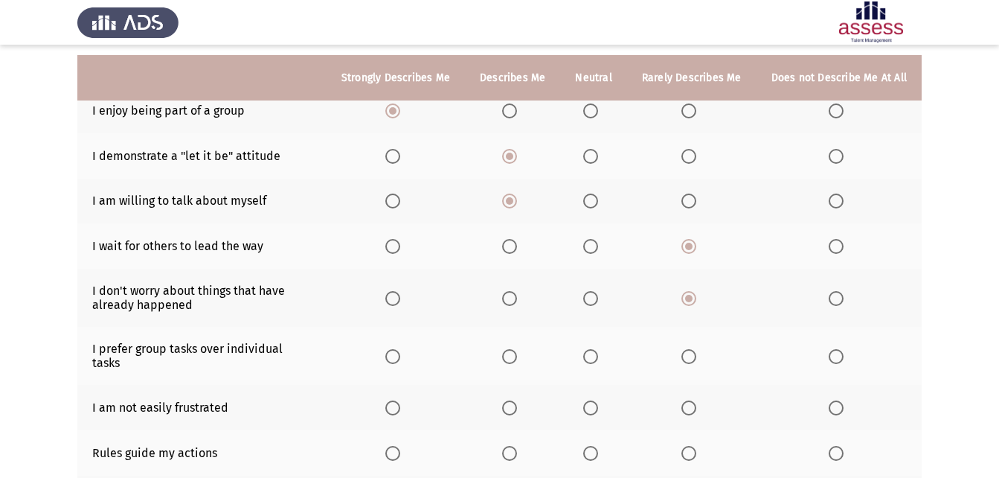
scroll to position [223, 0]
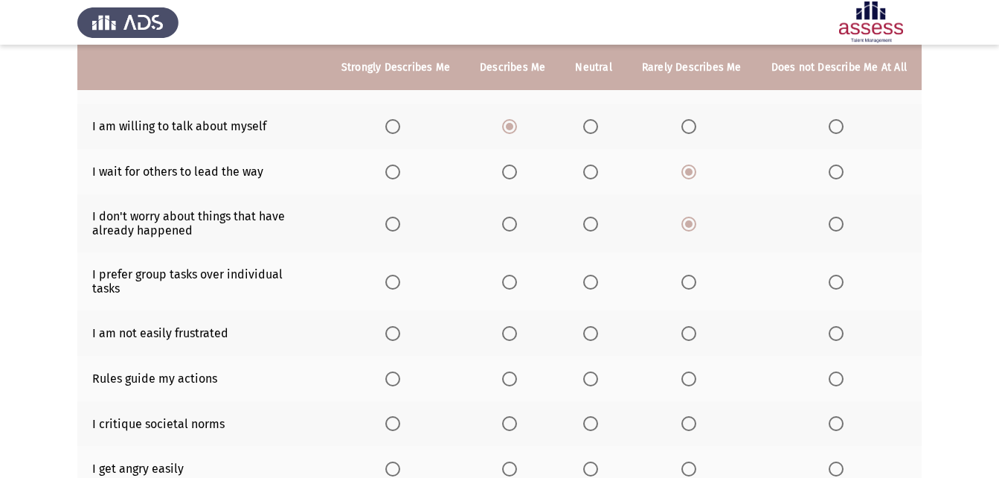
click at [592, 275] on span "Select an option" at bounding box center [590, 282] width 15 height 15
click at [592, 275] on input "Select an option" at bounding box center [590, 282] width 15 height 15
click at [589, 326] on span "Select an option" at bounding box center [590, 333] width 15 height 15
click at [589, 326] on input "Select an option" at bounding box center [590, 333] width 15 height 15
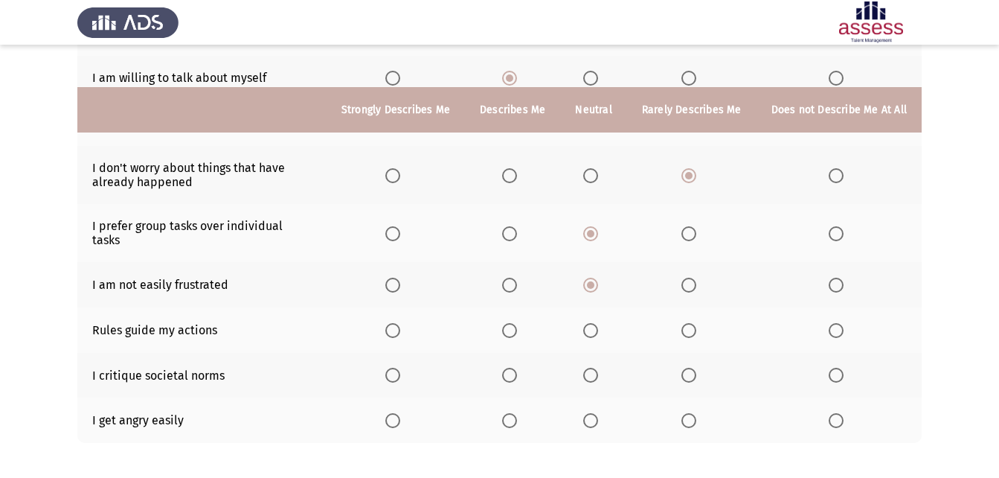
scroll to position [328, 0]
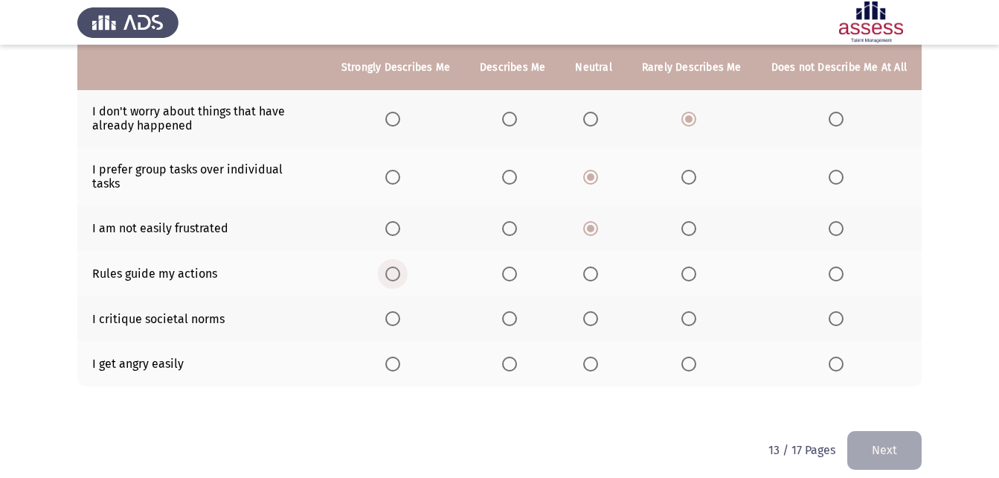
click at [400, 266] on span "Select an option" at bounding box center [392, 273] width 15 height 15
click at [400, 266] on input "Select an option" at bounding box center [392, 273] width 15 height 15
click at [507, 306] on th at bounding box center [512, 318] width 95 height 45
click at [512, 311] on span "Select an option" at bounding box center [509, 318] width 15 height 15
click at [512, 311] on input "Select an option" at bounding box center [509, 318] width 15 height 15
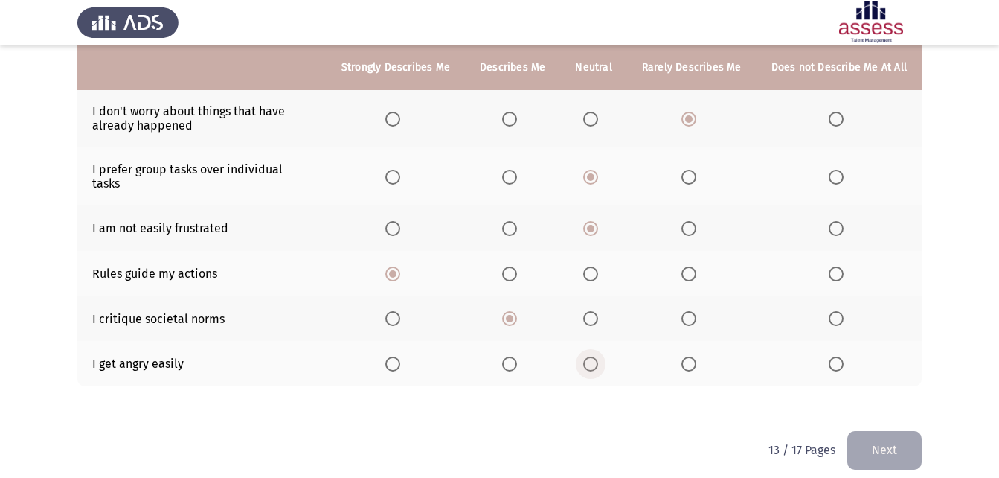
click at [596, 356] on span "Select an option" at bounding box center [590, 363] width 15 height 15
click at [596, 356] on input "Select an option" at bounding box center [590, 363] width 15 height 15
drag, startPoint x: 850, startPoint y: 420, endPoint x: 874, endPoint y: 423, distance: 24.0
click at [853, 431] on button "Next" at bounding box center [884, 450] width 74 height 38
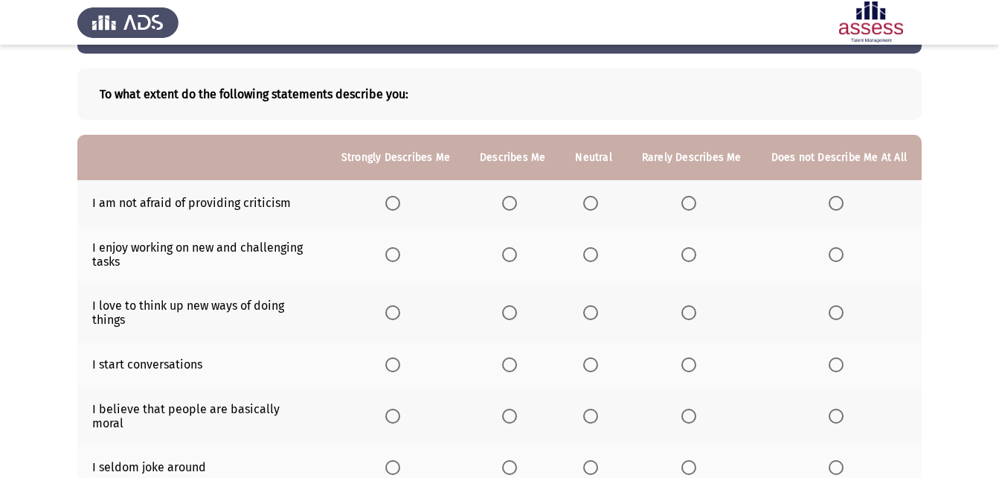
scroll to position [149, 0]
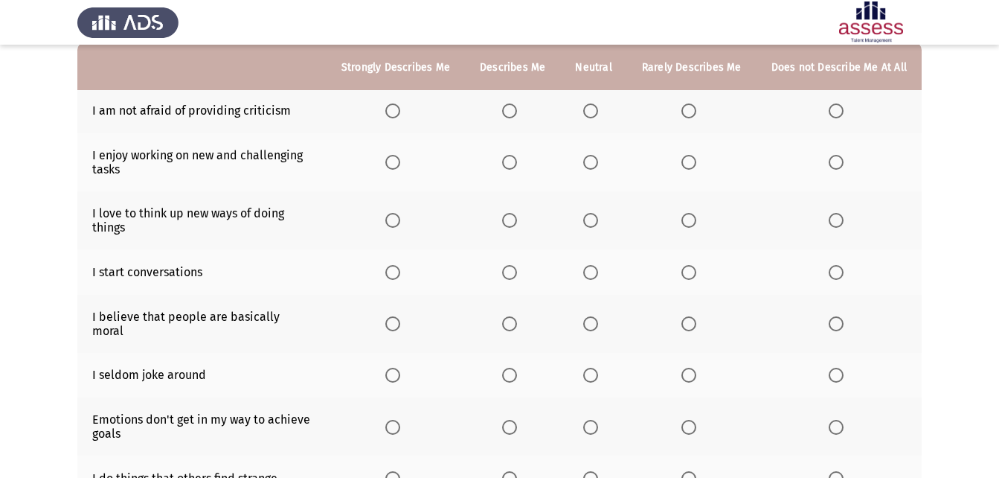
click at [513, 110] on span "Select an option" at bounding box center [509, 110] width 15 height 15
click at [513, 110] on input "Select an option" at bounding box center [509, 110] width 15 height 15
click at [517, 161] on span "Select an option" at bounding box center [509, 162] width 15 height 15
click at [517, 161] on input "Select an option" at bounding box center [509, 162] width 15 height 15
click at [521, 211] on th at bounding box center [512, 220] width 95 height 58
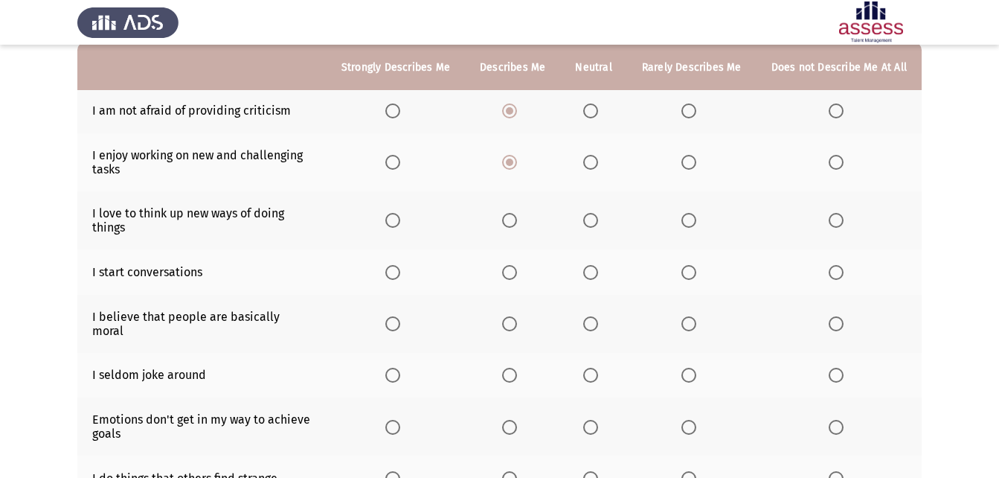
click at [517, 221] on span "Select an option" at bounding box center [509, 220] width 15 height 15
click at [517, 221] on input "Select an option" at bounding box center [509, 220] width 15 height 15
click at [593, 266] on span "Select an option" at bounding box center [590, 272] width 15 height 15
click at [593, 266] on input "Select an option" at bounding box center [590, 272] width 15 height 15
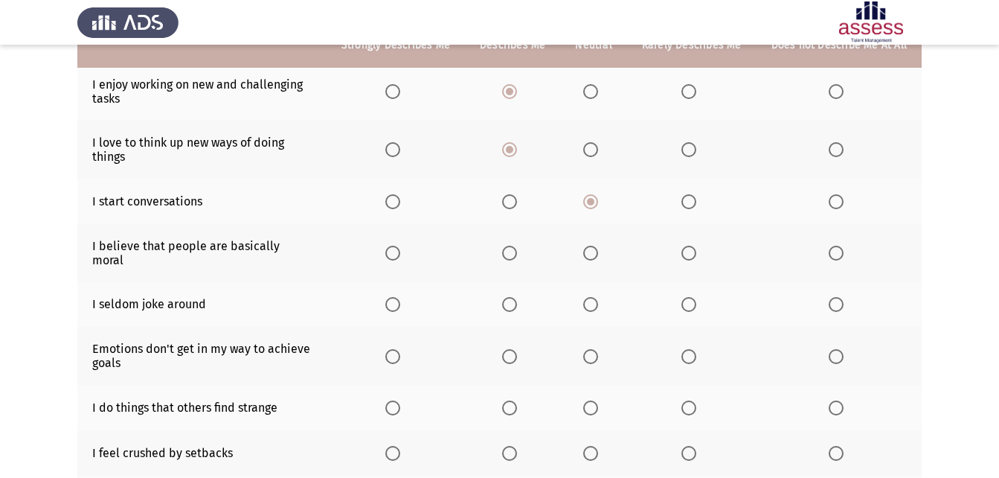
scroll to position [223, 0]
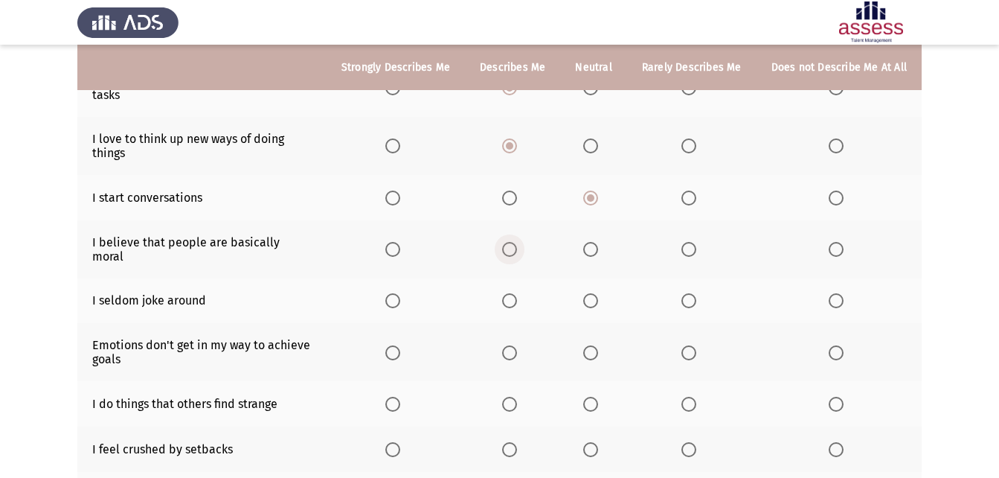
click at [508, 246] on span "Select an option" at bounding box center [509, 249] width 15 height 15
click at [508, 246] on input "Select an option" at bounding box center [509, 249] width 15 height 15
click at [594, 293] on span "Select an option" at bounding box center [590, 300] width 15 height 15
click at [594, 293] on input "Select an option" at bounding box center [590, 300] width 15 height 15
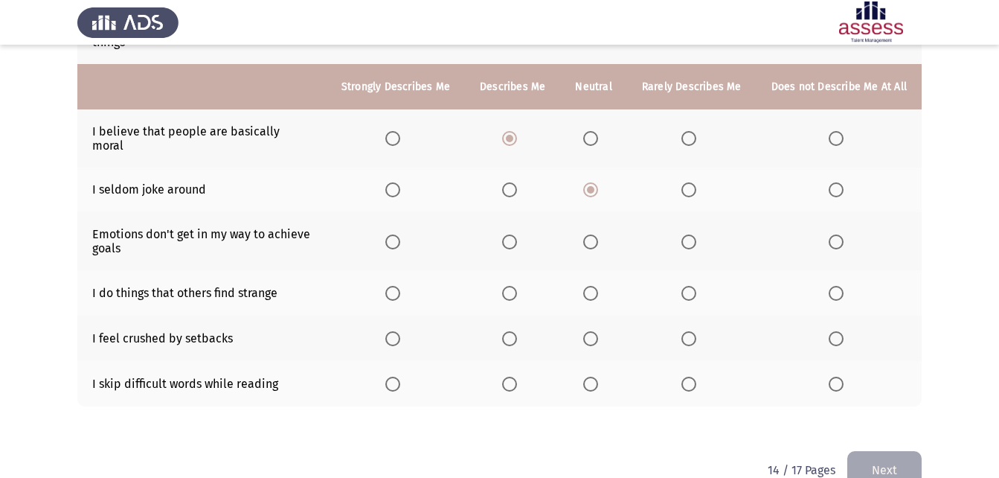
scroll to position [353, 0]
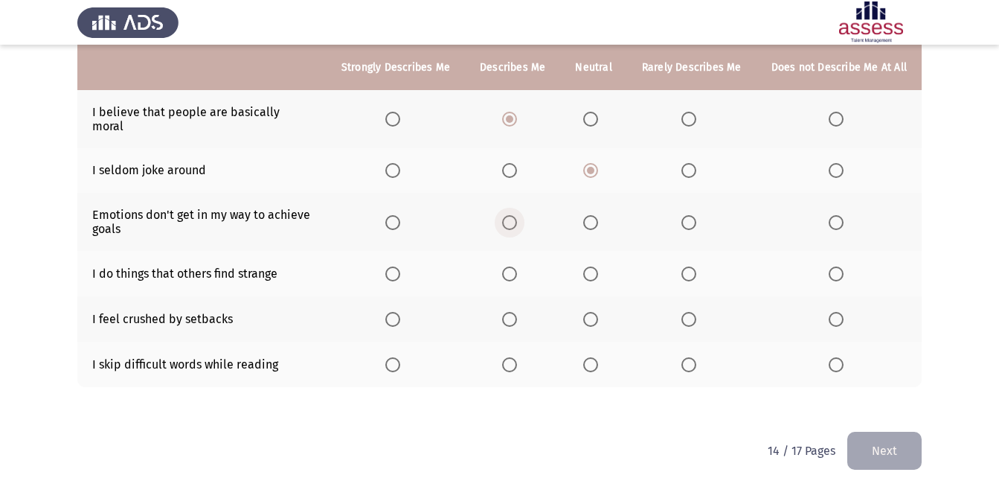
click at [513, 215] on span "Select an option" at bounding box center [509, 222] width 15 height 15
click at [513, 215] on input "Select an option" at bounding box center [509, 222] width 15 height 15
click at [588, 216] on span "Select an option" at bounding box center [590, 222] width 15 height 15
click at [588, 216] on input "Select an option" at bounding box center [590, 222] width 15 height 15
click at [514, 266] on span "Select an option" at bounding box center [509, 273] width 15 height 15
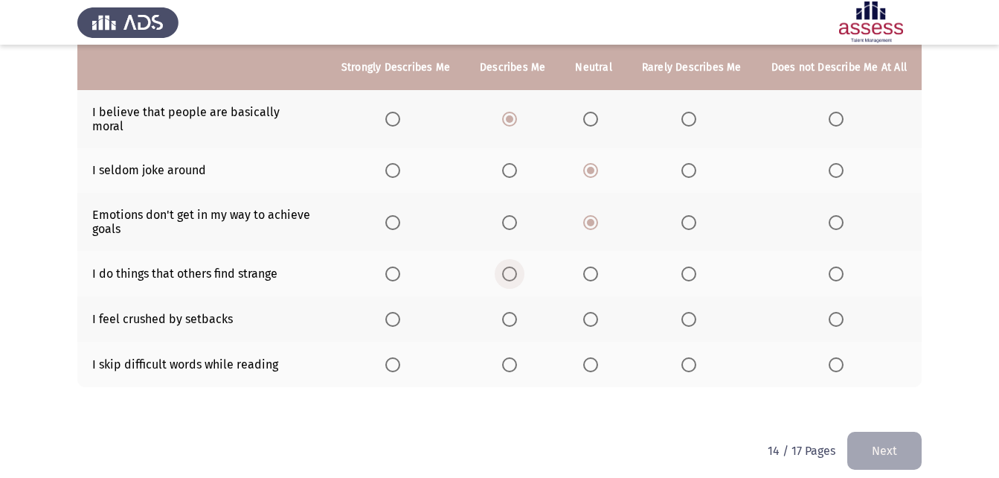
click at [514, 266] on input "Select an option" at bounding box center [509, 273] width 15 height 15
click at [595, 312] on span "Select an option" at bounding box center [590, 319] width 15 height 15
click at [595, 312] on input "Select an option" at bounding box center [590, 319] width 15 height 15
click at [692, 357] on span "Select an option" at bounding box center [689, 364] width 15 height 15
click at [692, 357] on input "Select an option" at bounding box center [689, 364] width 15 height 15
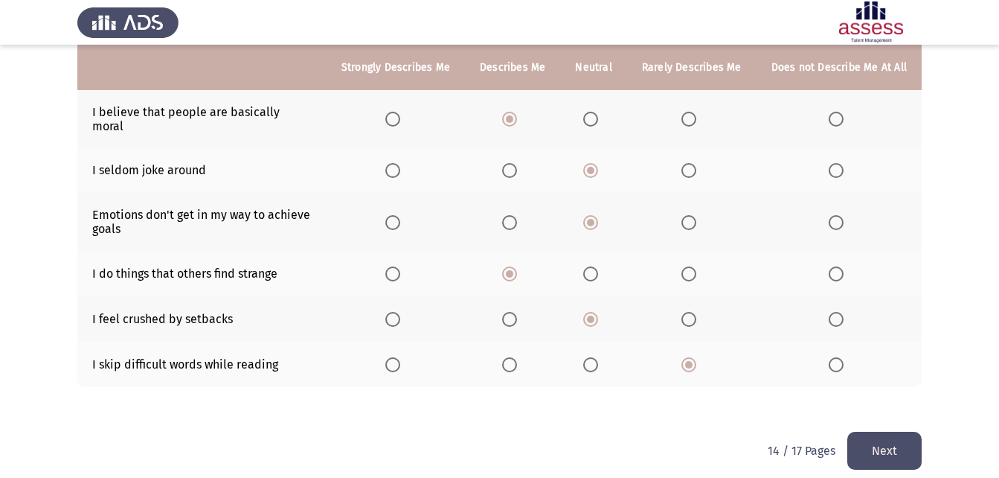
click at [885, 442] on button "Next" at bounding box center [884, 451] width 74 height 38
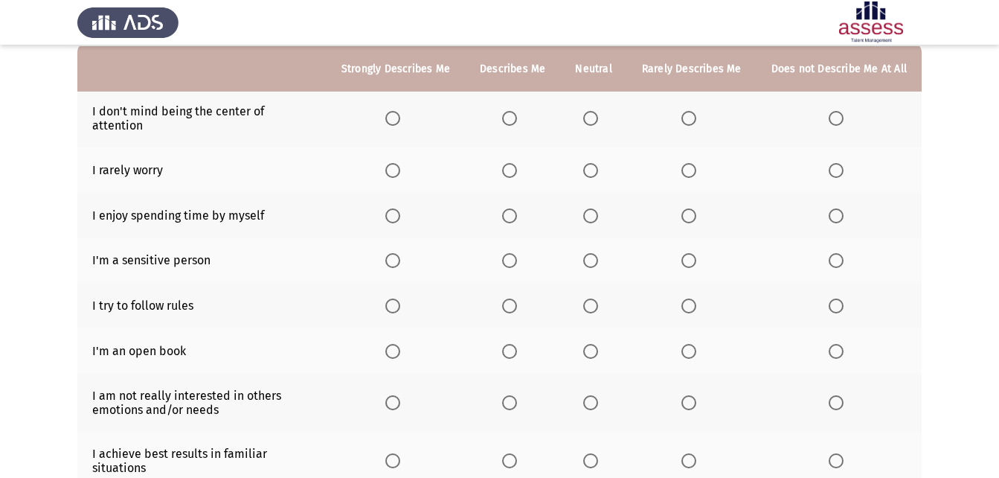
scroll to position [149, 0]
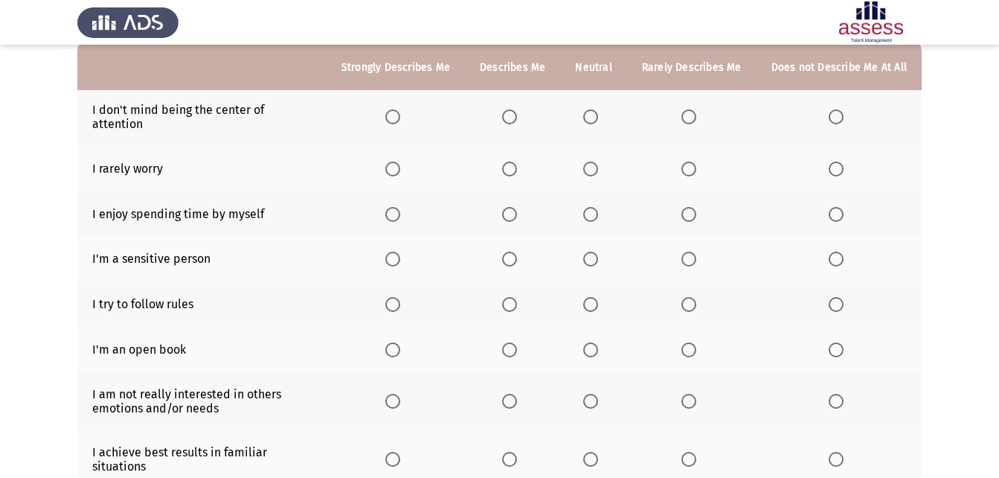
click at [692, 109] on span "Select an option" at bounding box center [689, 116] width 15 height 15
click at [692, 109] on input "Select an option" at bounding box center [689, 116] width 15 height 15
click at [592, 161] on span "Select an option" at bounding box center [590, 168] width 15 height 15
click at [592, 161] on input "Select an option" at bounding box center [590, 168] width 15 height 15
click at [693, 207] on span "Select an option" at bounding box center [689, 214] width 15 height 15
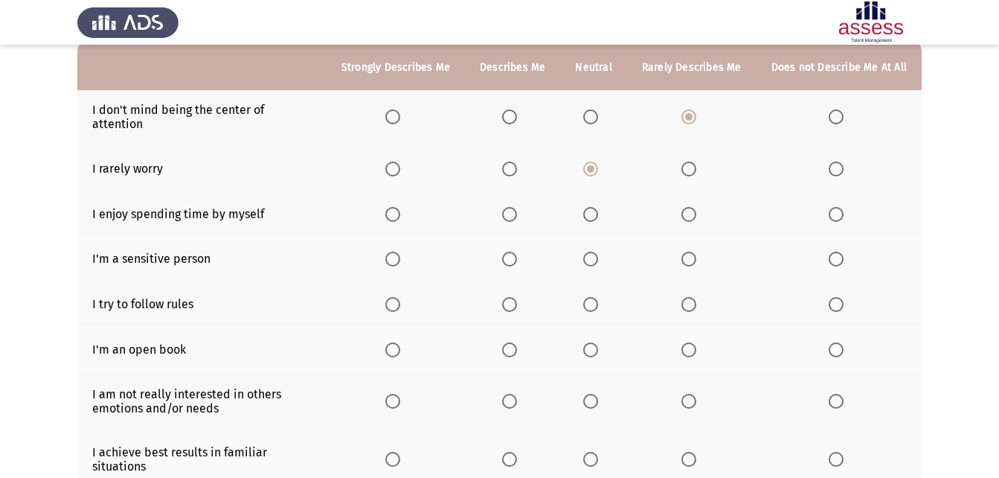
click at [693, 207] on input "Select an option" at bounding box center [689, 214] width 15 height 15
click at [501, 243] on th at bounding box center [512, 259] width 95 height 45
click at [514, 251] on span "Select an option" at bounding box center [509, 258] width 15 height 15
click at [514, 251] on input "Select an option" at bounding box center [509, 258] width 15 height 15
drag, startPoint x: 585, startPoint y: 251, endPoint x: 592, endPoint y: 248, distance: 7.7
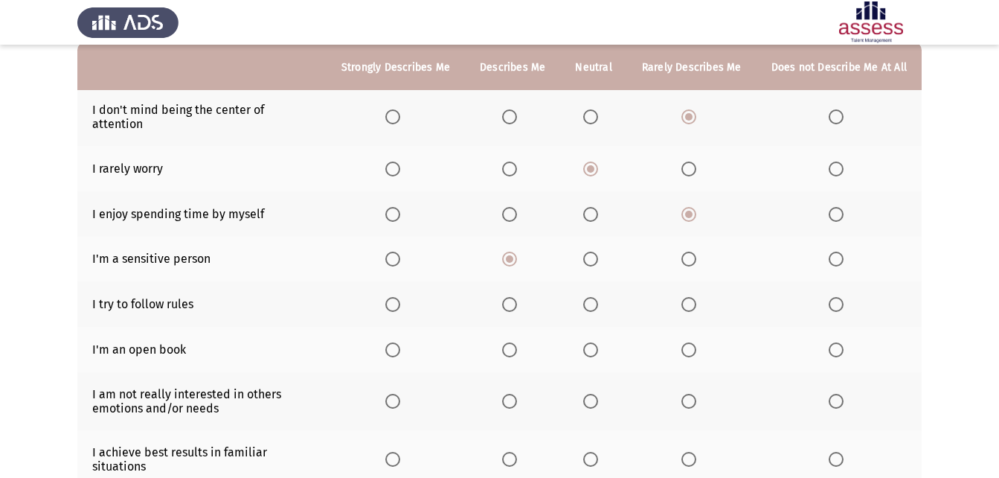
click at [589, 249] on th at bounding box center [593, 259] width 66 height 45
click at [592, 251] on span "Select an option" at bounding box center [590, 258] width 15 height 15
click at [592, 251] on input "Select an option" at bounding box center [590, 258] width 15 height 15
click at [393, 297] on span "Select an option" at bounding box center [392, 304] width 15 height 15
click at [393, 297] on input "Select an option" at bounding box center [392, 304] width 15 height 15
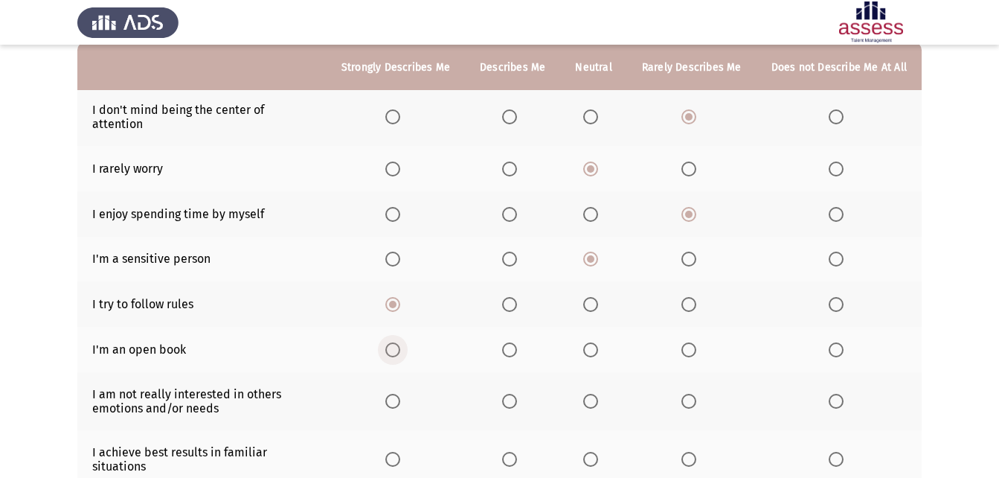
click at [397, 342] on span "Select an option" at bounding box center [392, 349] width 15 height 15
click at [397, 342] on input "Select an option" at bounding box center [392, 349] width 15 height 15
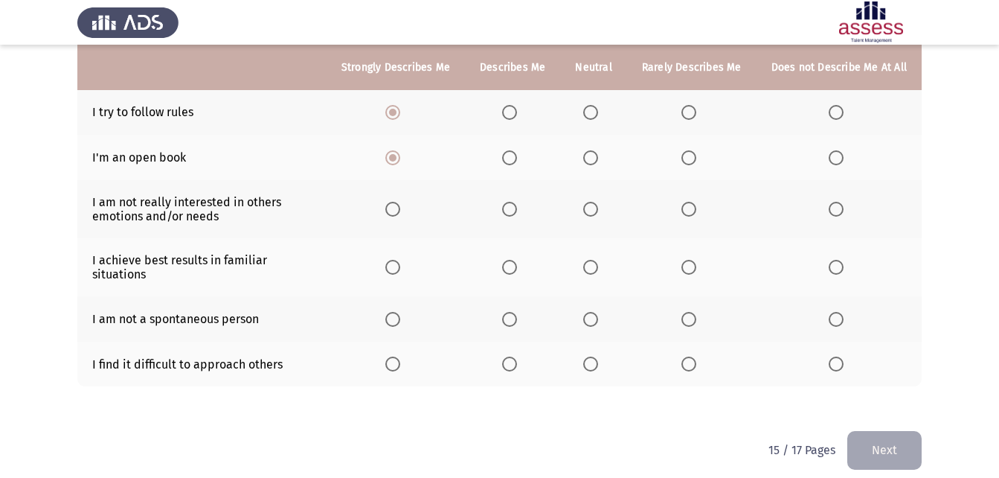
click at [592, 202] on span "Select an option" at bounding box center [590, 209] width 15 height 15
click at [592, 202] on input "Select an option" at bounding box center [590, 209] width 15 height 15
click at [689, 202] on span "Select an option" at bounding box center [689, 209] width 15 height 15
click at [689, 202] on input "Select an option" at bounding box center [689, 209] width 15 height 15
click at [517, 261] on span "Select an option" at bounding box center [509, 267] width 15 height 15
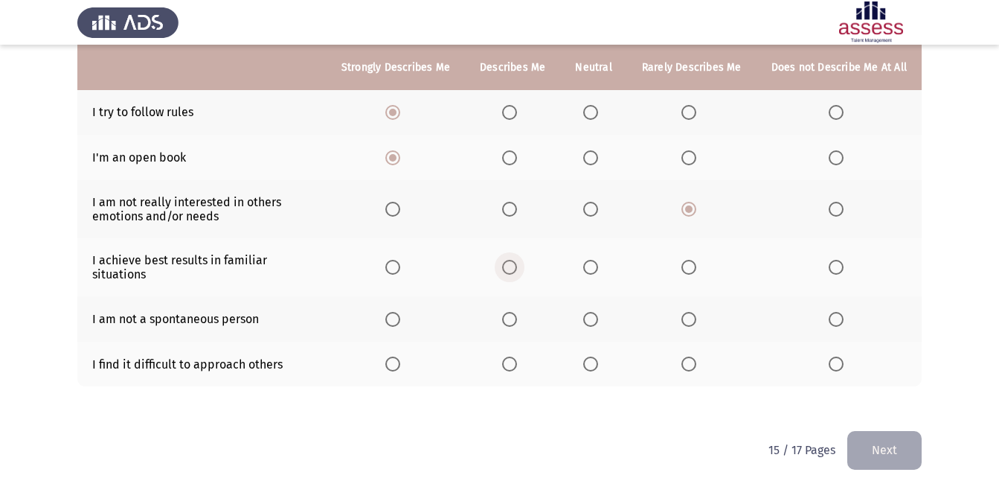
click at [517, 261] on input "Select an option" at bounding box center [509, 267] width 15 height 15
click at [690, 312] on span "Select an option" at bounding box center [689, 319] width 15 height 15
click at [690, 312] on input "Select an option" at bounding box center [689, 319] width 15 height 15
click at [591, 356] on span "Select an option" at bounding box center [590, 363] width 15 height 15
click at [591, 356] on input "Select an option" at bounding box center [590, 363] width 15 height 15
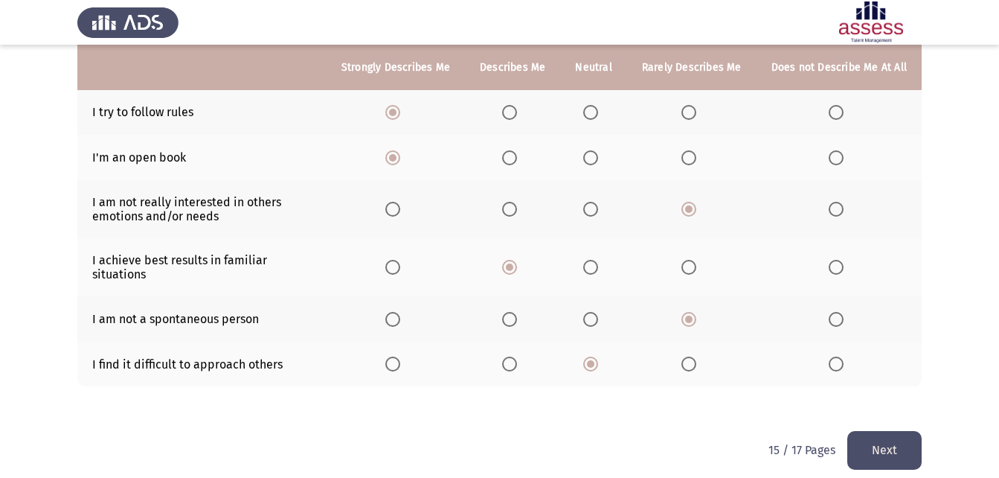
click at [899, 437] on button "Next" at bounding box center [884, 450] width 74 height 38
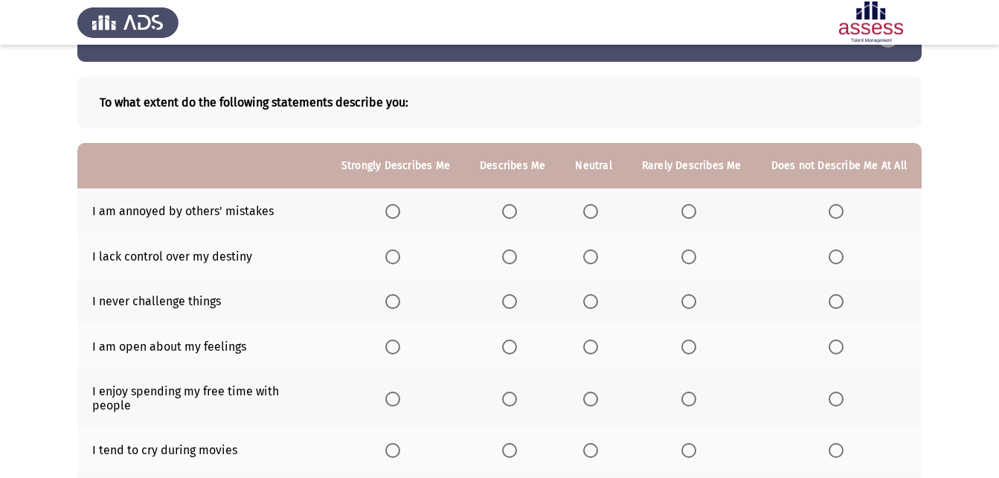
scroll to position [74, 0]
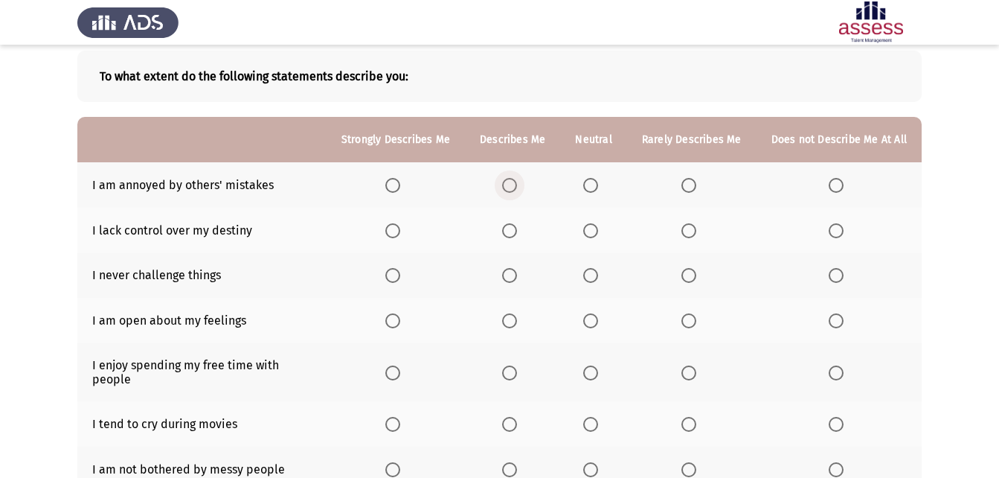
click at [523, 182] on label "Select an option" at bounding box center [512, 185] width 21 height 15
click at [517, 182] on input "Select an option" at bounding box center [509, 185] width 15 height 15
click at [589, 187] on span "Select an option" at bounding box center [590, 185] width 15 height 15
click at [589, 187] on input "Select an option" at bounding box center [590, 185] width 15 height 15
click at [517, 228] on span "Select an option" at bounding box center [509, 230] width 15 height 15
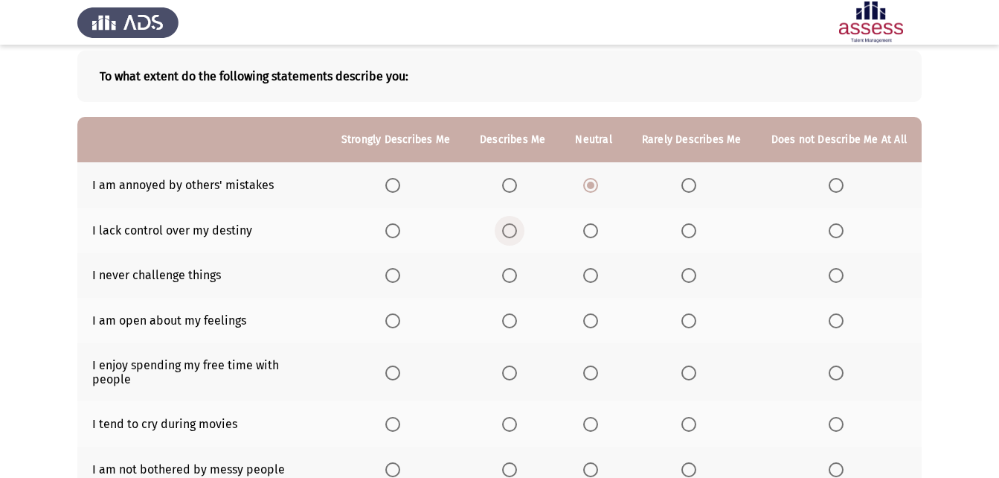
click at [517, 228] on input "Select an option" at bounding box center [509, 230] width 15 height 15
click at [594, 270] on span "Select an option" at bounding box center [590, 275] width 15 height 15
click at [594, 270] on input "Select an option" at bounding box center [590, 275] width 15 height 15
click at [696, 277] on span "Select an option" at bounding box center [689, 275] width 15 height 15
click at [696, 277] on input "Select an option" at bounding box center [689, 275] width 15 height 15
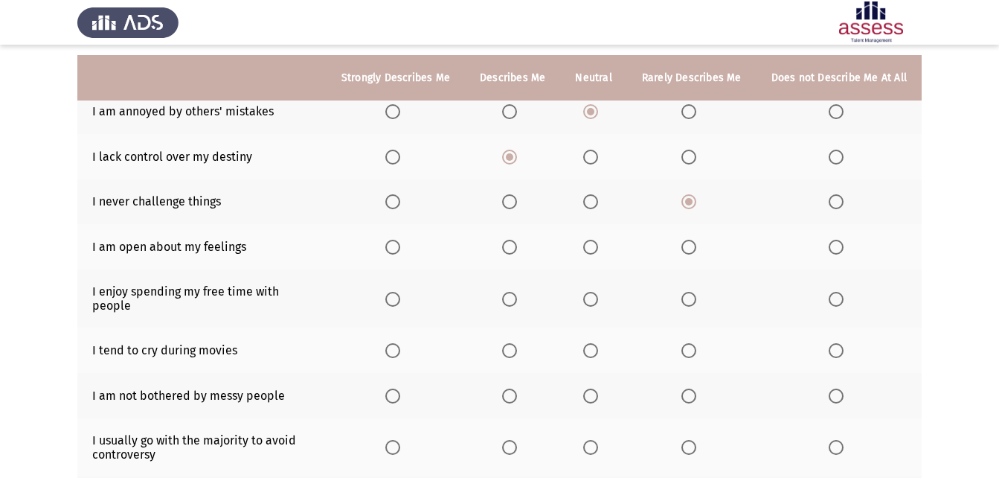
scroll to position [223, 0]
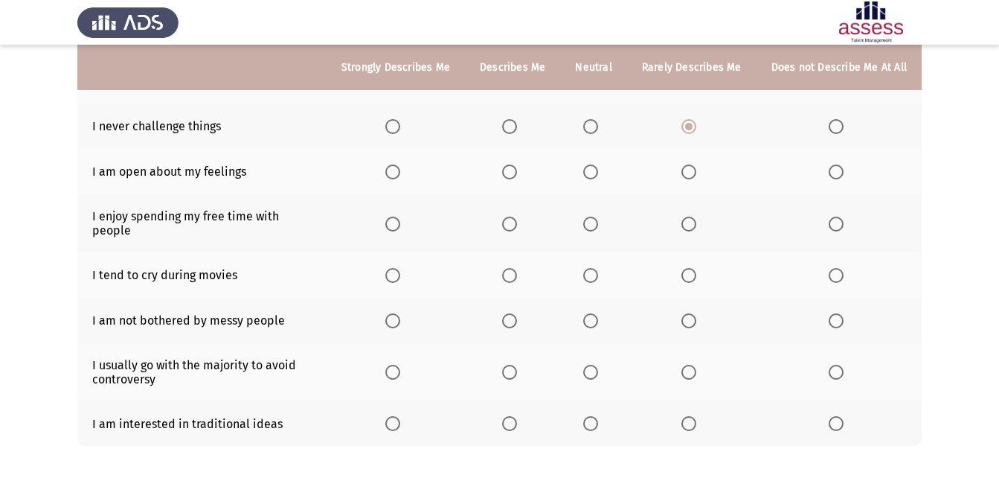
click at [523, 171] on label "Select an option" at bounding box center [512, 171] width 21 height 15
click at [517, 171] on input "Select an option" at bounding box center [509, 171] width 15 height 15
click at [514, 219] on span "Select an option" at bounding box center [509, 224] width 15 height 15
click at [514, 219] on input "Select an option" at bounding box center [509, 224] width 15 height 15
click at [836, 268] on span "Select an option" at bounding box center [836, 275] width 15 height 15
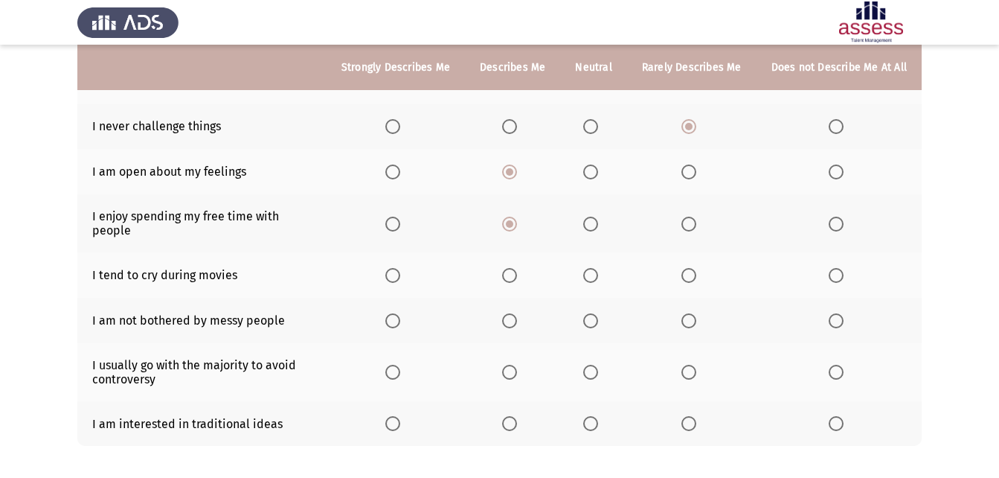
click at [836, 268] on input "Select an option" at bounding box center [836, 275] width 15 height 15
drag, startPoint x: 688, startPoint y: 253, endPoint x: 696, endPoint y: 262, distance: 12.1
click at [694, 259] on th at bounding box center [691, 274] width 129 height 45
click at [696, 268] on span "Select an option" at bounding box center [689, 275] width 15 height 15
click at [696, 268] on input "Select an option" at bounding box center [689, 275] width 15 height 15
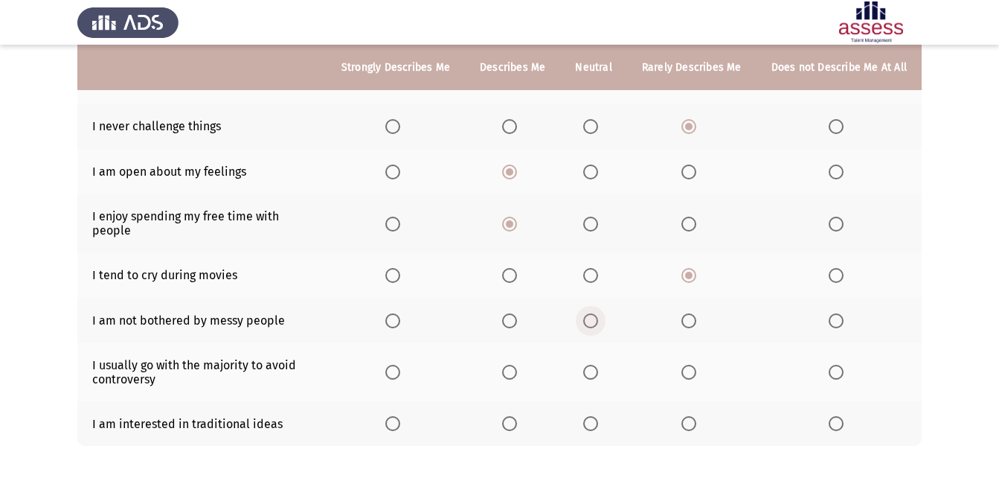
click at [591, 313] on span "Select an option" at bounding box center [590, 320] width 15 height 15
click at [591, 313] on input "Select an option" at bounding box center [590, 320] width 15 height 15
click at [592, 365] on span "Select an option" at bounding box center [590, 372] width 15 height 15
click at [592, 365] on input "Select an option" at bounding box center [590, 372] width 15 height 15
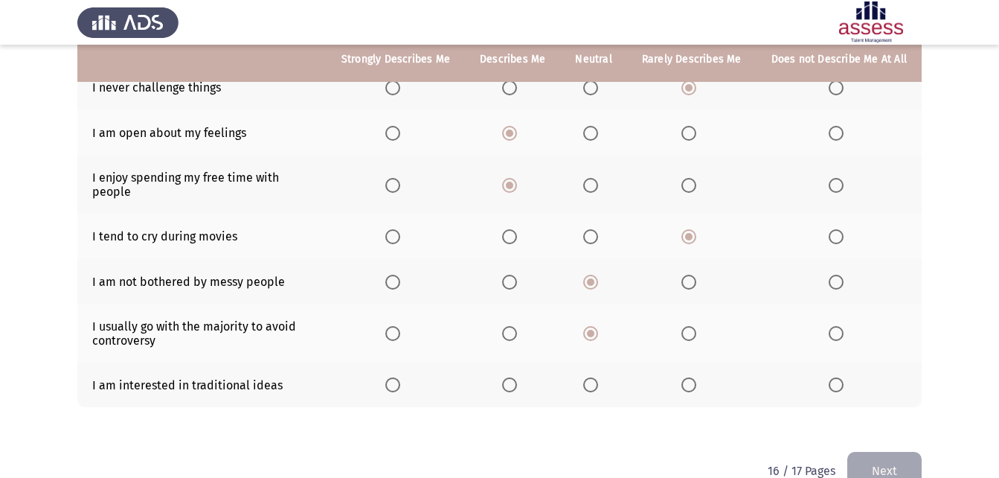
scroll to position [283, 0]
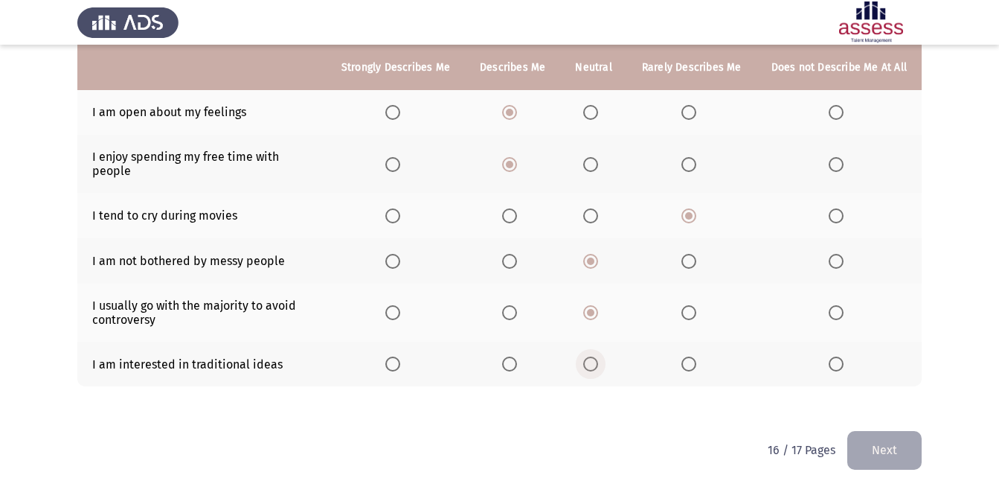
click at [603, 358] on label "Select an option" at bounding box center [593, 363] width 21 height 15
click at [598, 358] on input "Select an option" at bounding box center [590, 363] width 15 height 15
click at [882, 416] on div "To what extent do the following statements describe you: Strongly Describes Me …" at bounding box center [499, 128] width 844 height 603
click at [876, 431] on button "Next" at bounding box center [884, 450] width 74 height 38
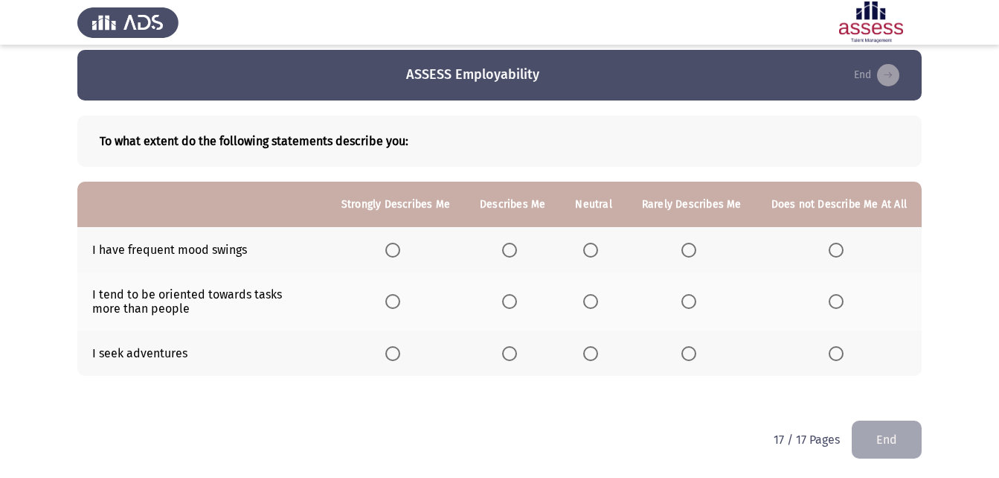
scroll to position [12, 0]
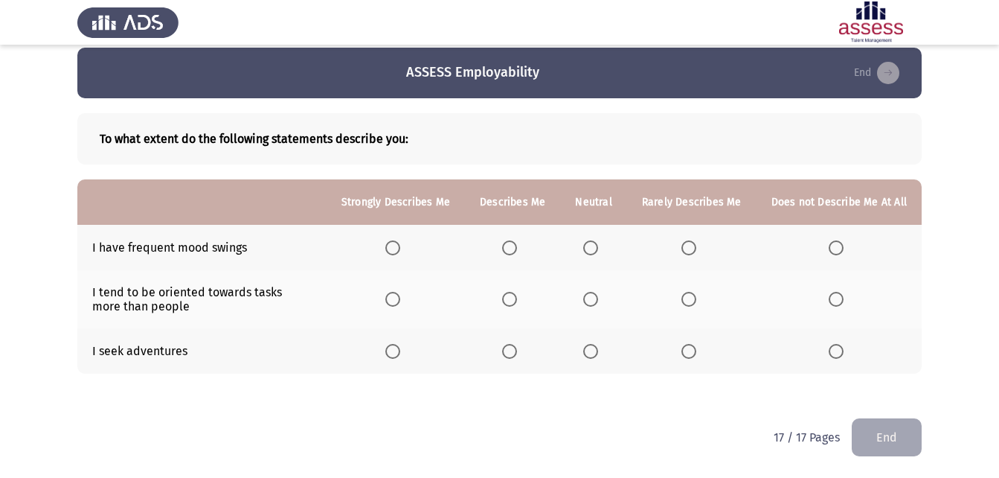
click at [523, 248] on label "Select an option" at bounding box center [512, 247] width 21 height 15
click at [517, 248] on input "Select an option" at bounding box center [509, 247] width 15 height 15
click at [600, 256] on th at bounding box center [593, 247] width 66 height 45
click at [597, 250] on span "Select an option" at bounding box center [590, 247] width 15 height 15
click at [597, 250] on input "Select an option" at bounding box center [590, 247] width 15 height 15
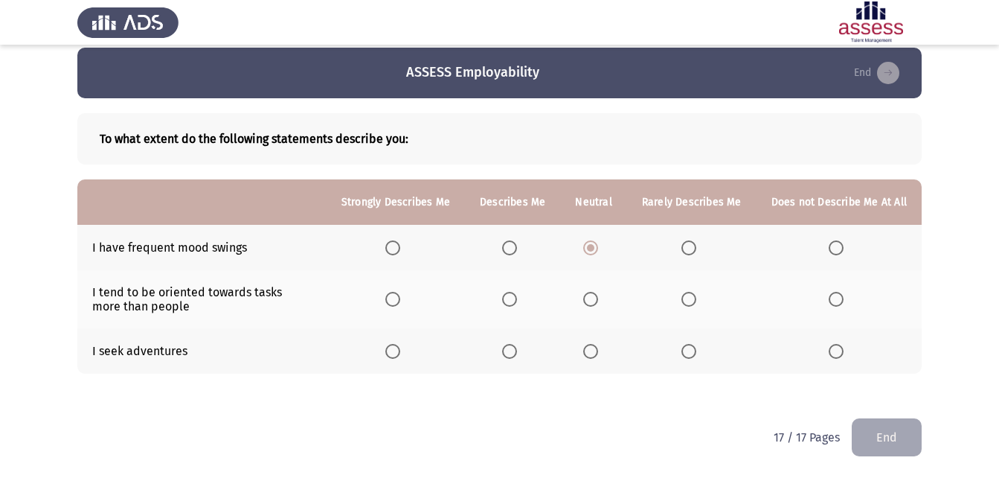
click at [594, 304] on span "Select an option" at bounding box center [590, 299] width 15 height 15
click at [594, 304] on input "Select an option" at bounding box center [590, 299] width 15 height 15
click at [597, 348] on span "Select an option" at bounding box center [590, 351] width 15 height 15
click at [597, 348] on input "Select an option" at bounding box center [590, 351] width 15 height 15
click at [894, 426] on button "End" at bounding box center [887, 437] width 70 height 38
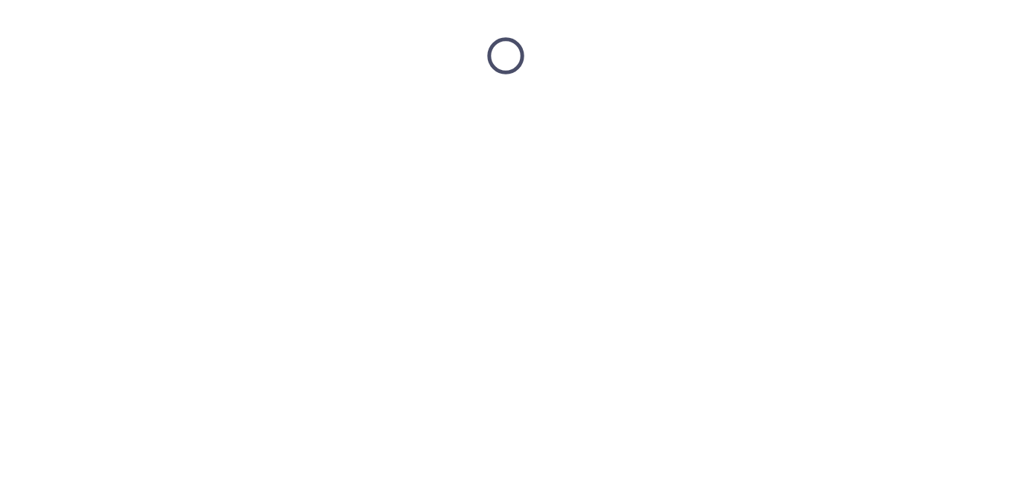
scroll to position [0, 0]
